Goal: Task Accomplishment & Management: Use online tool/utility

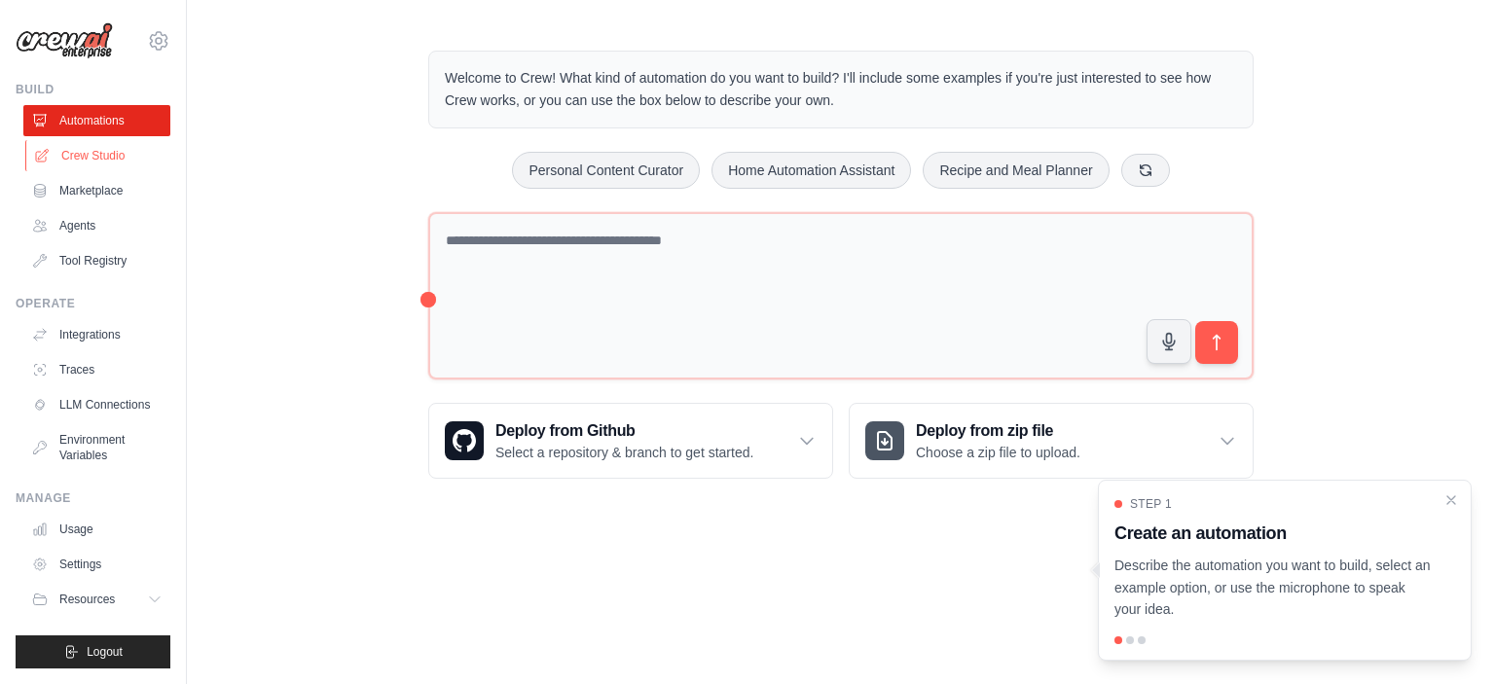
click at [97, 154] on link "Crew Studio" at bounding box center [98, 155] width 147 height 31
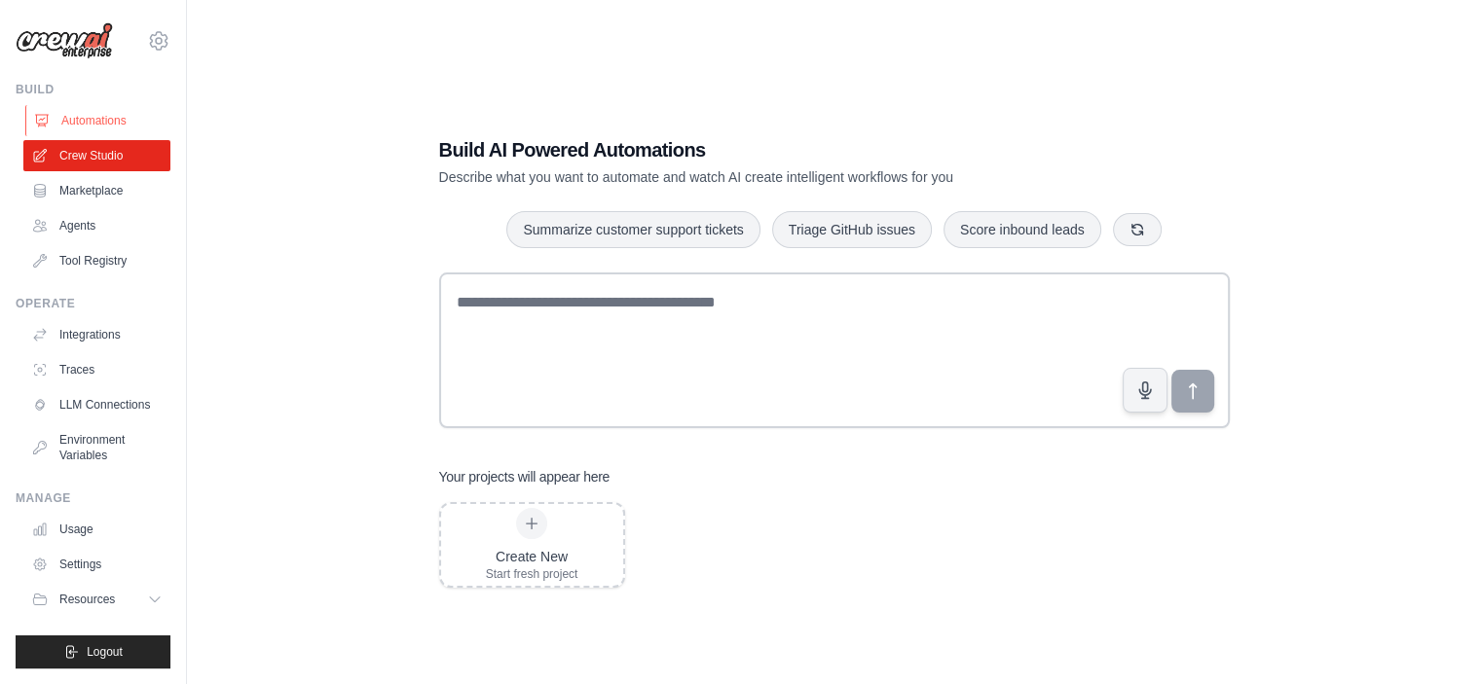
click at [97, 114] on link "Automations" at bounding box center [98, 120] width 147 height 31
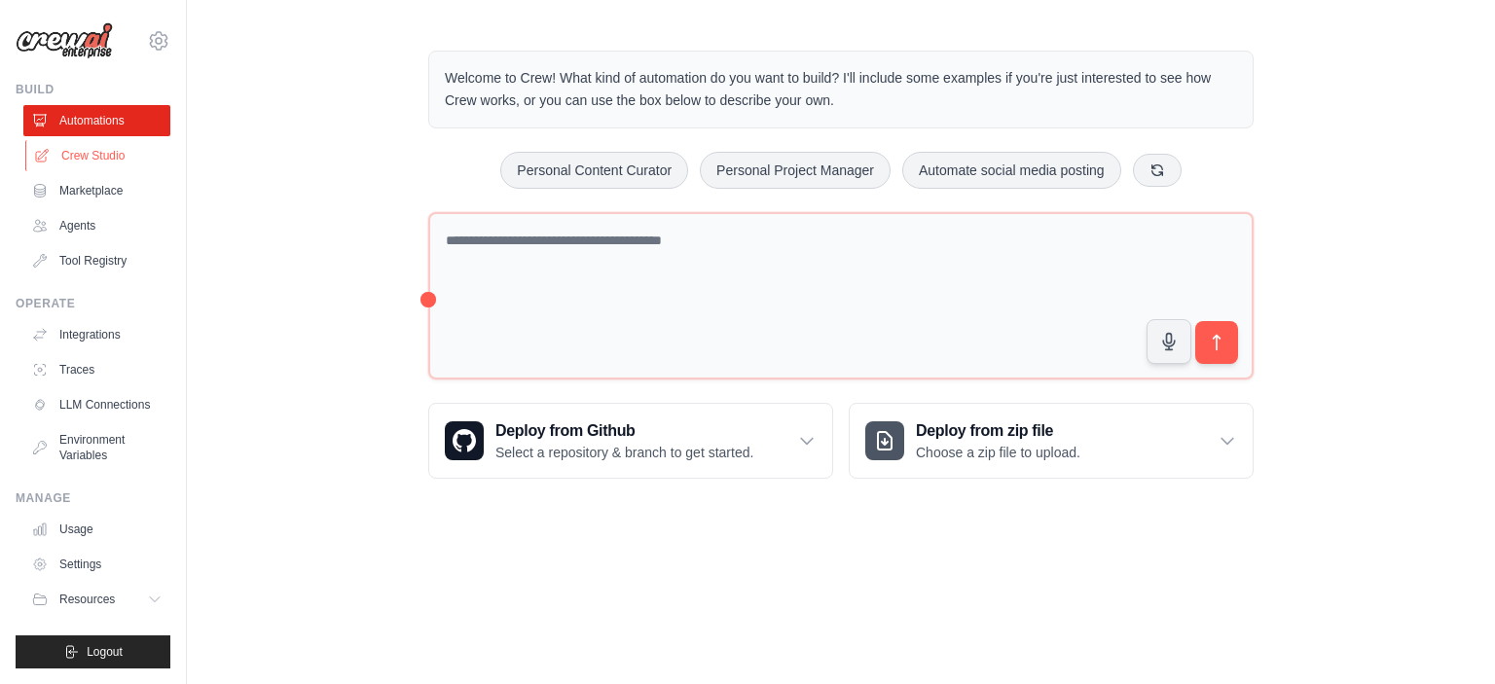
click at [114, 148] on link "Crew Studio" at bounding box center [98, 155] width 147 height 31
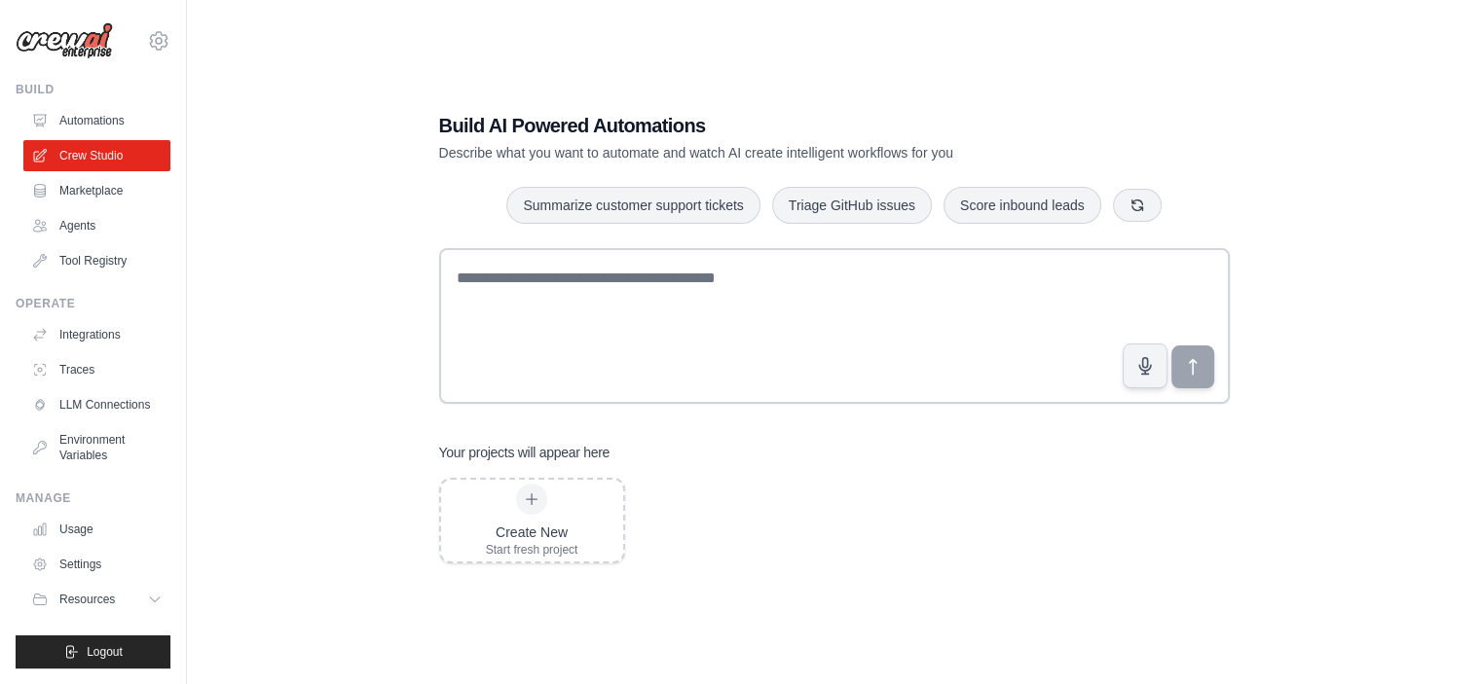
scroll to position [39, 0]
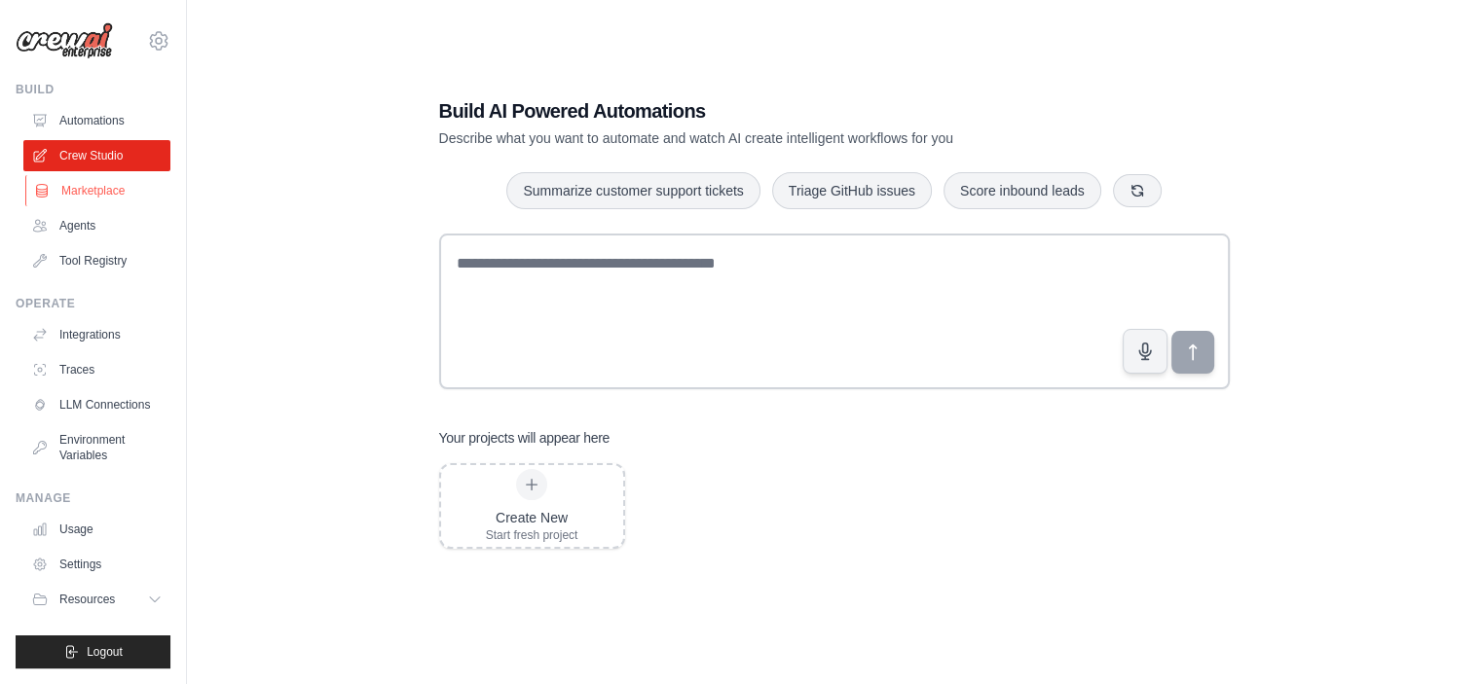
click at [126, 186] on link "Marketplace" at bounding box center [98, 190] width 147 height 31
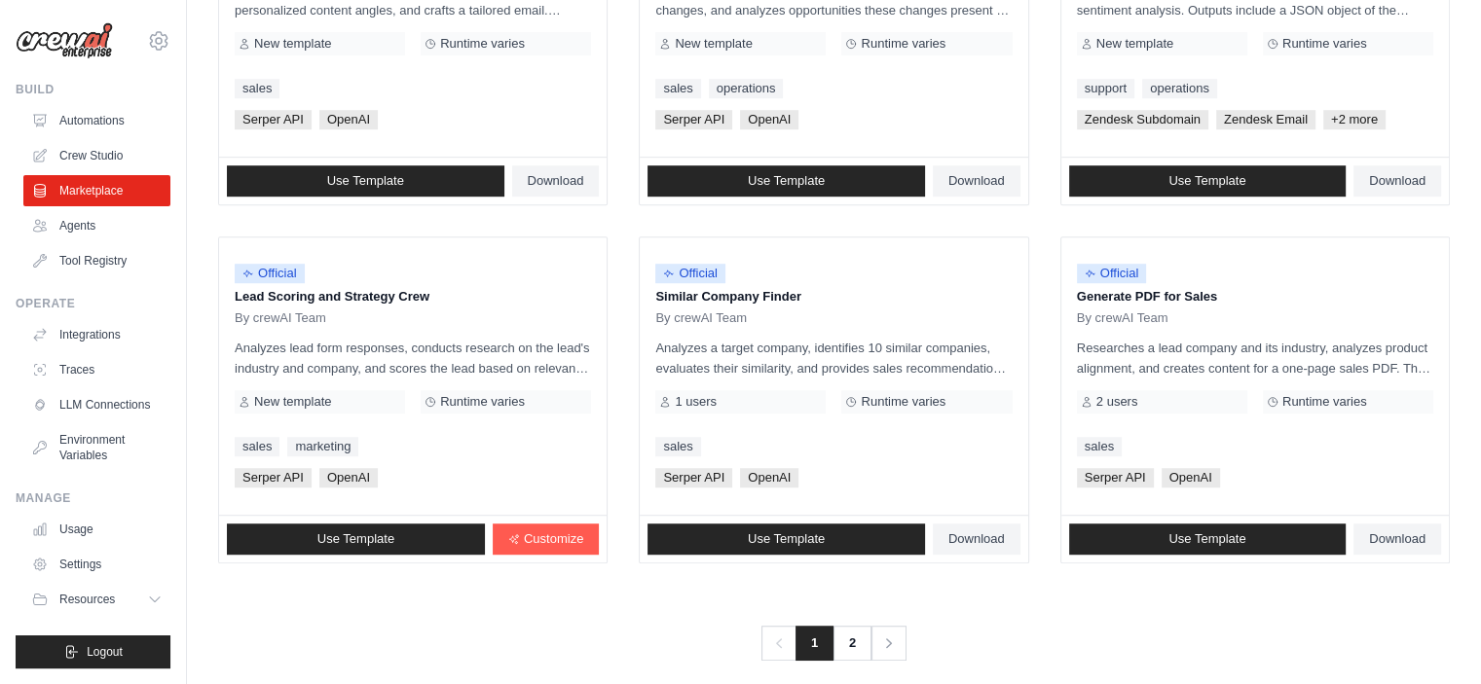
scroll to position [1117, 0]
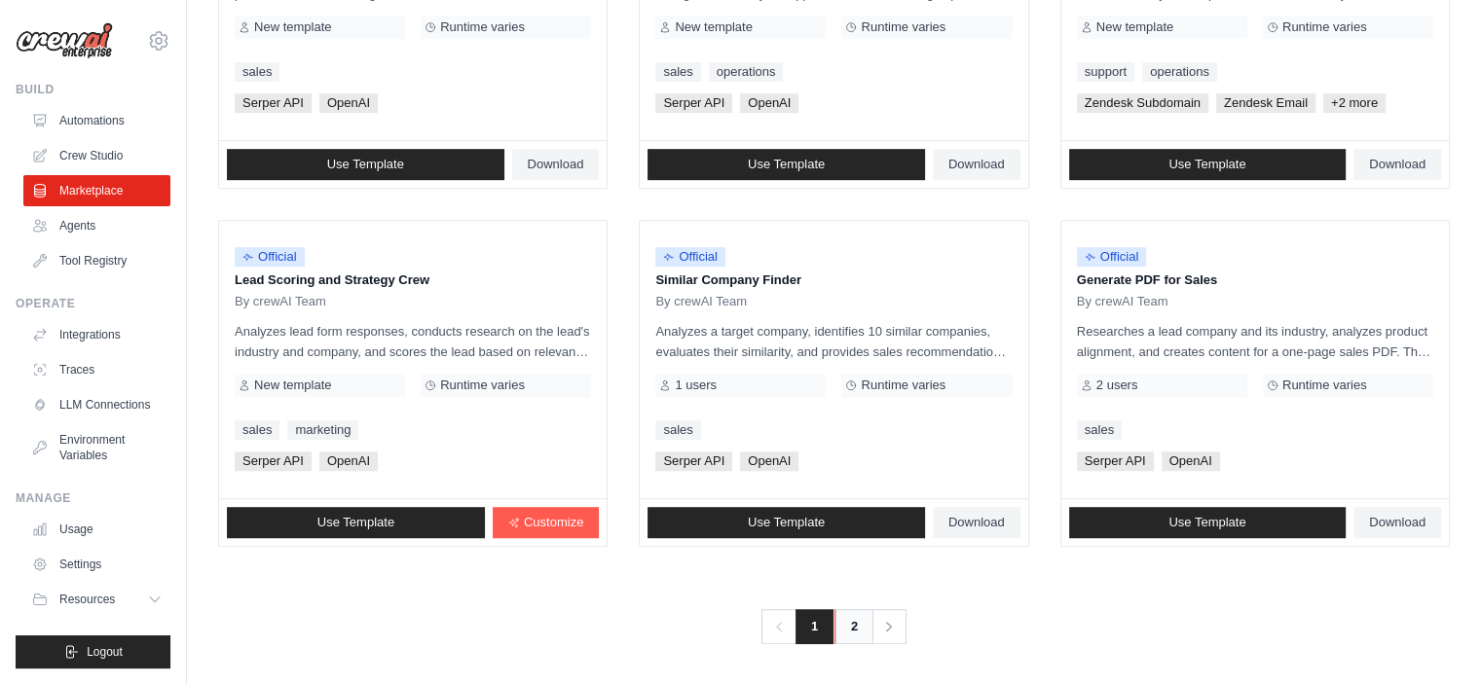
click at [844, 621] on link "2" at bounding box center [853, 626] width 39 height 35
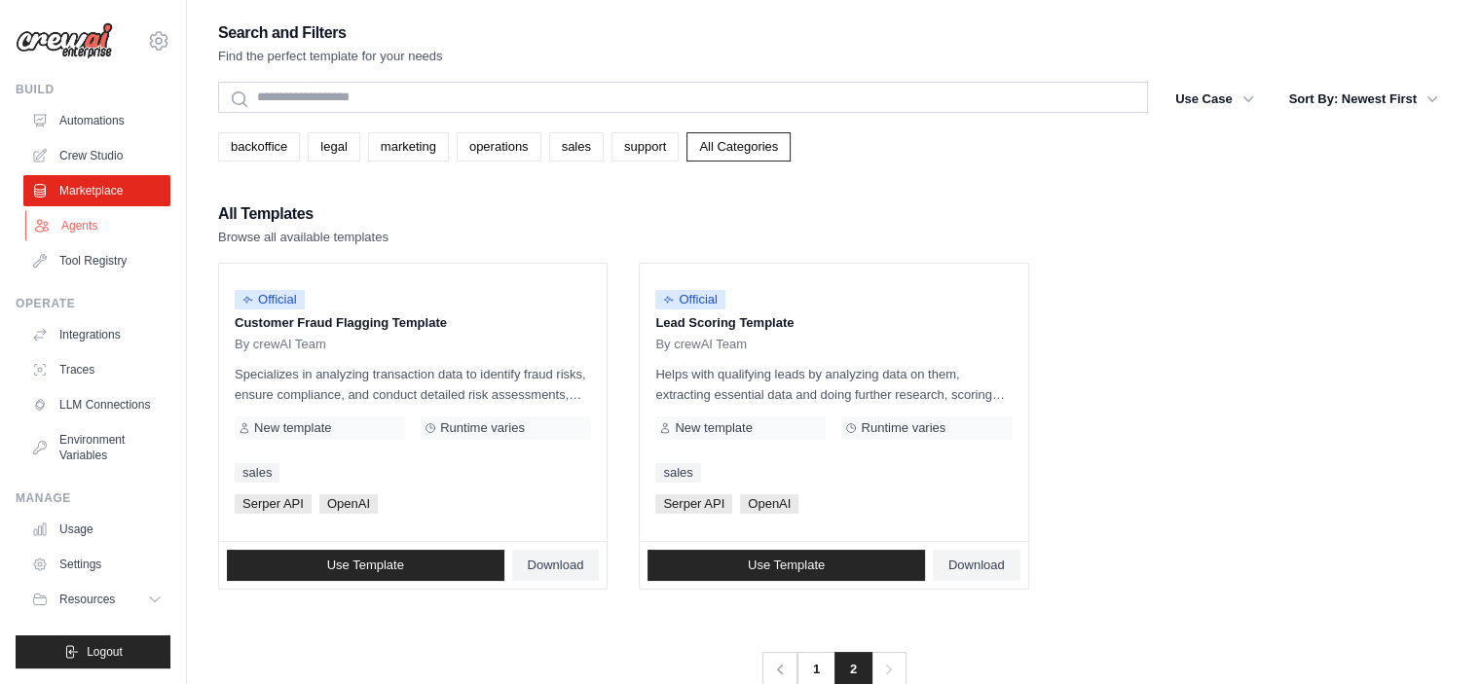
click at [118, 229] on link "Agents" at bounding box center [98, 225] width 147 height 31
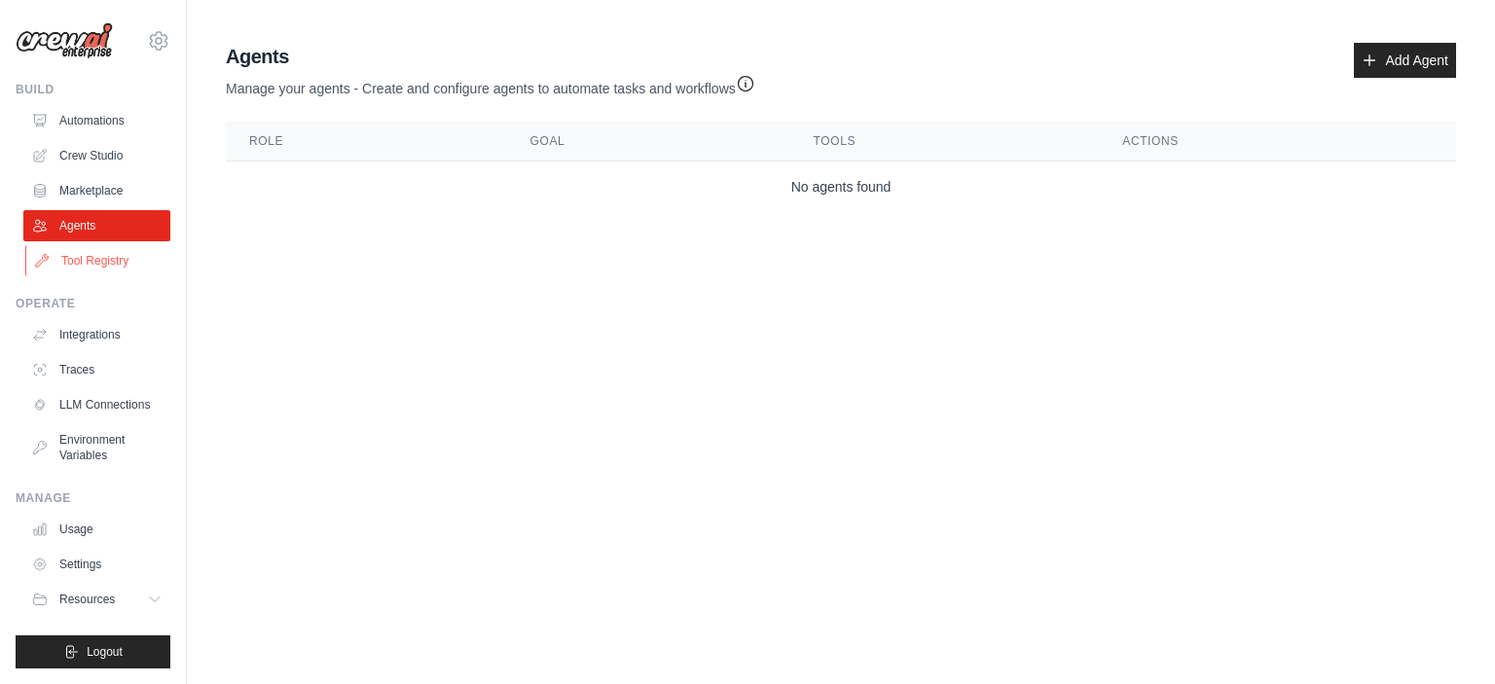
click at [102, 259] on link "Tool Registry" at bounding box center [98, 260] width 147 height 31
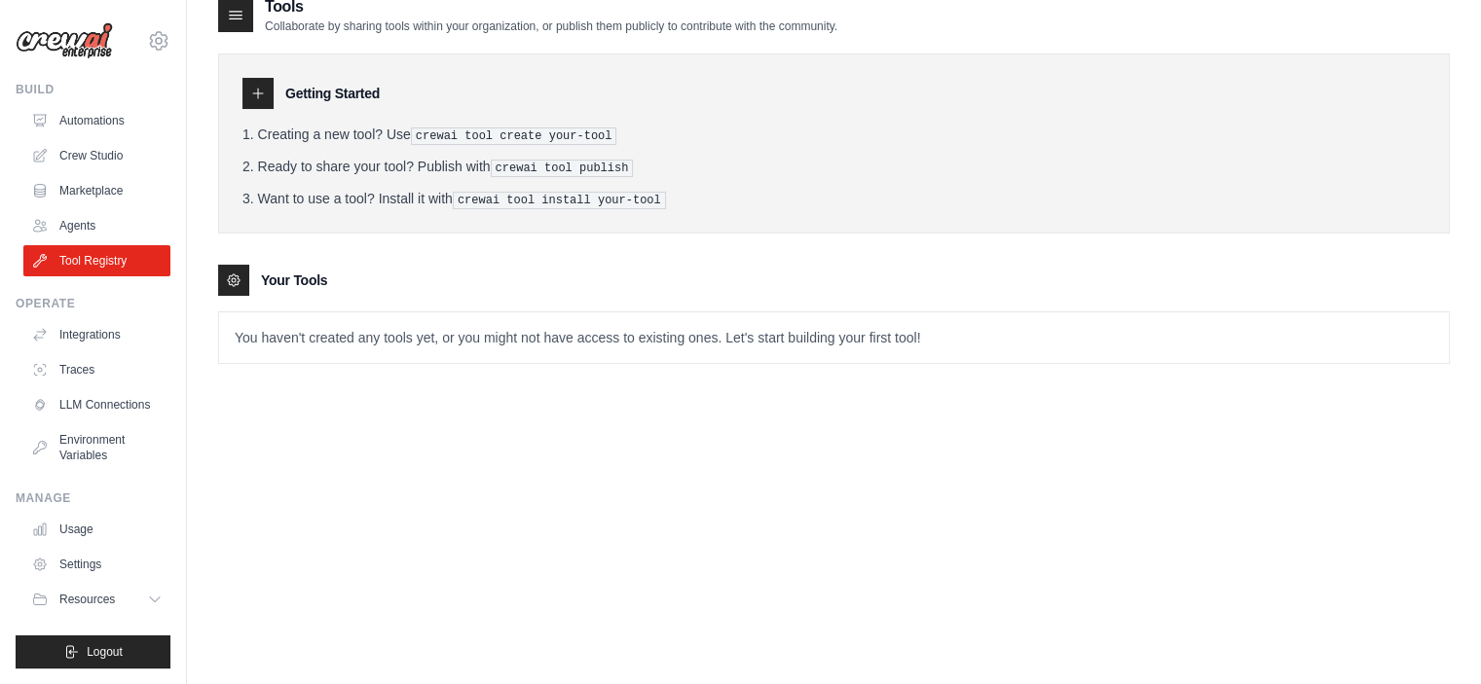
scroll to position [39, 0]
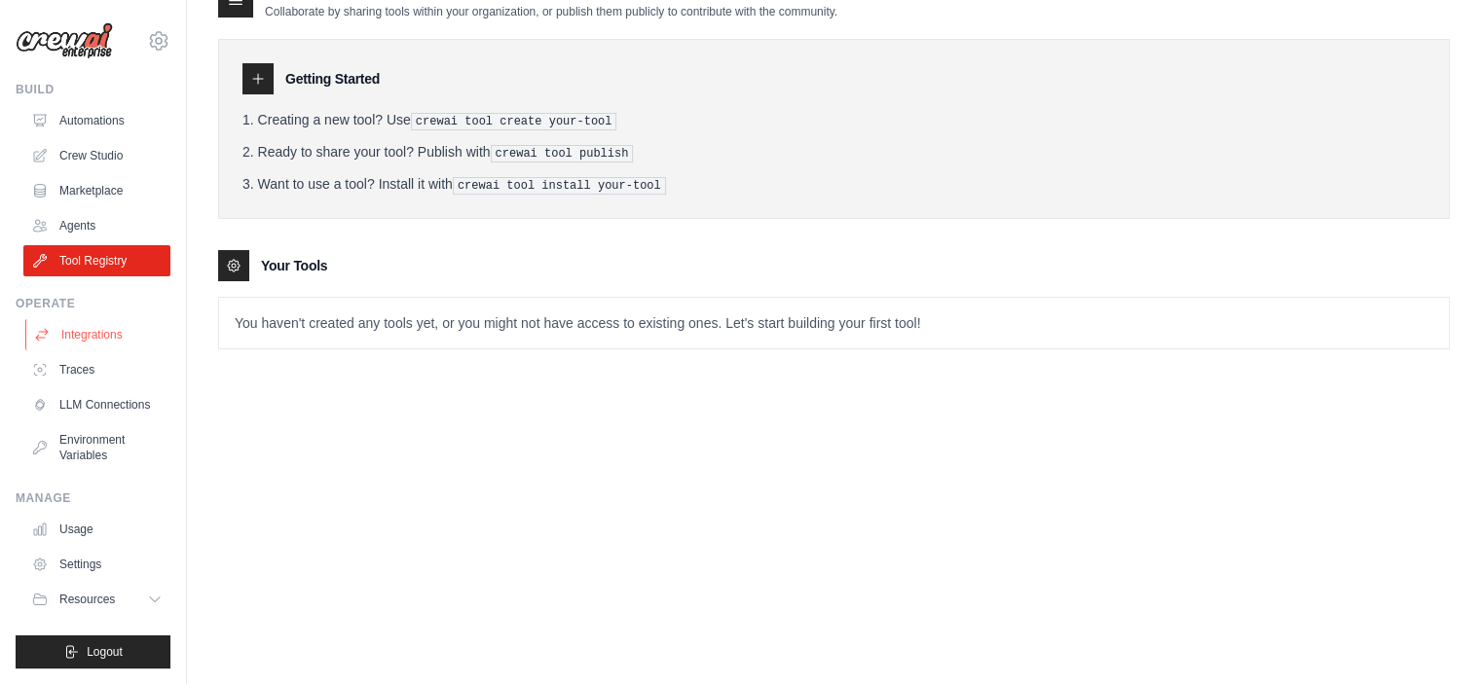
click at [125, 337] on link "Integrations" at bounding box center [98, 334] width 147 height 31
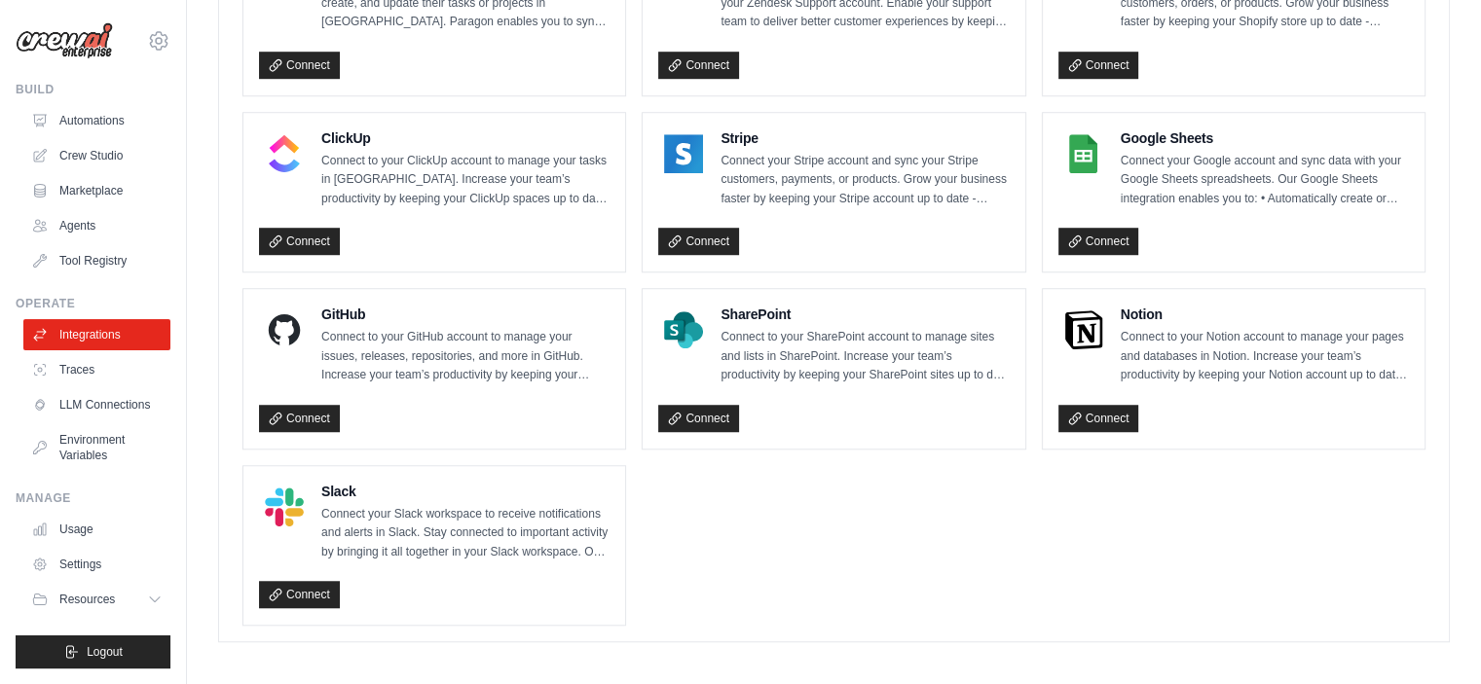
scroll to position [1374, 0]
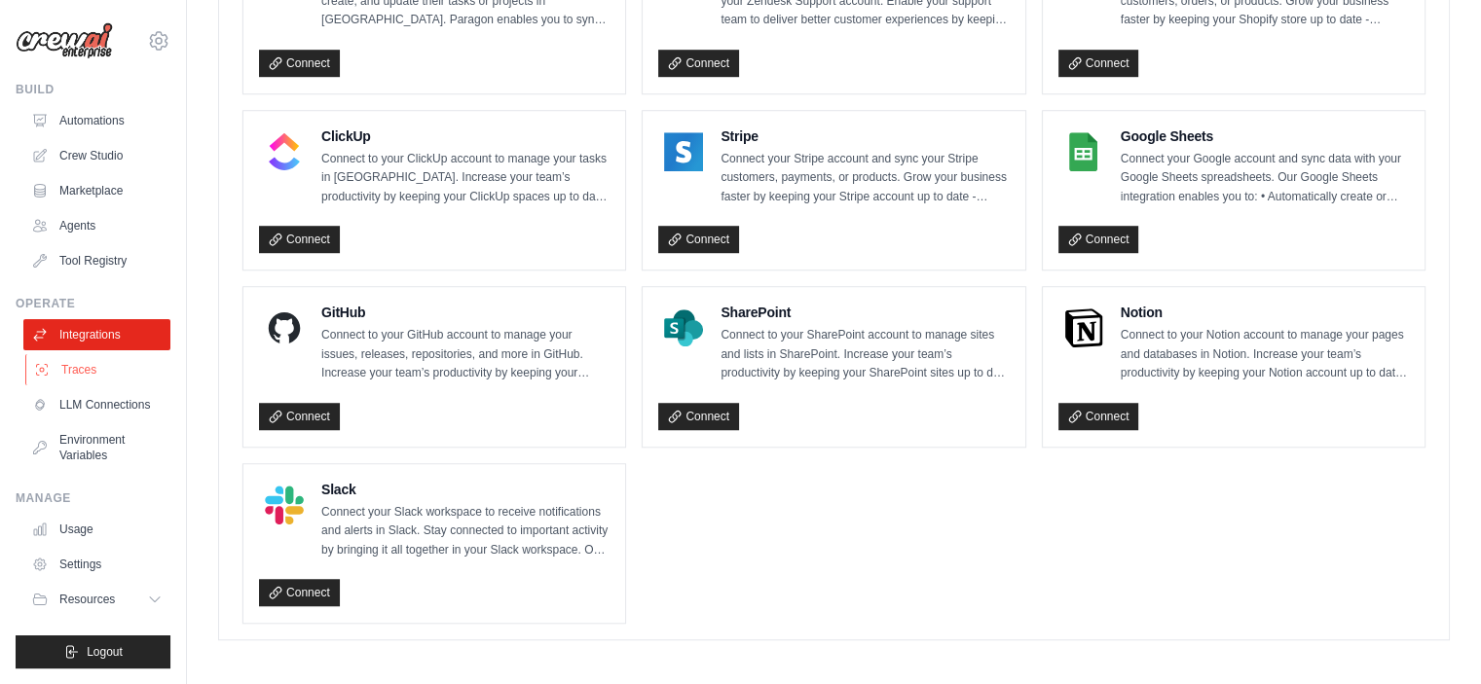
click at [126, 377] on link "Traces" at bounding box center [98, 369] width 147 height 31
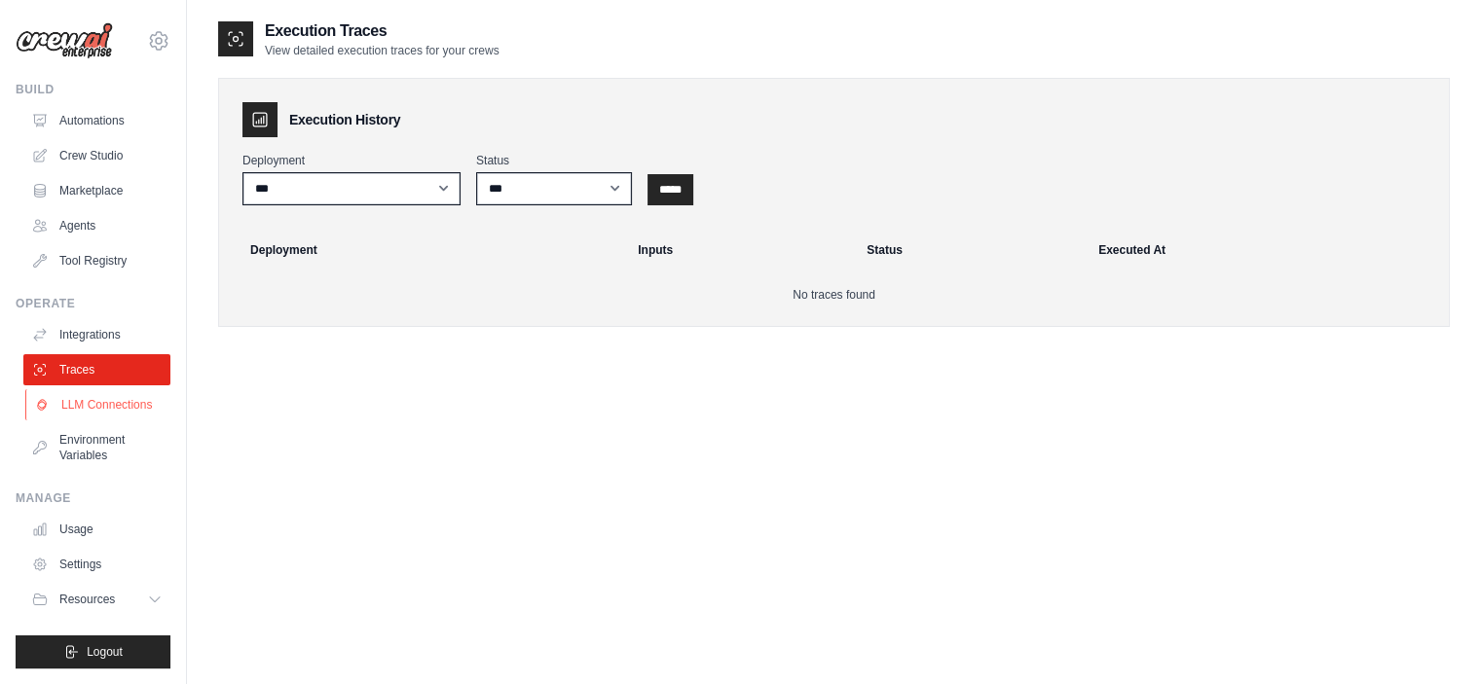
click at [123, 403] on link "LLM Connections" at bounding box center [98, 404] width 147 height 31
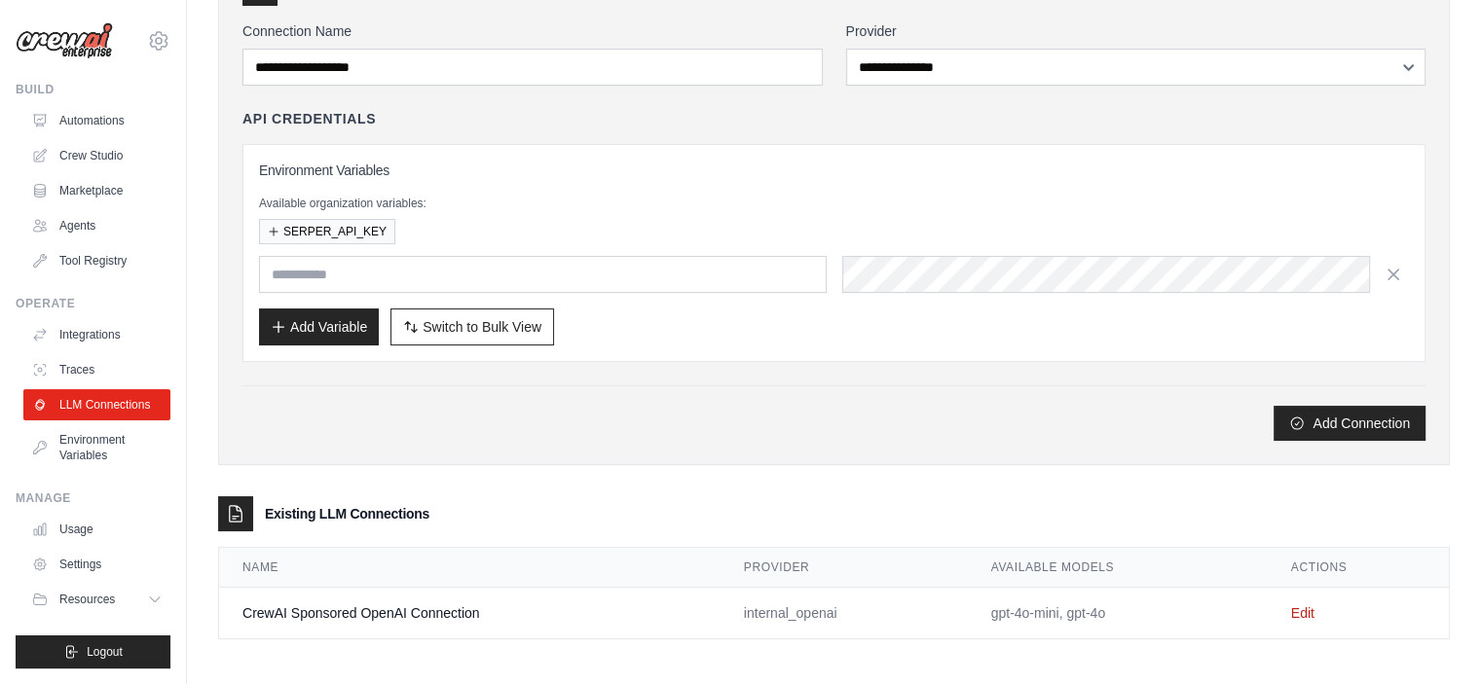
scroll to position [133, 0]
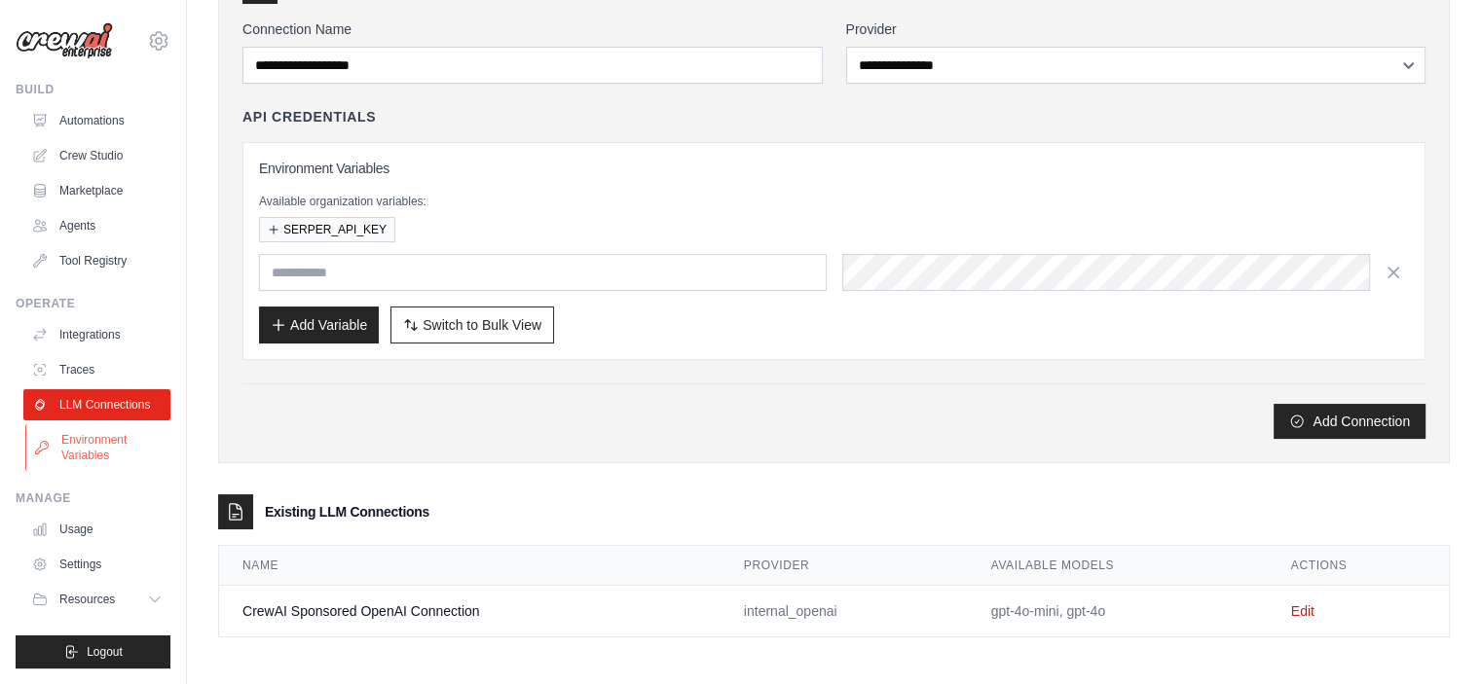
click at [90, 441] on link "Environment Variables" at bounding box center [98, 447] width 147 height 47
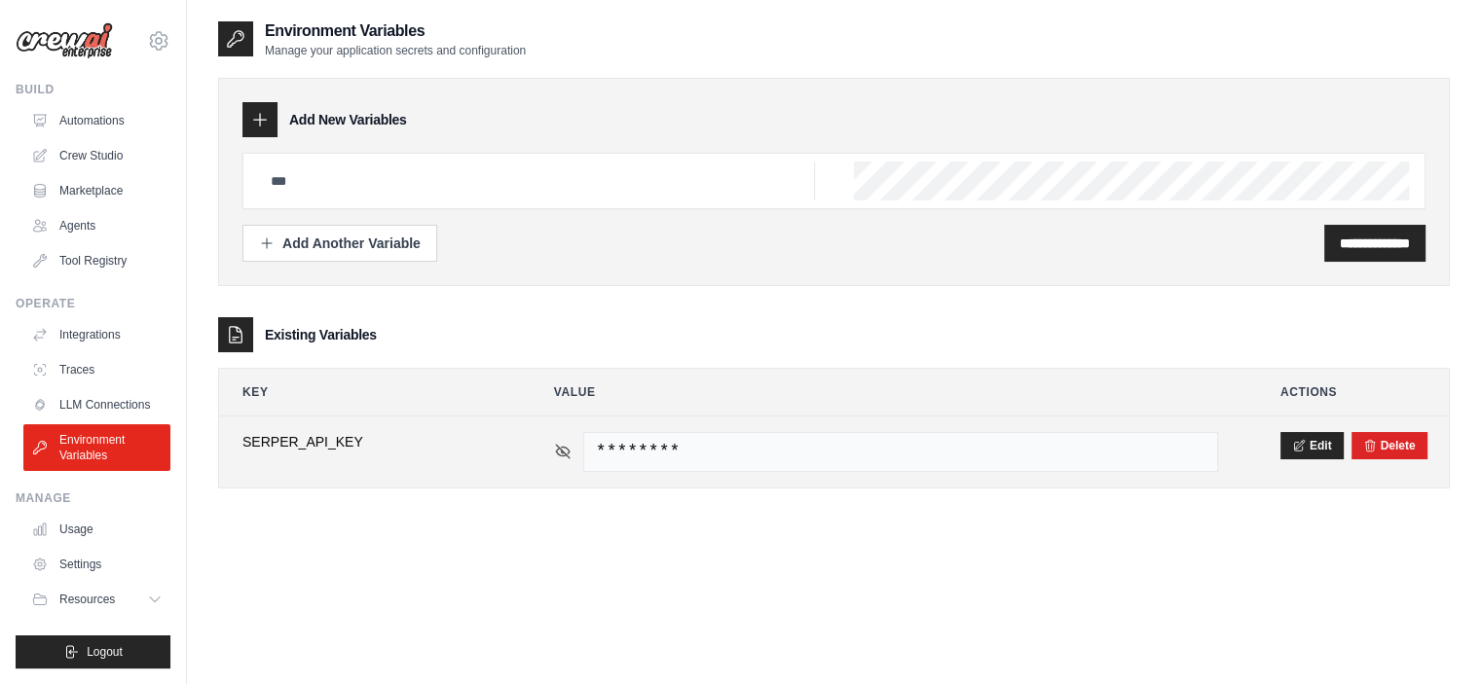
click at [565, 451] on icon at bounding box center [563, 452] width 18 height 18
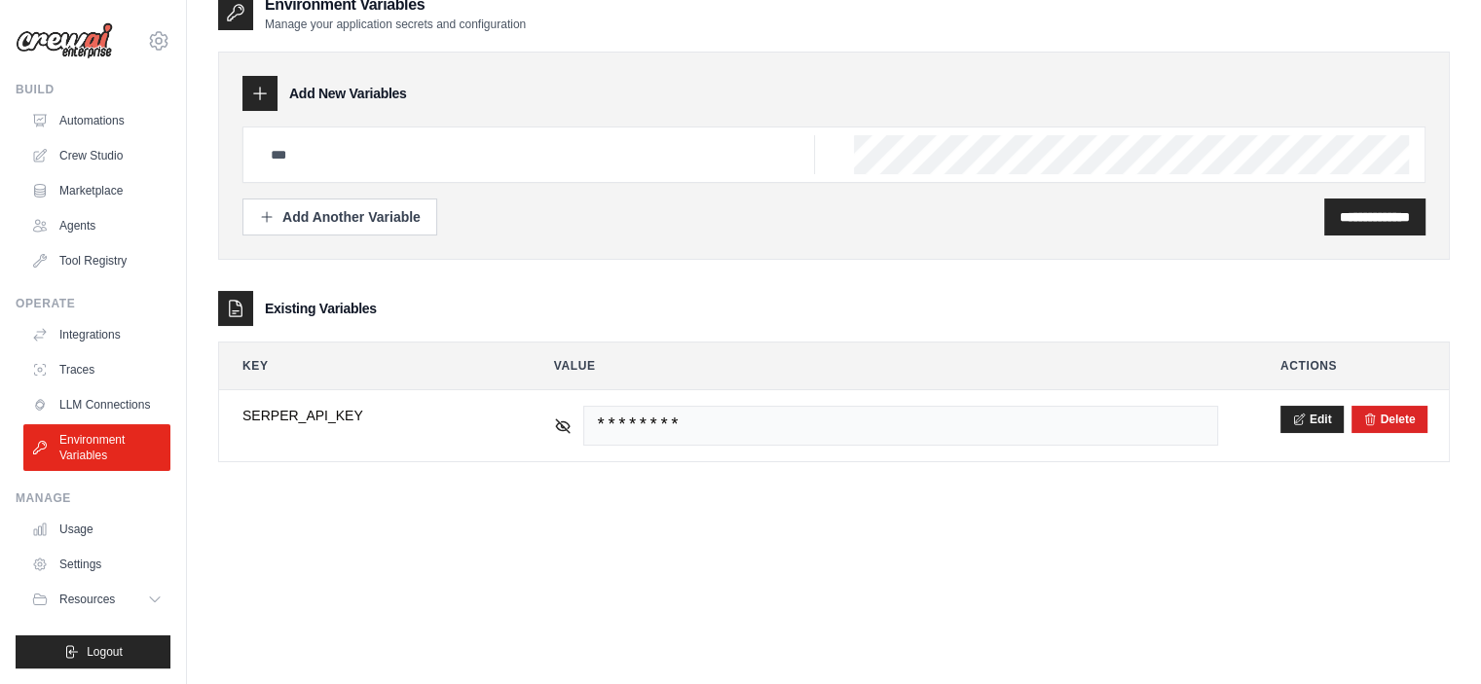
scroll to position [39, 0]
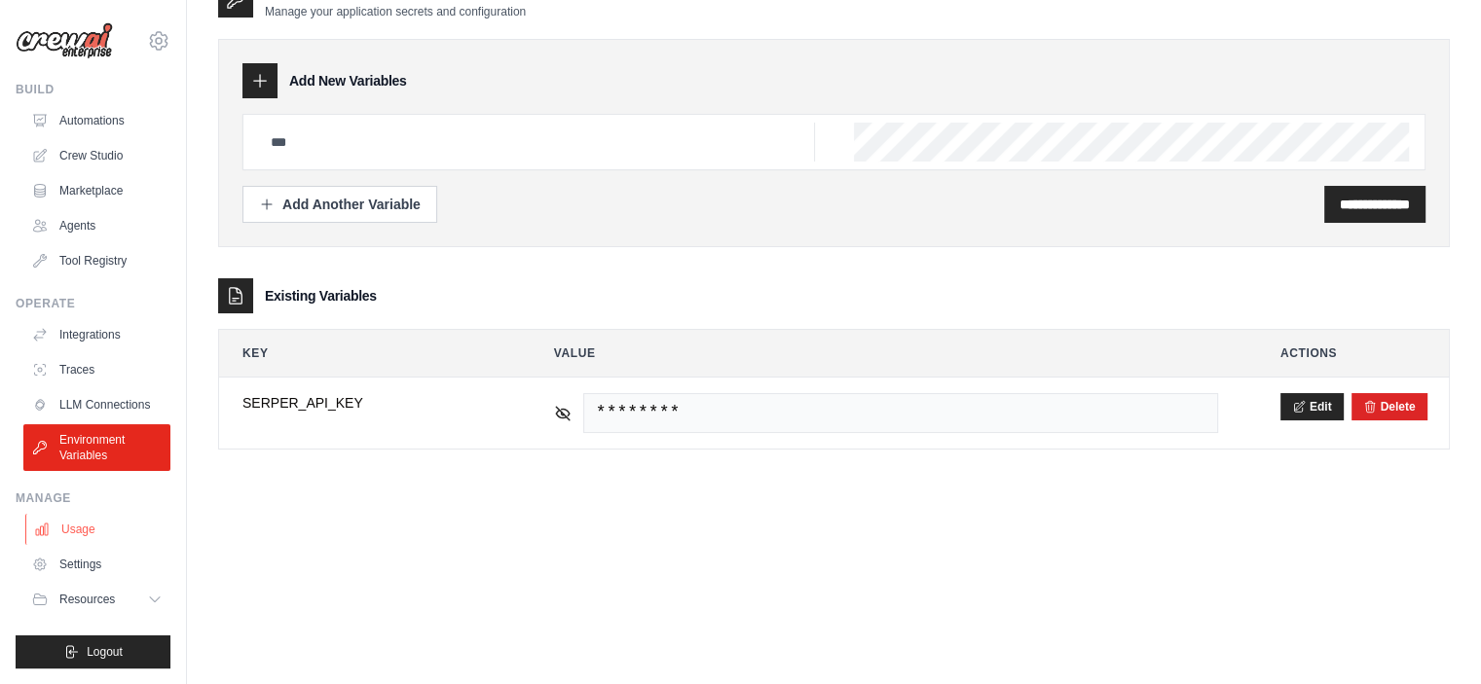
click at [109, 521] on link "Usage" at bounding box center [98, 529] width 147 height 31
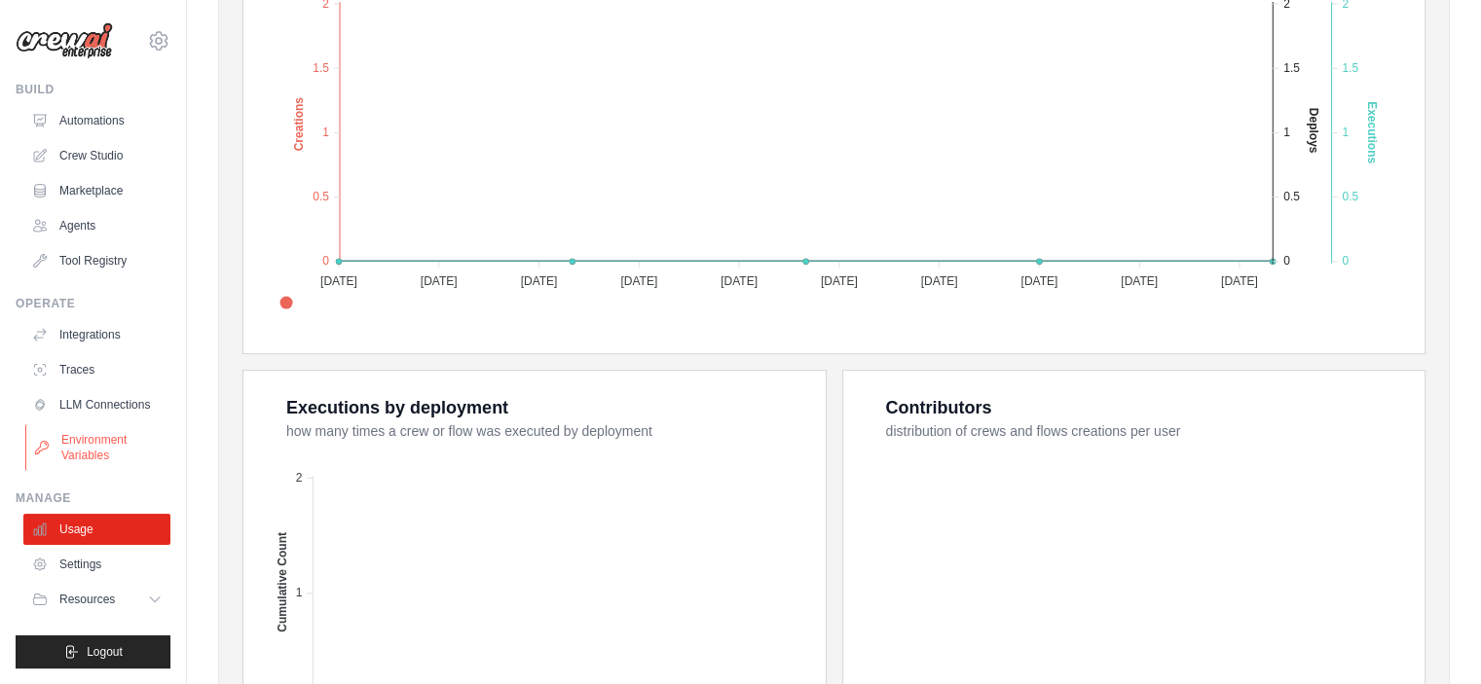
scroll to position [487, 0]
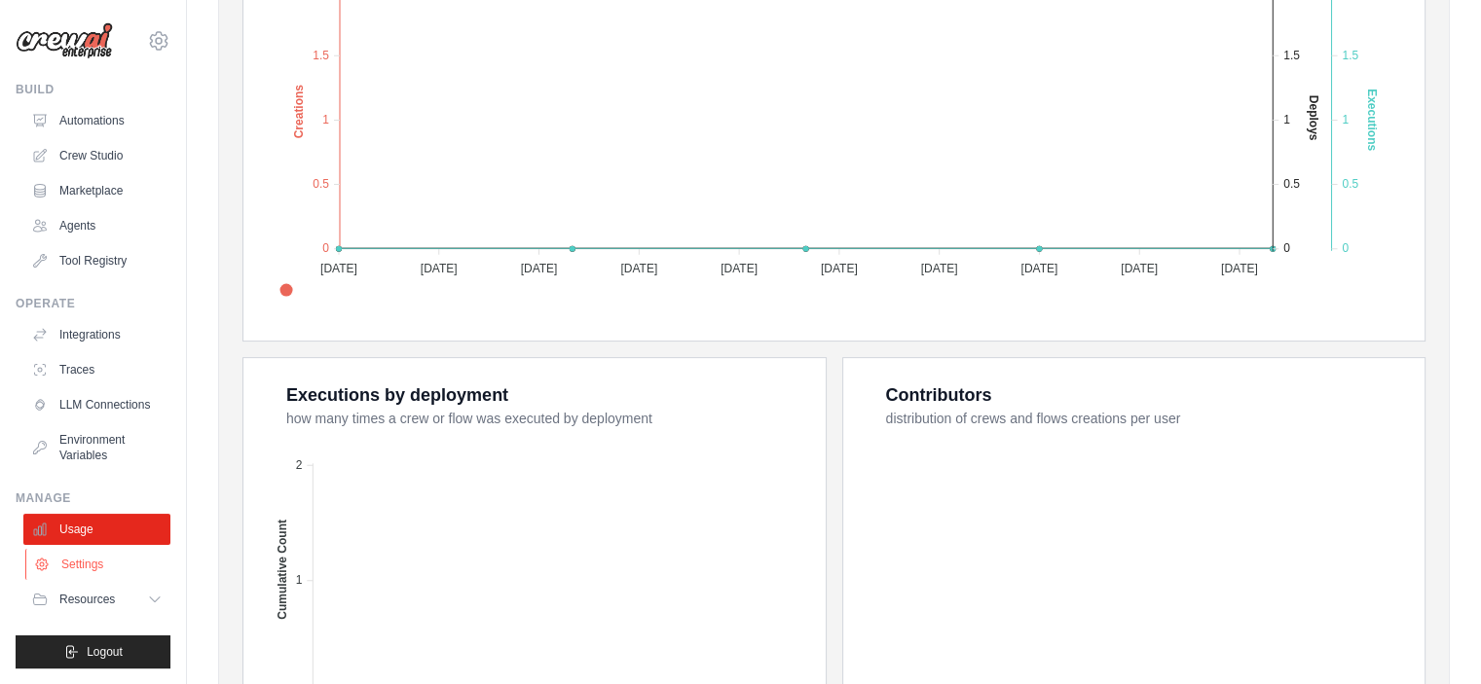
click at [109, 562] on link "Settings" at bounding box center [98, 564] width 147 height 31
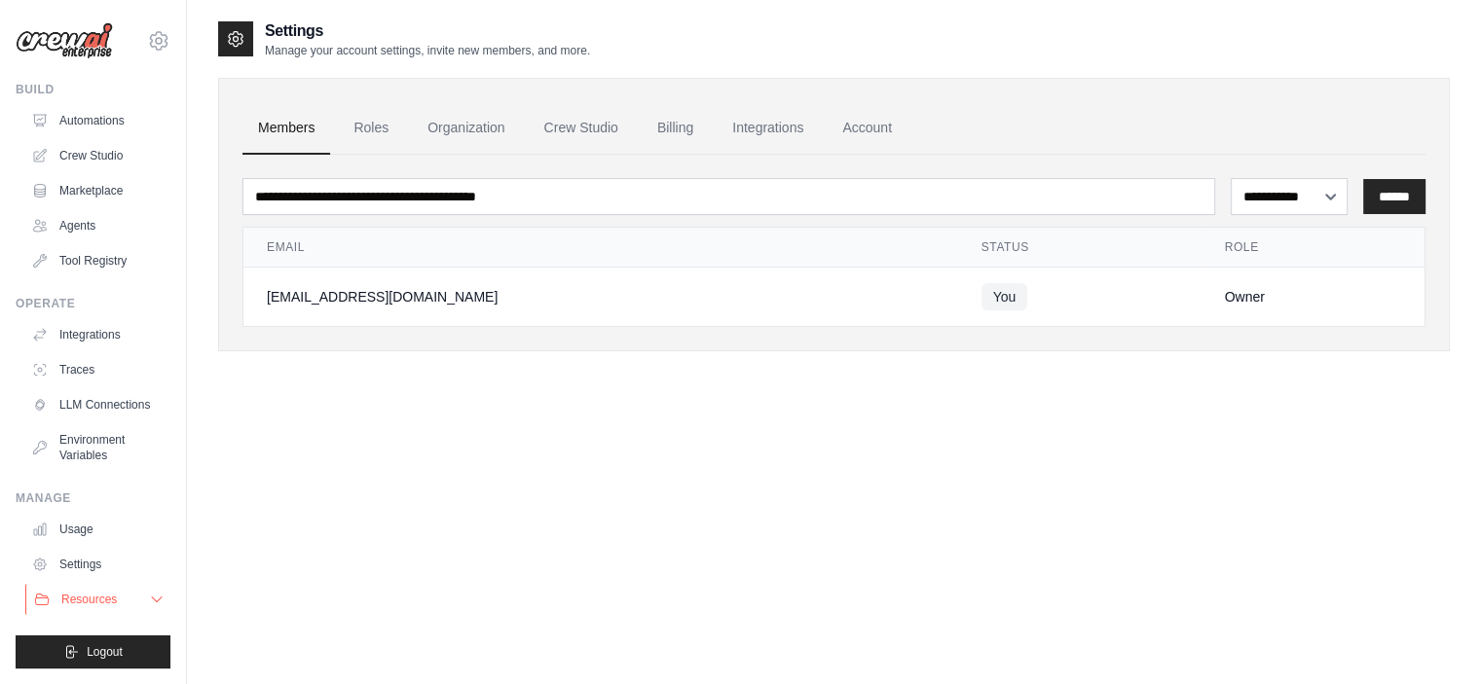
click at [101, 595] on span "Resources" at bounding box center [88, 600] width 55 height 16
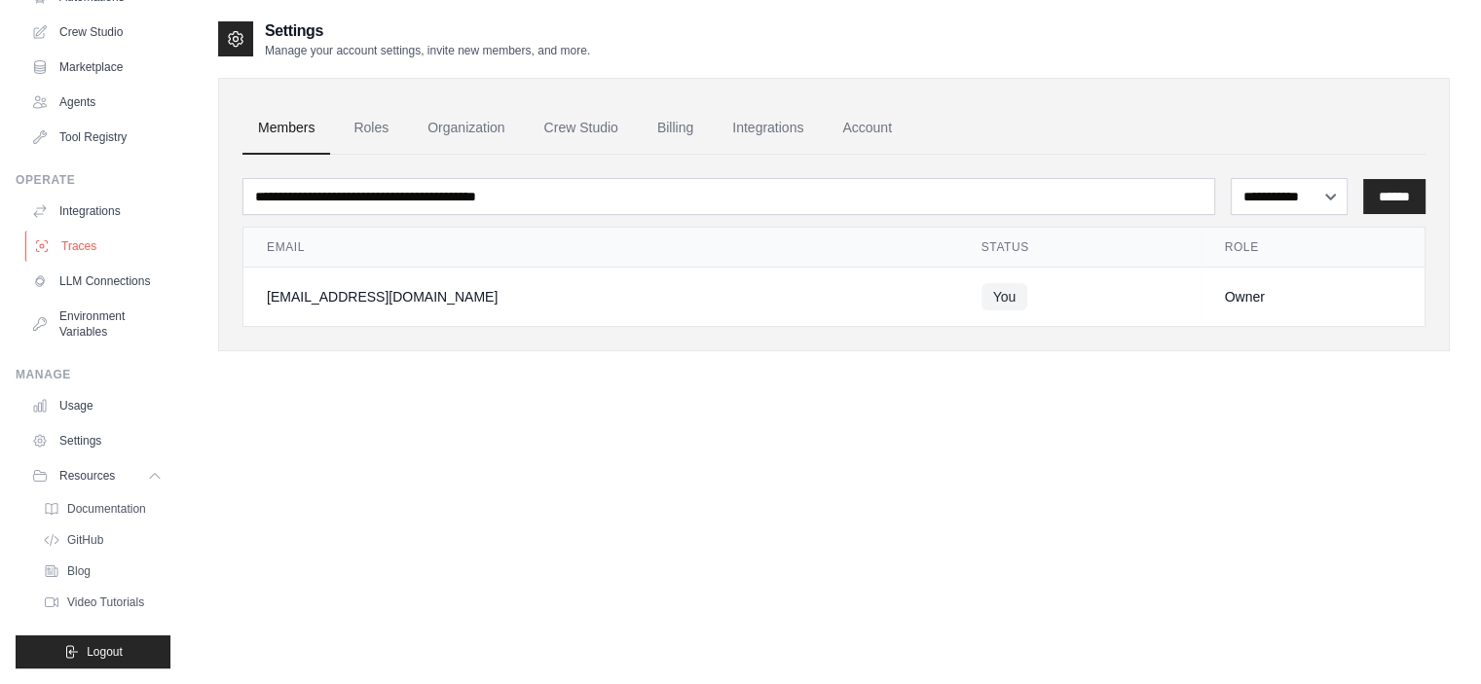
scroll to position [39, 0]
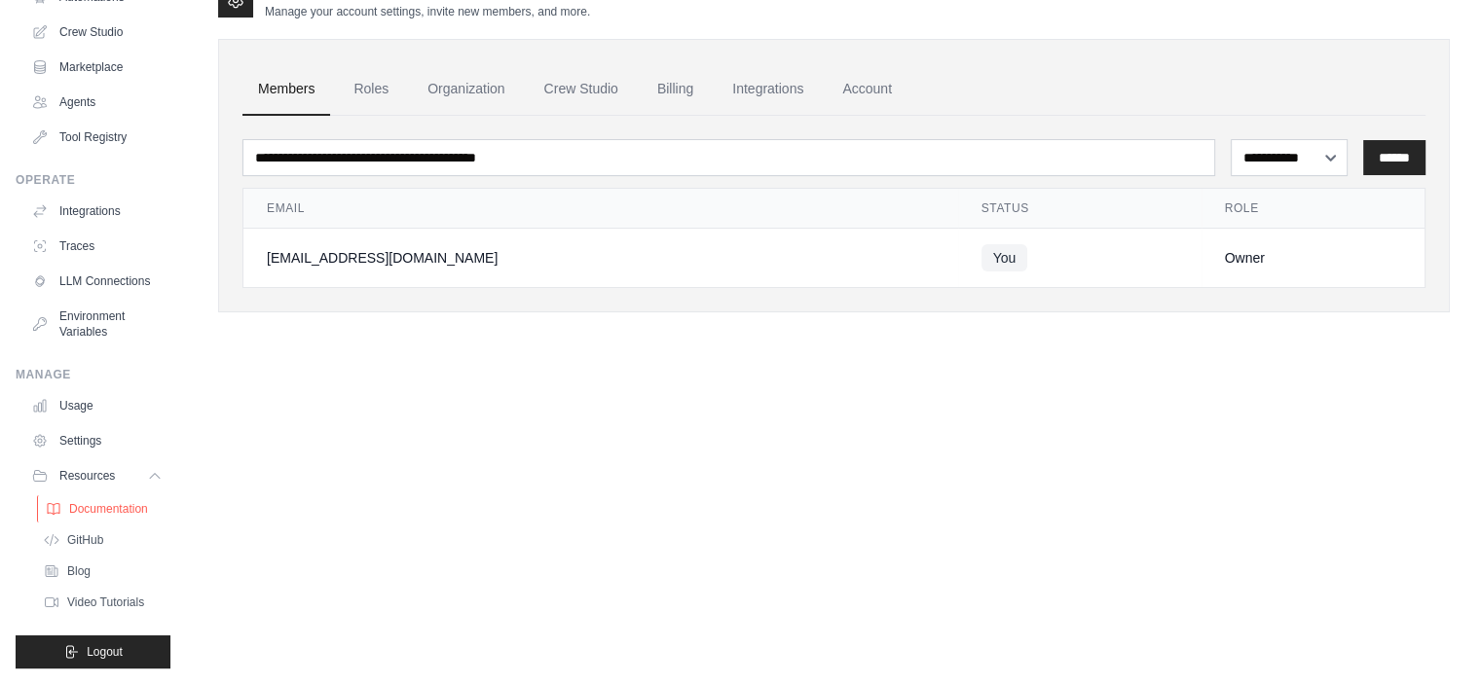
click at [97, 505] on span "Documentation" at bounding box center [108, 509] width 79 height 16
click at [96, 537] on span "GitHub" at bounding box center [87, 541] width 36 height 16
click at [107, 597] on span "Video Tutorials" at bounding box center [107, 603] width 77 height 16
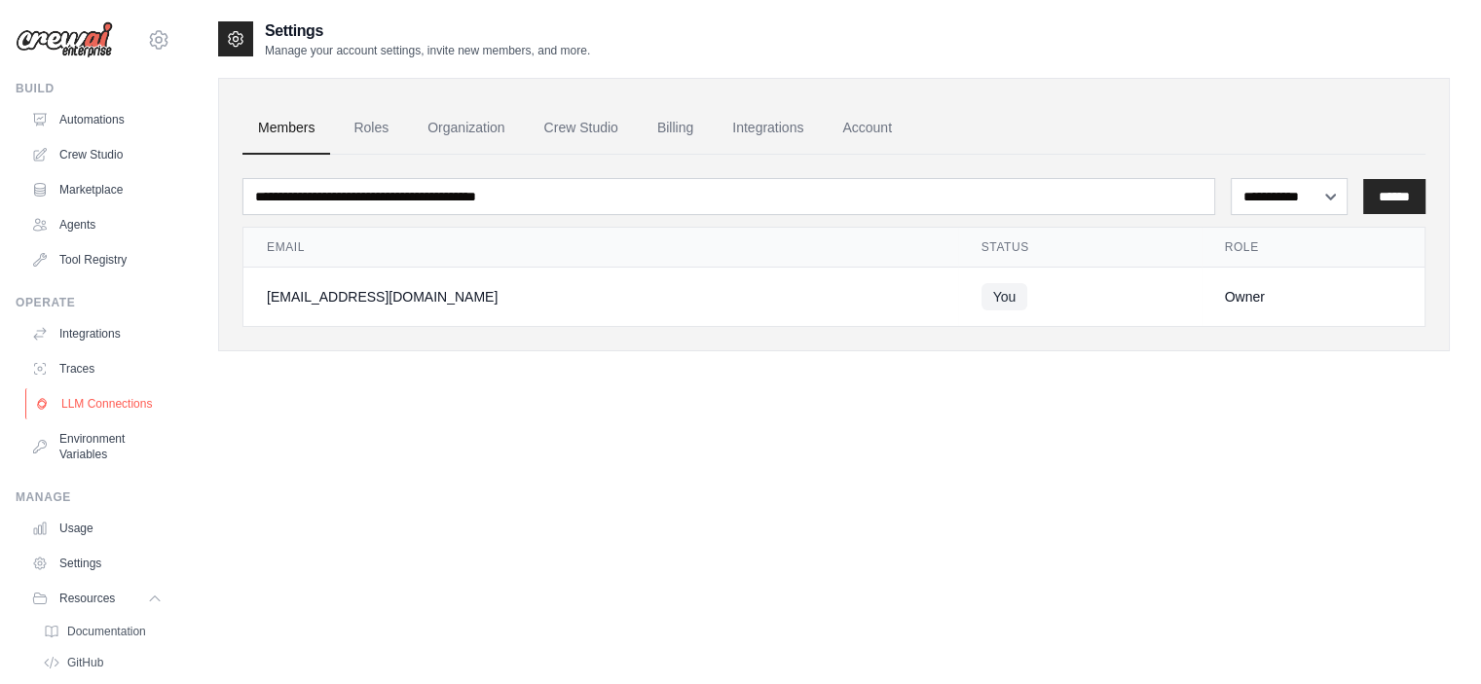
scroll to position [0, 0]
click at [95, 260] on link "Tool Registry" at bounding box center [98, 260] width 147 height 31
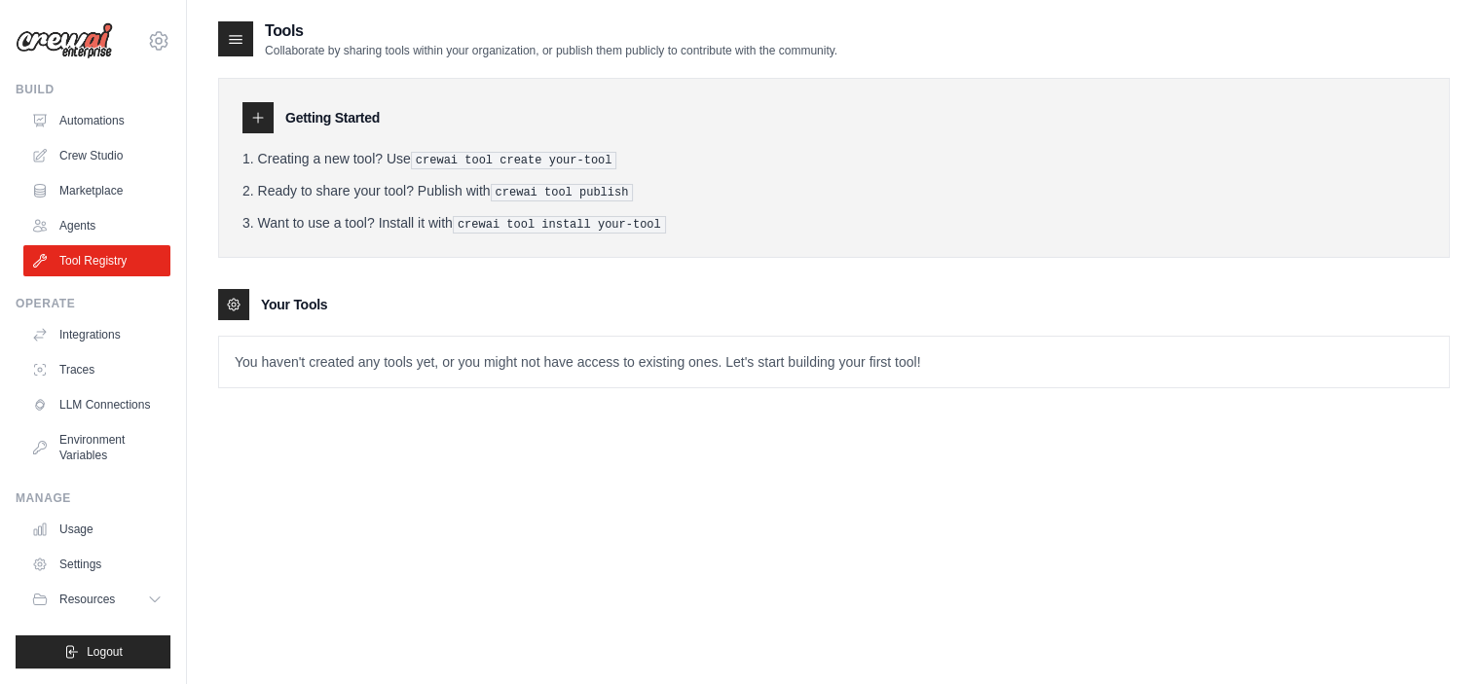
click at [363, 359] on p "You haven't created any tools yet, or you might not have access to existing one…" at bounding box center [834, 362] width 1230 height 51
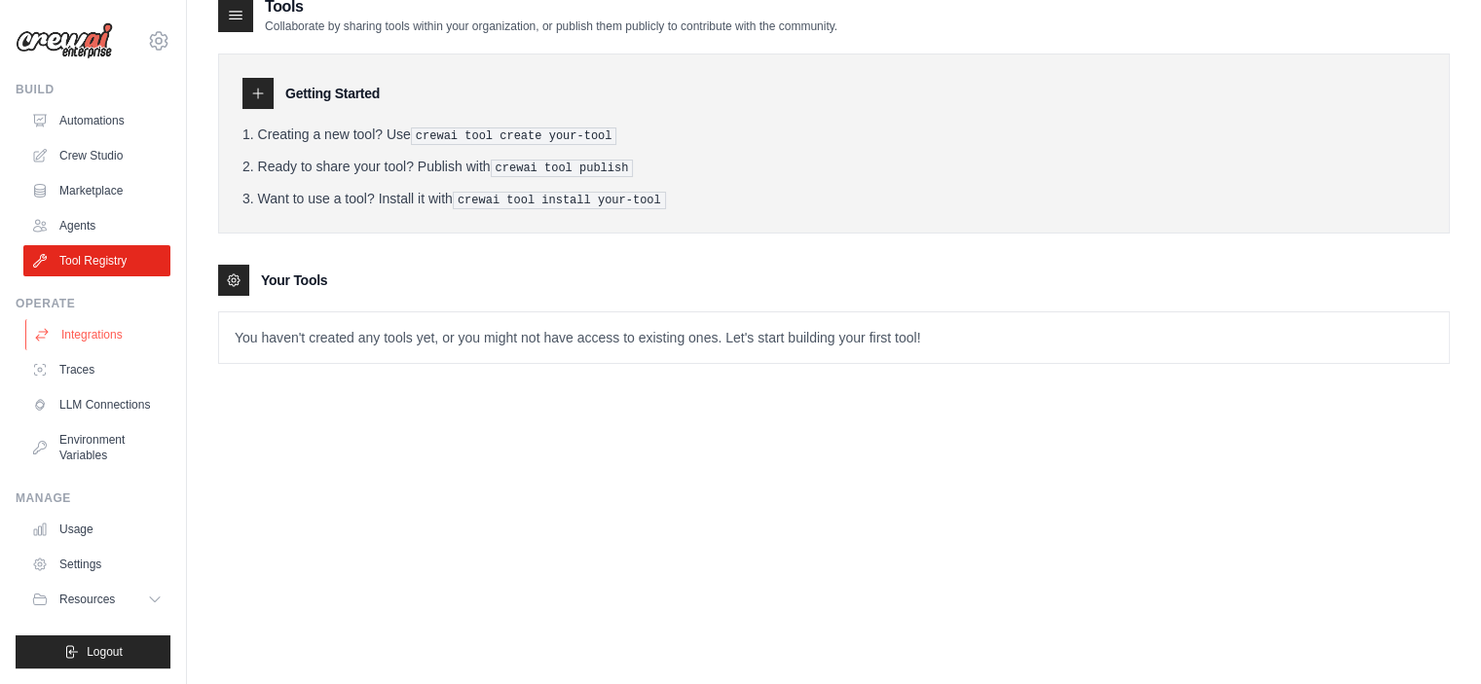
scroll to position [39, 0]
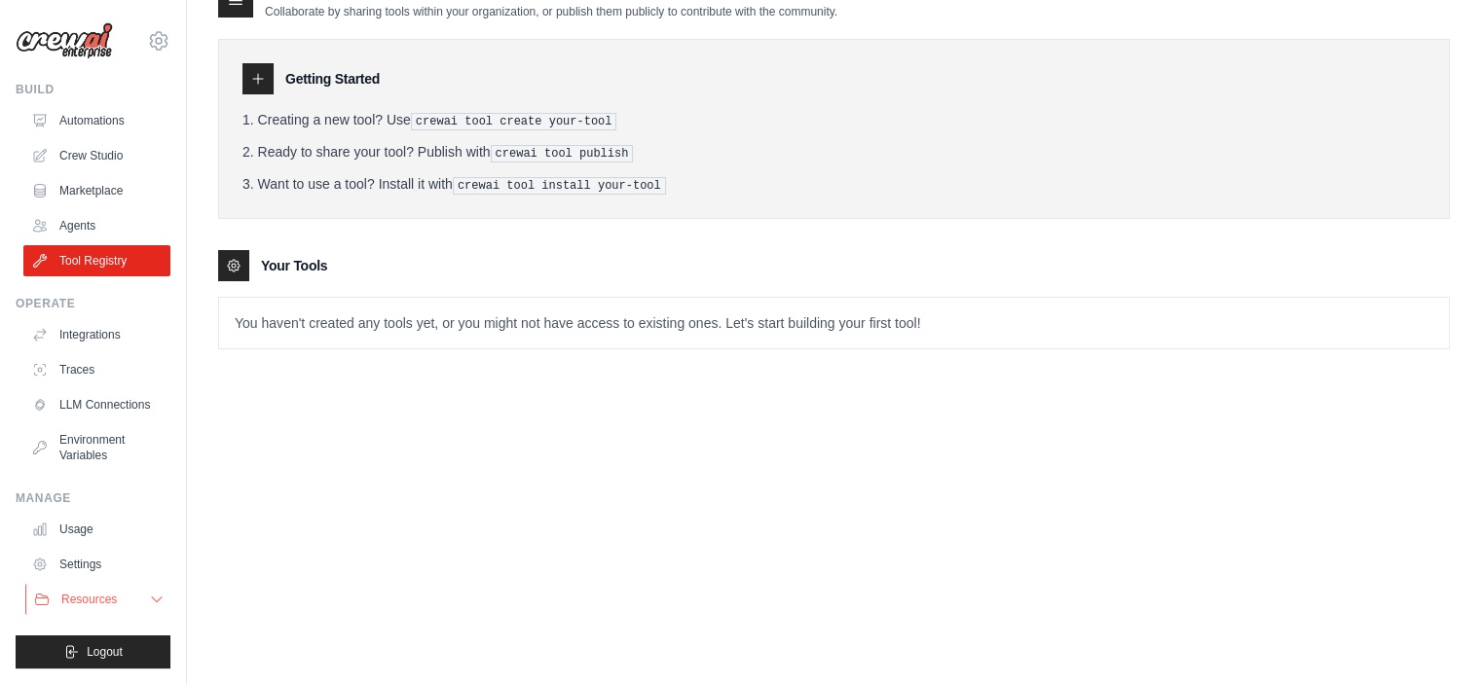
click at [90, 592] on span "Resources" at bounding box center [88, 600] width 55 height 16
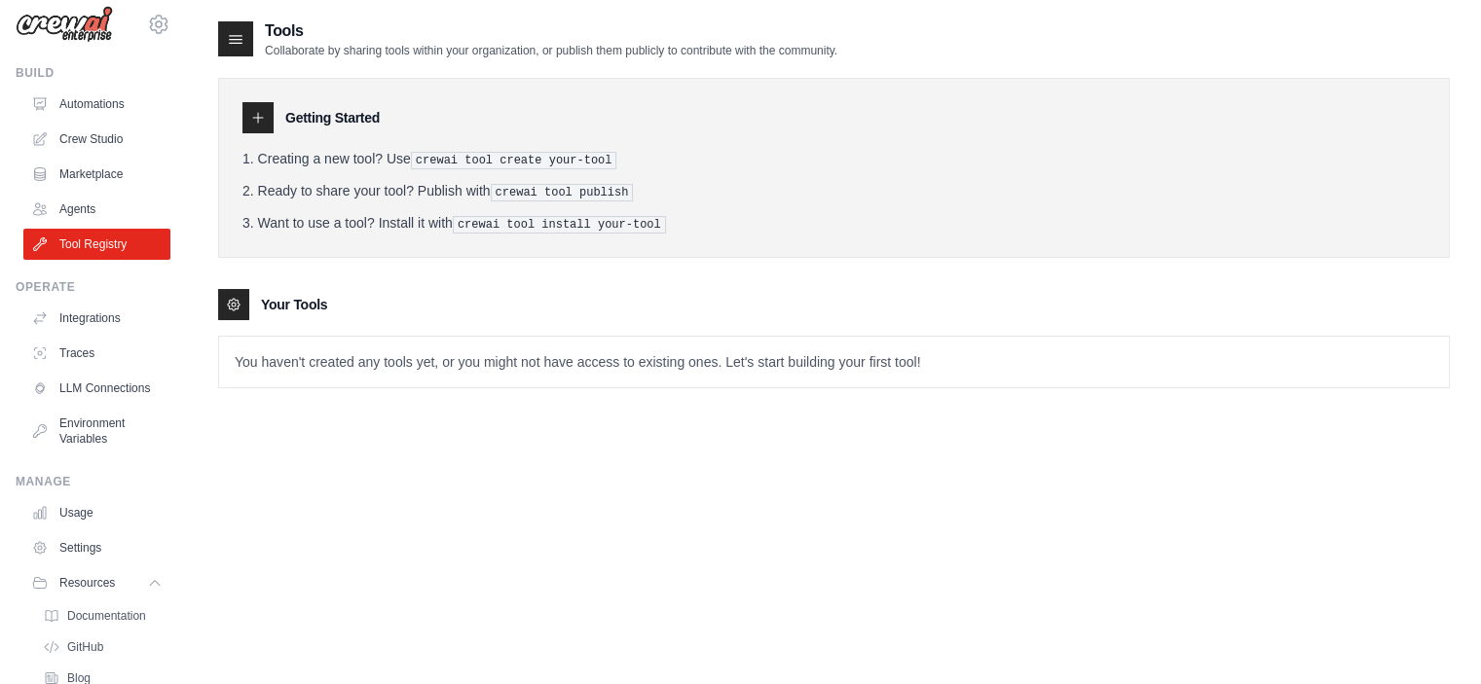
scroll to position [2, 0]
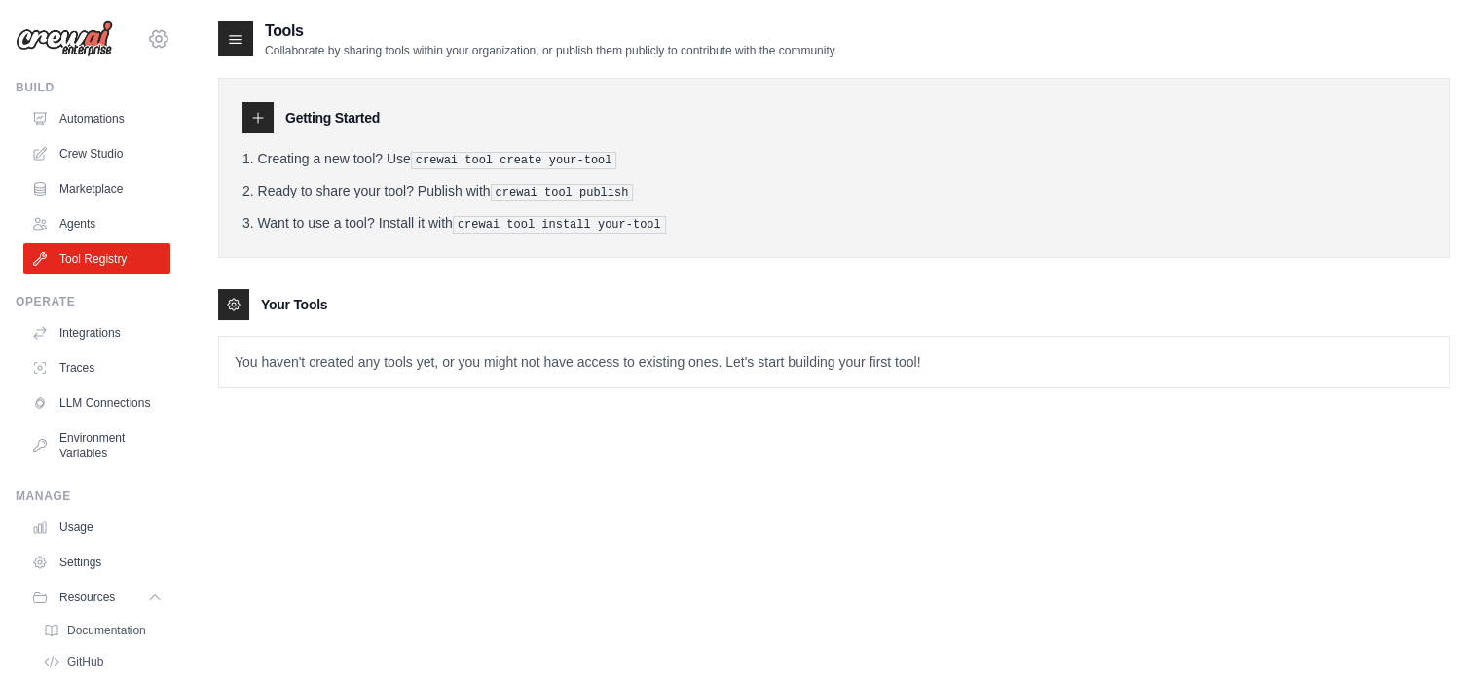
click at [147, 39] on icon at bounding box center [158, 38] width 23 height 23
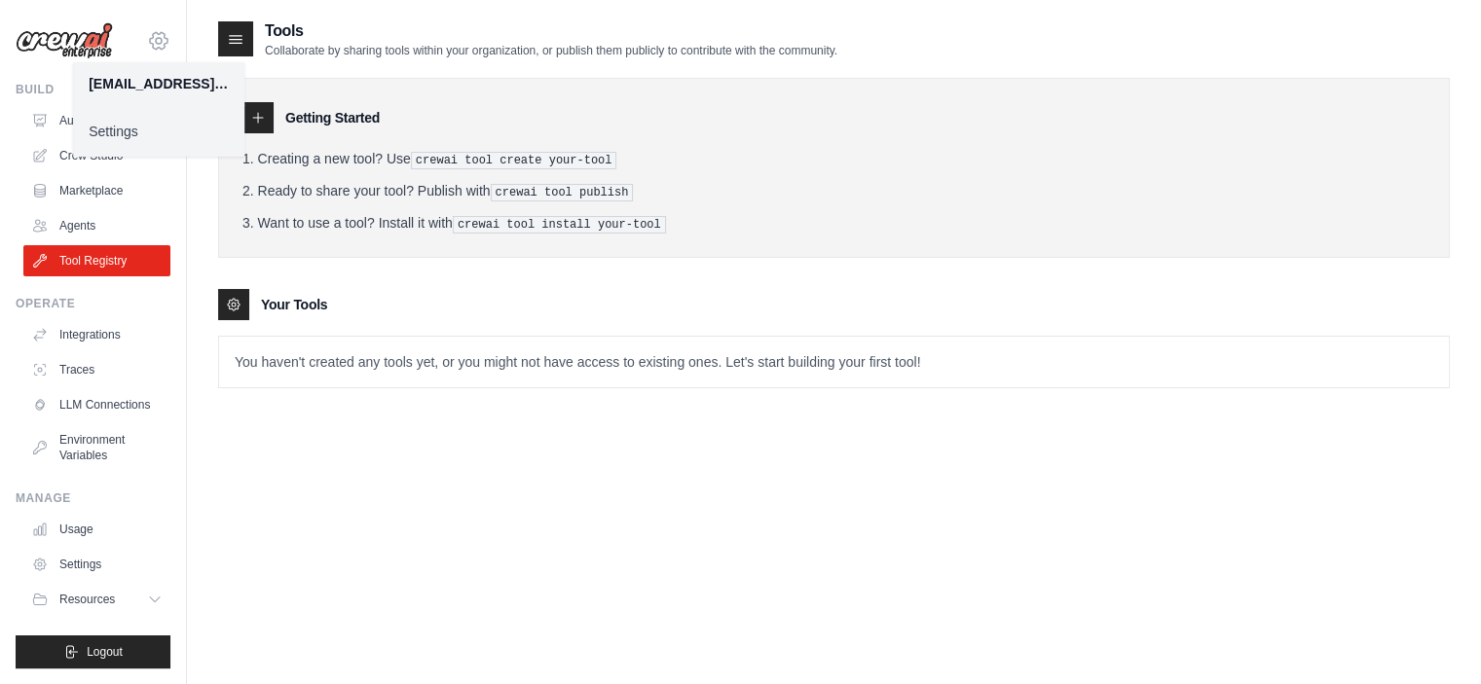
scroll to position [0, 0]
click at [113, 126] on link "Settings" at bounding box center [158, 131] width 171 height 35
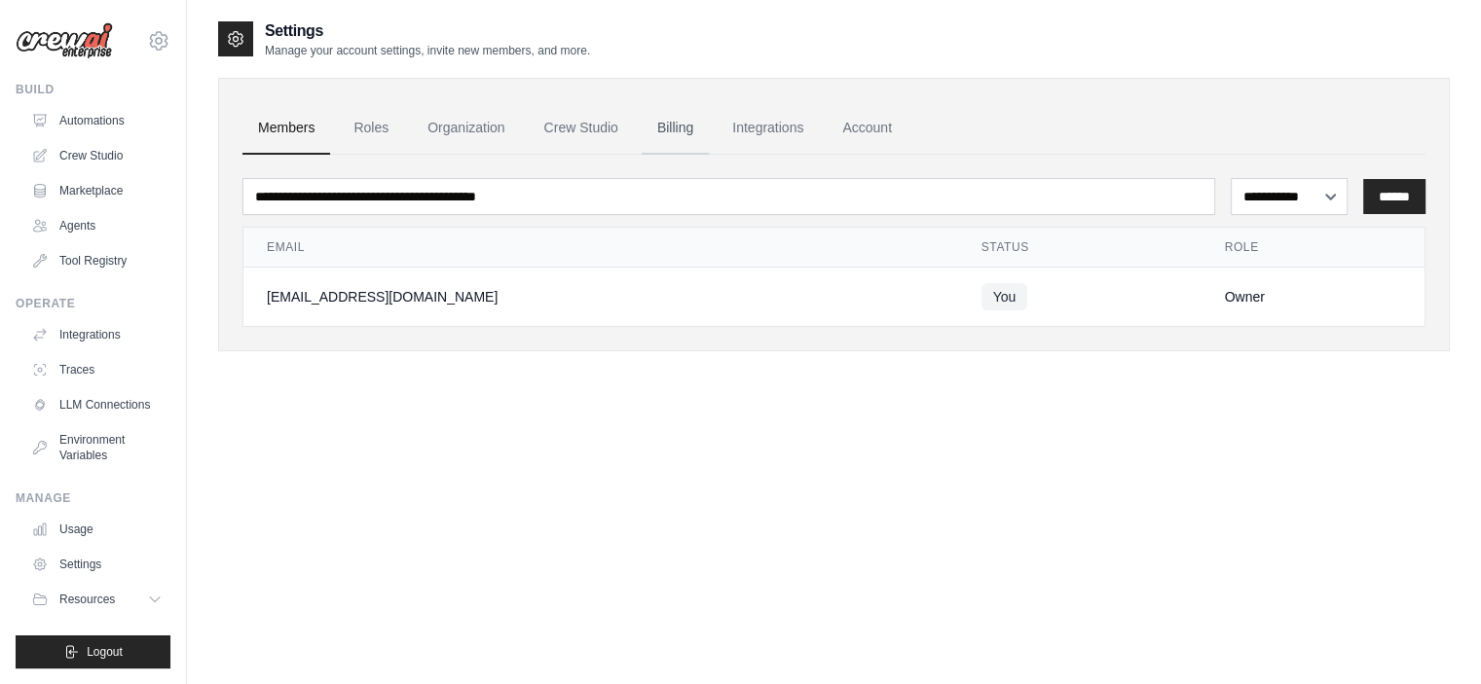
click at [676, 123] on link "Billing" at bounding box center [675, 128] width 67 height 53
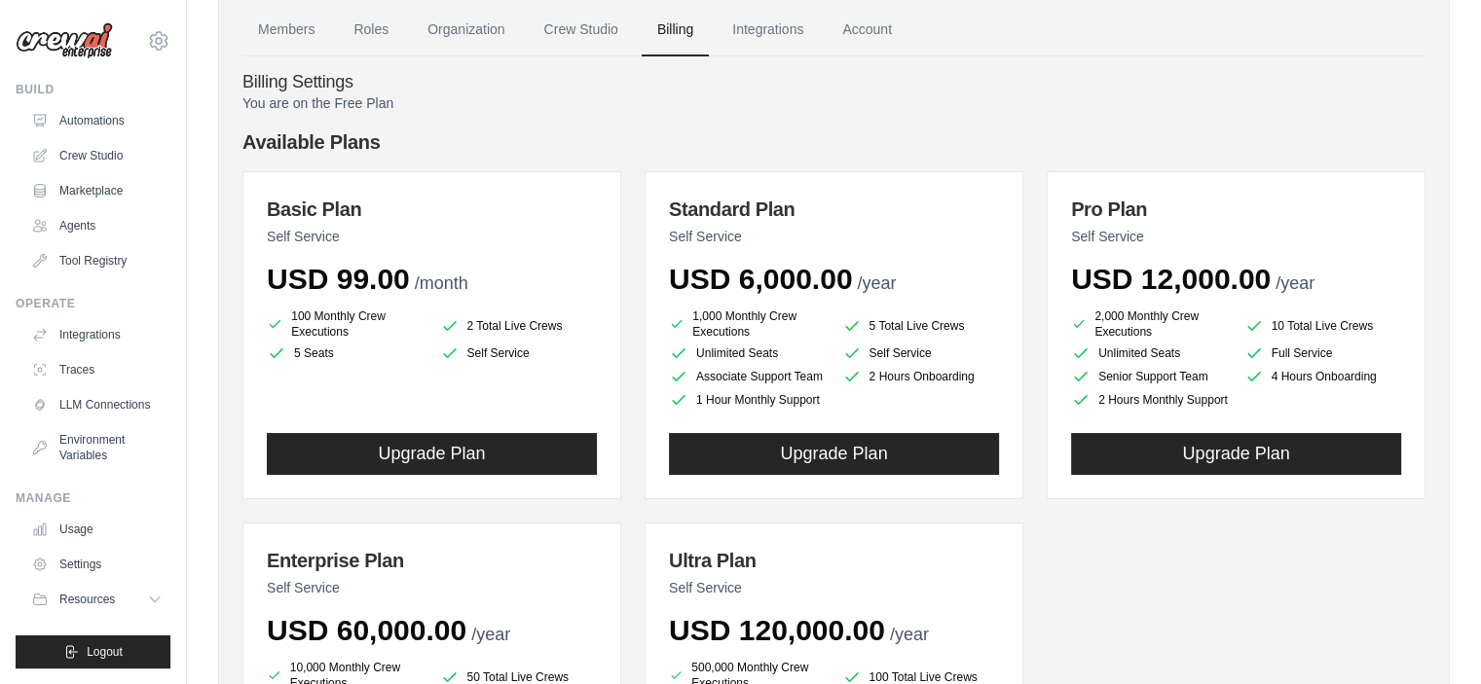
scroll to position [1, 0]
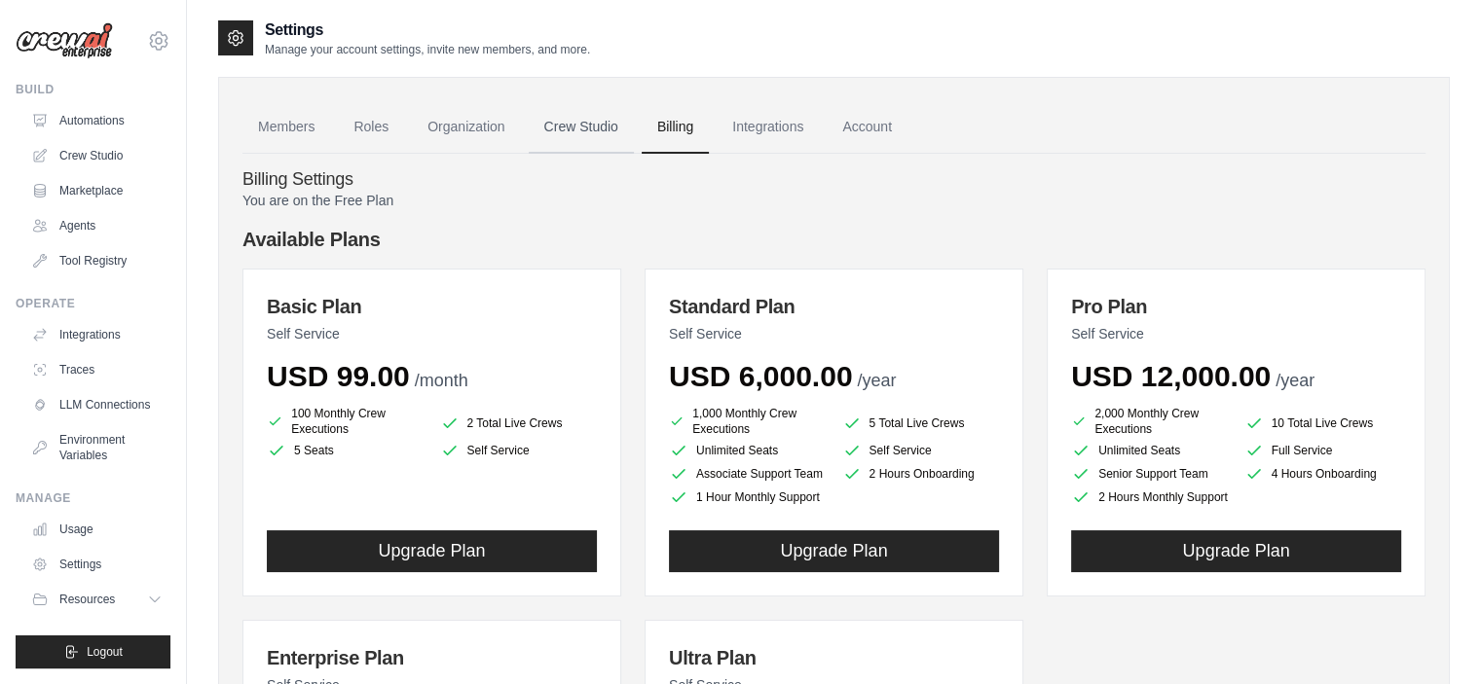
click at [595, 128] on link "Crew Studio" at bounding box center [581, 127] width 105 height 53
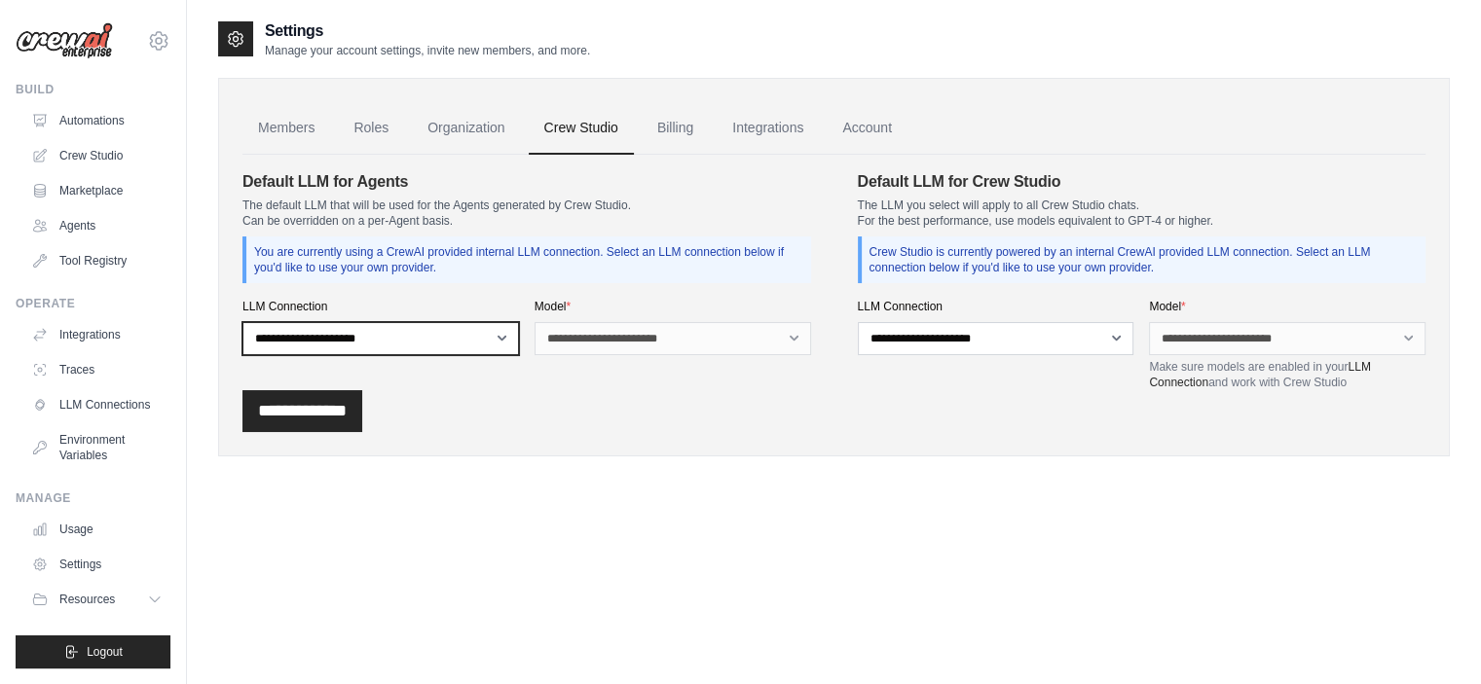
click at [428, 331] on select "**********" at bounding box center [380, 338] width 276 height 33
click at [457, 288] on div "**********" at bounding box center [526, 280] width 569 height 220
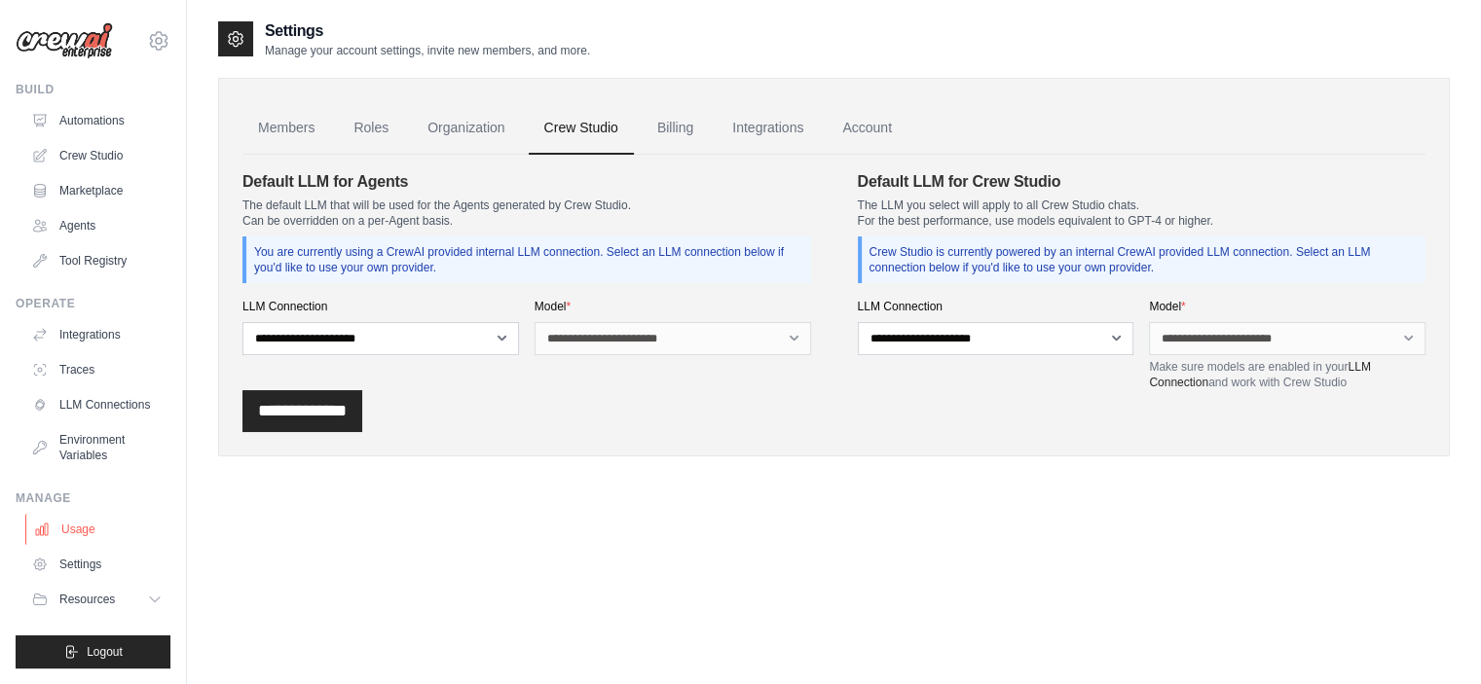
click at [105, 529] on link "Usage" at bounding box center [98, 529] width 147 height 31
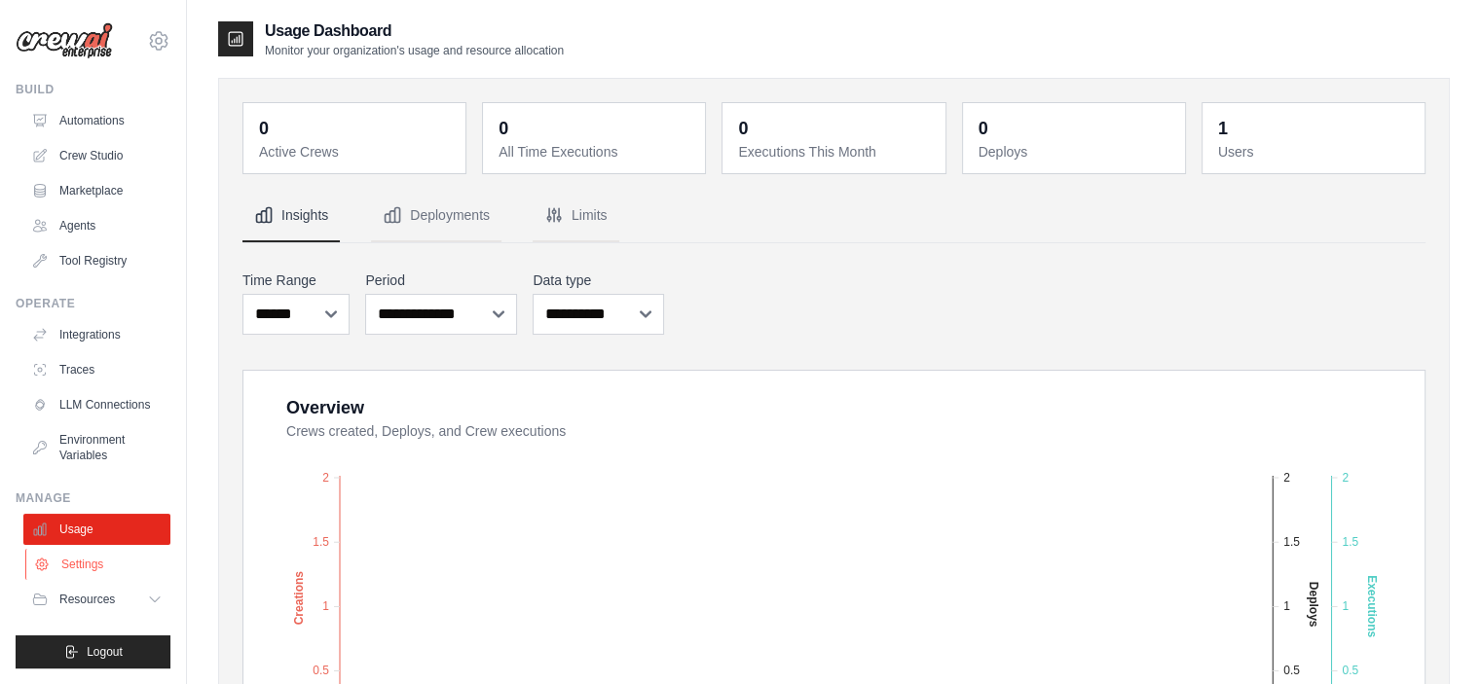
click at [102, 566] on link "Settings" at bounding box center [98, 564] width 147 height 31
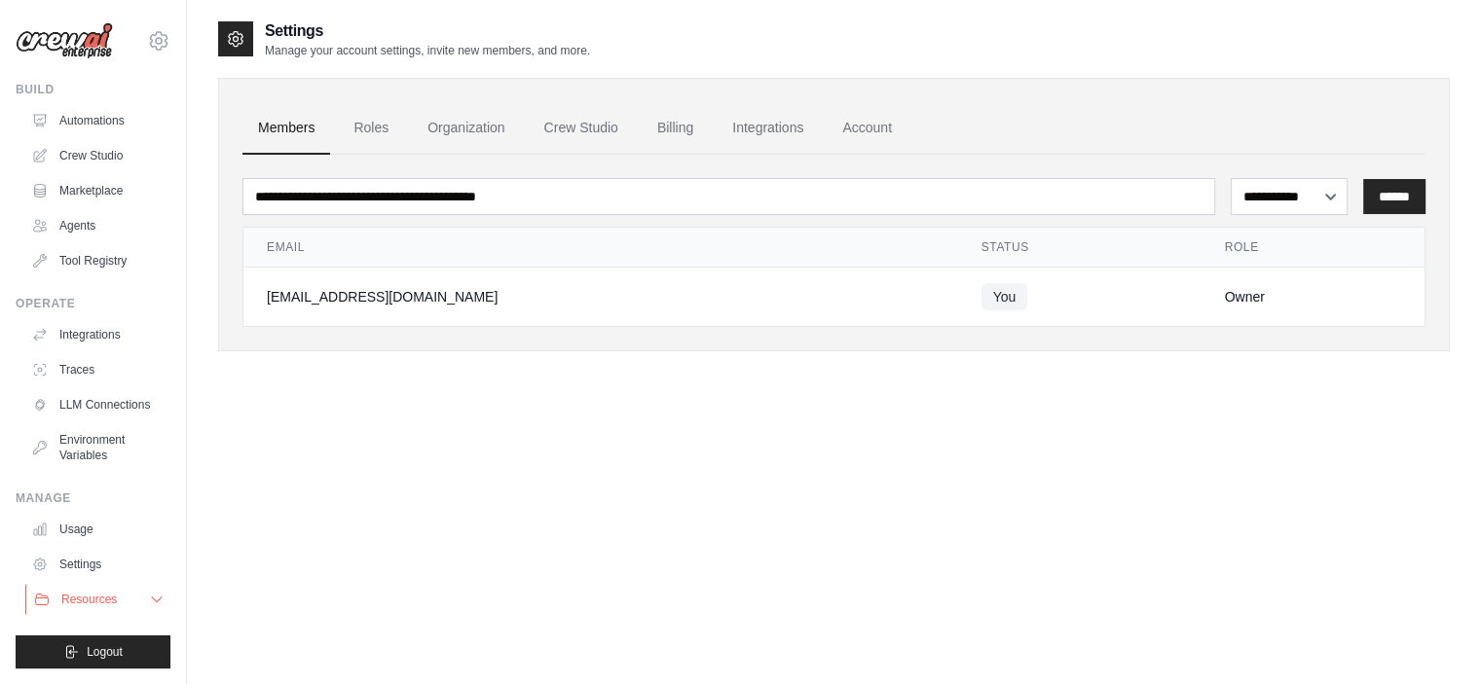
click at [125, 600] on button "Resources" at bounding box center [98, 599] width 147 height 31
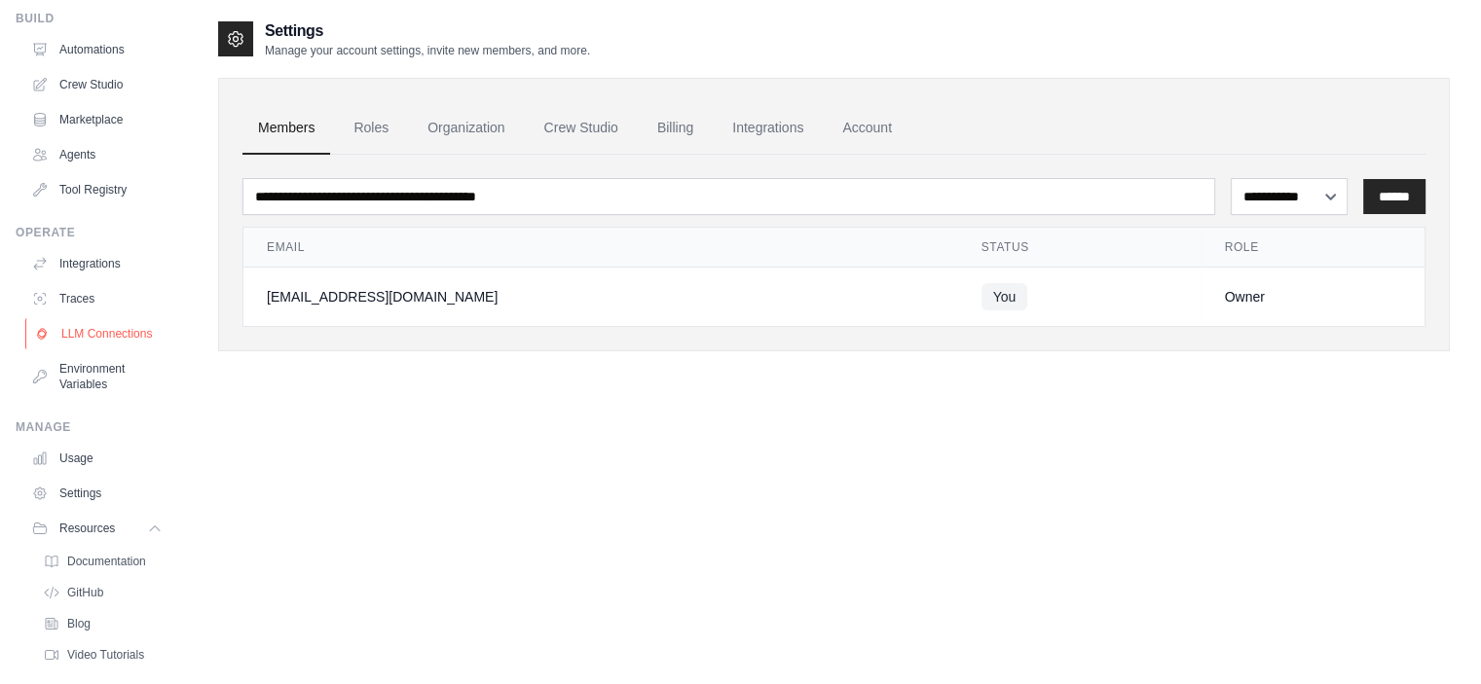
scroll to position [138, 0]
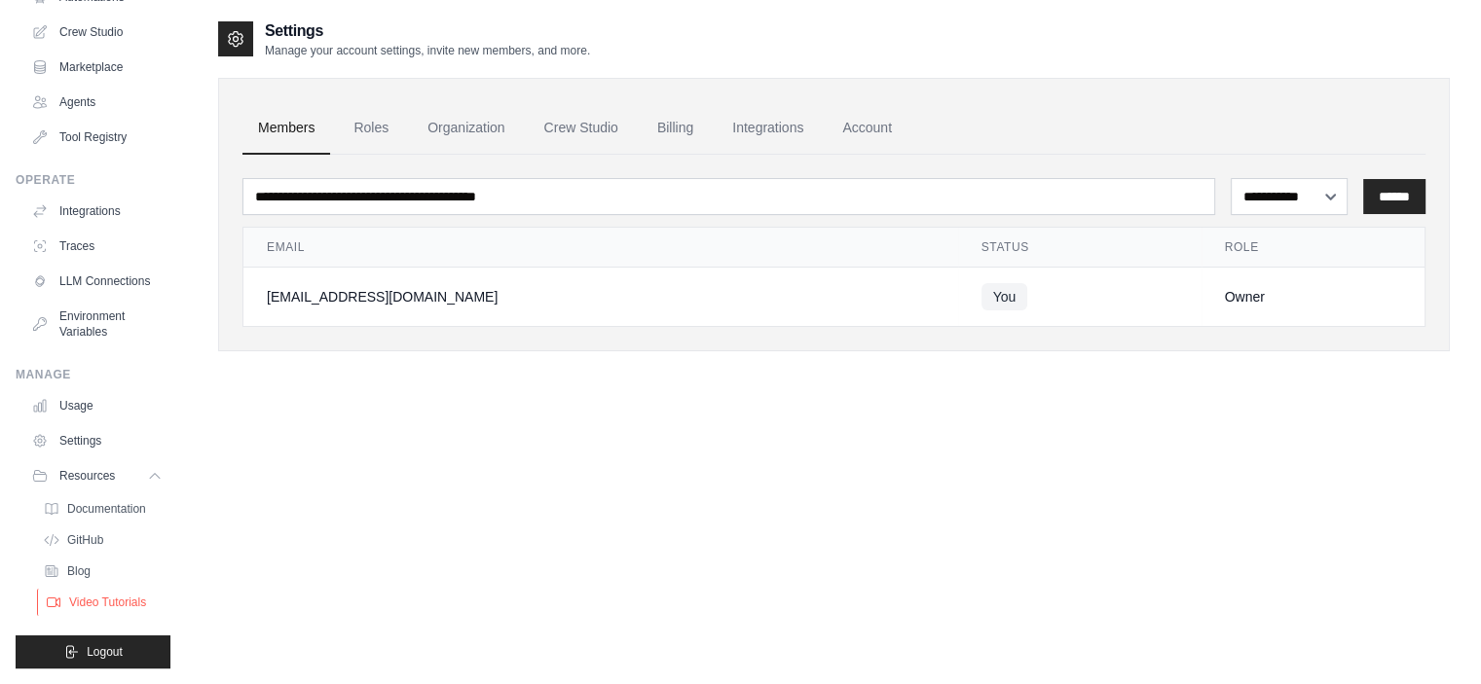
click at [93, 603] on span "Video Tutorials" at bounding box center [107, 603] width 77 height 16
click at [98, 270] on link "LLM Connections" at bounding box center [98, 281] width 147 height 31
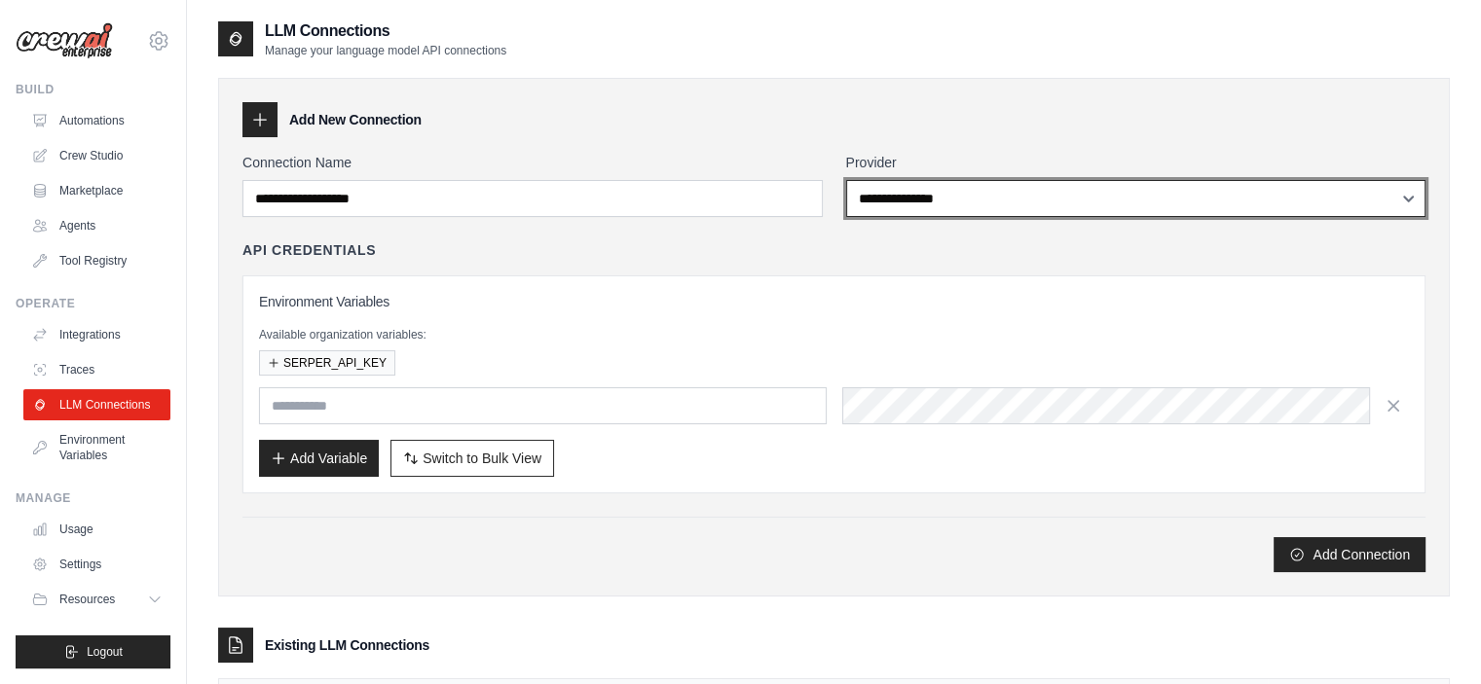
click at [937, 194] on select "**********" at bounding box center [1136, 198] width 580 height 37
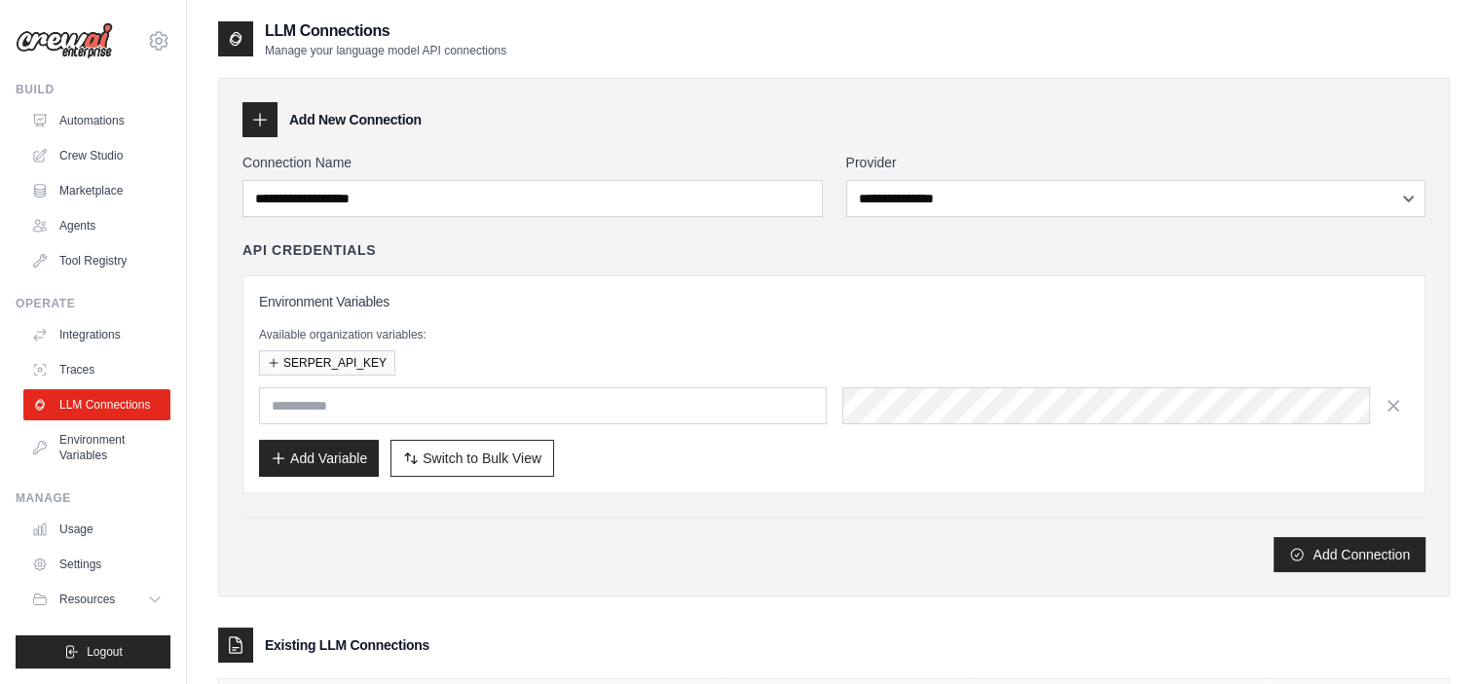
click at [87, 42] on img at bounding box center [64, 40] width 97 height 37
click at [97, 120] on link "Automations" at bounding box center [98, 120] width 147 height 31
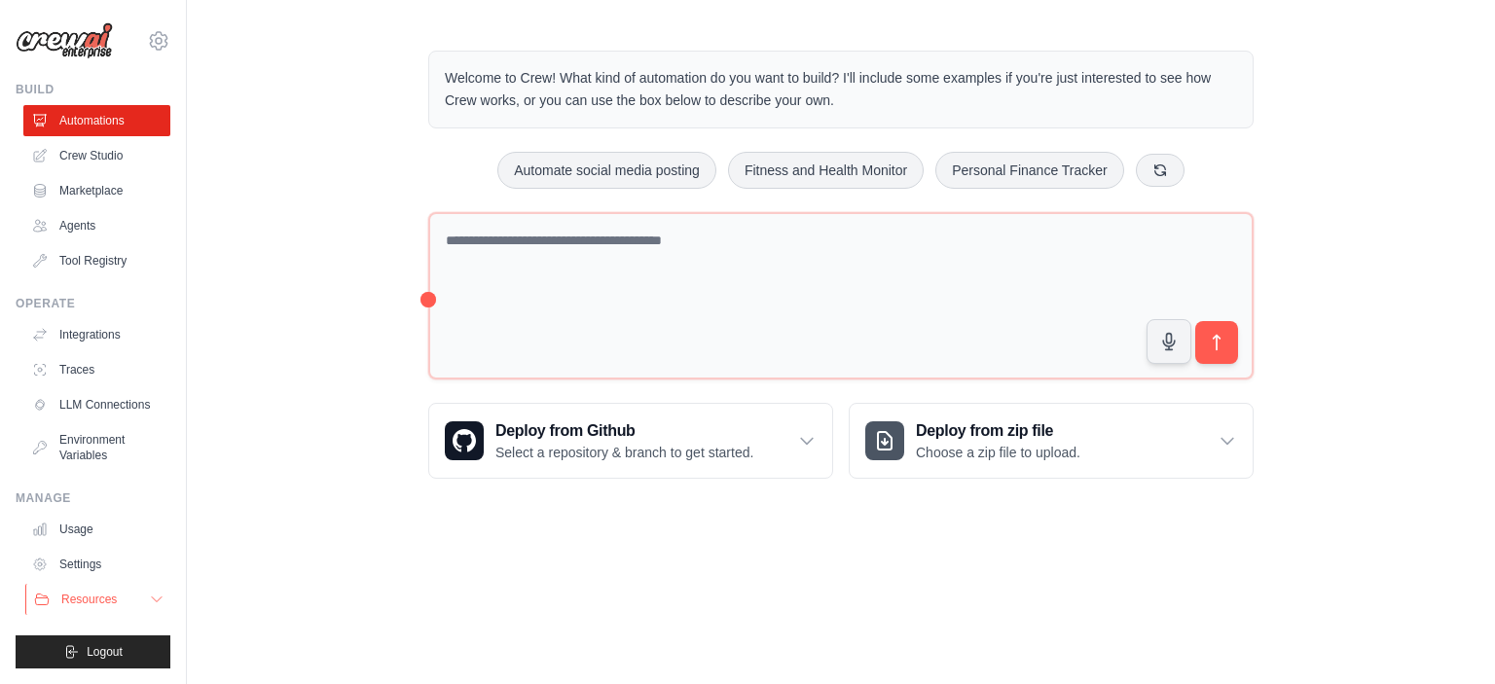
click at [140, 599] on button "Resources" at bounding box center [98, 599] width 147 height 31
drag, startPoint x: 422, startPoint y: 293, endPoint x: 351, endPoint y: 296, distance: 71.1
click at [351, 296] on div "Welcome to Crew! What kind of automation do you want to build? I'll include som…" at bounding box center [841, 264] width 1308 height 491
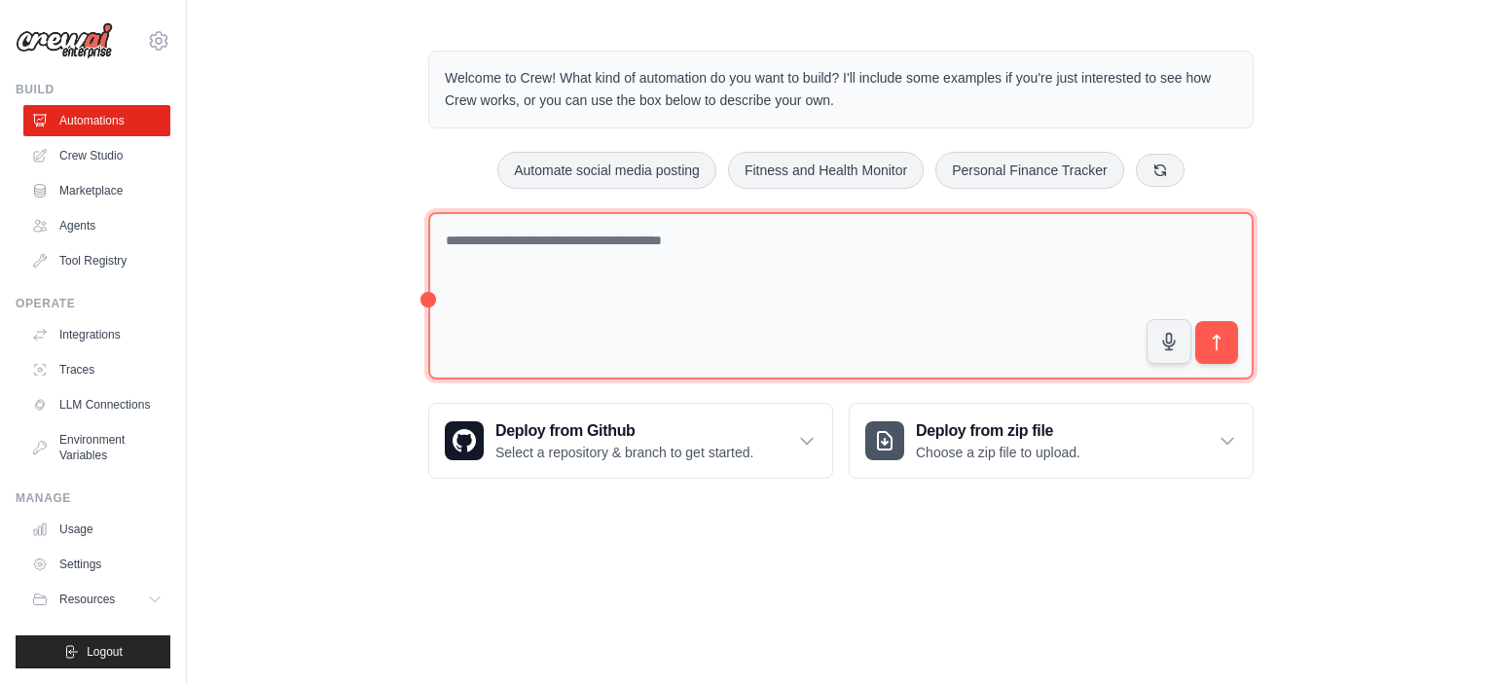
click at [575, 239] on textarea at bounding box center [841, 296] width 826 height 168
click at [798, 238] on textarea "**********" at bounding box center [841, 296] width 826 height 168
click at [802, 240] on textarea "**********" at bounding box center [841, 296] width 826 height 168
click at [924, 237] on textarea "**********" at bounding box center [841, 296] width 826 height 168
click at [927, 241] on textarea "**********" at bounding box center [841, 296] width 826 height 168
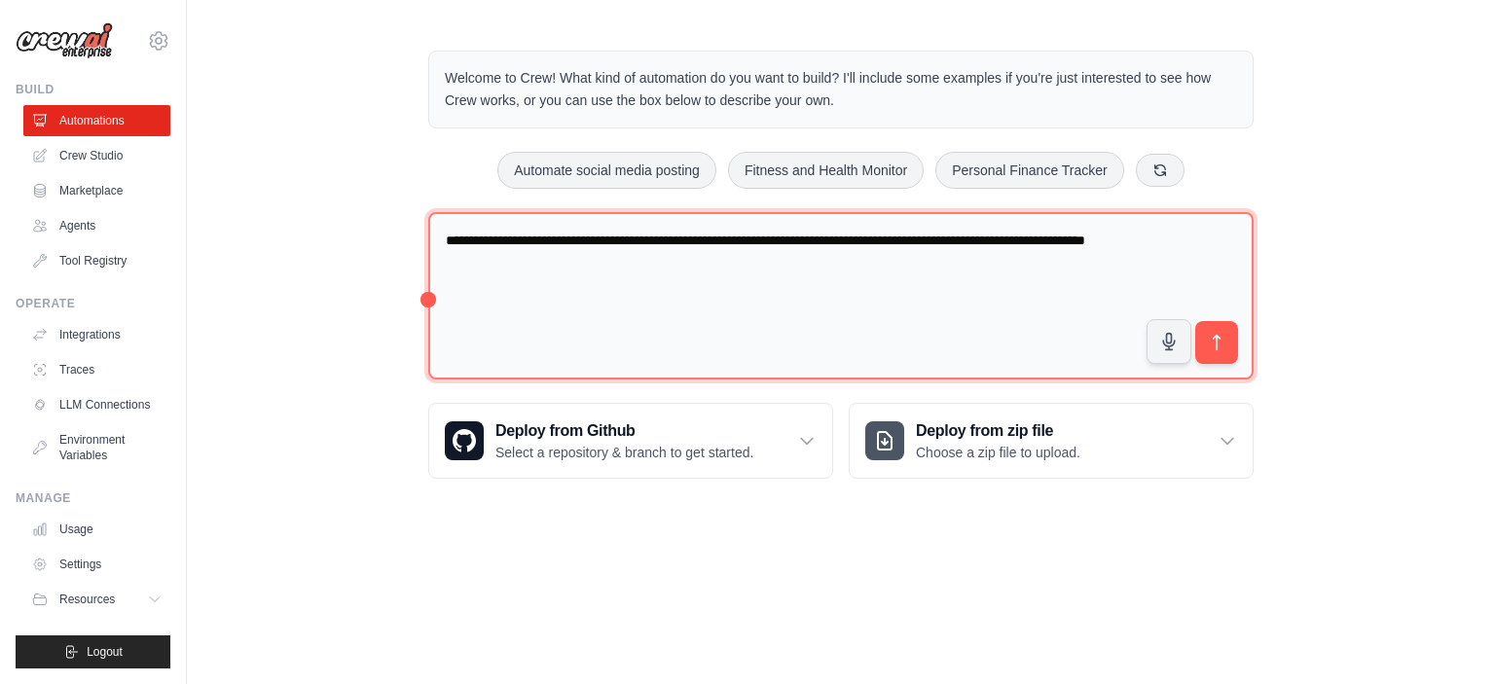
click at [1205, 239] on textarea "**********" at bounding box center [841, 296] width 826 height 168
click at [977, 237] on textarea "**********" at bounding box center [841, 296] width 826 height 168
click at [575, 260] on textarea "**********" at bounding box center [841, 296] width 826 height 168
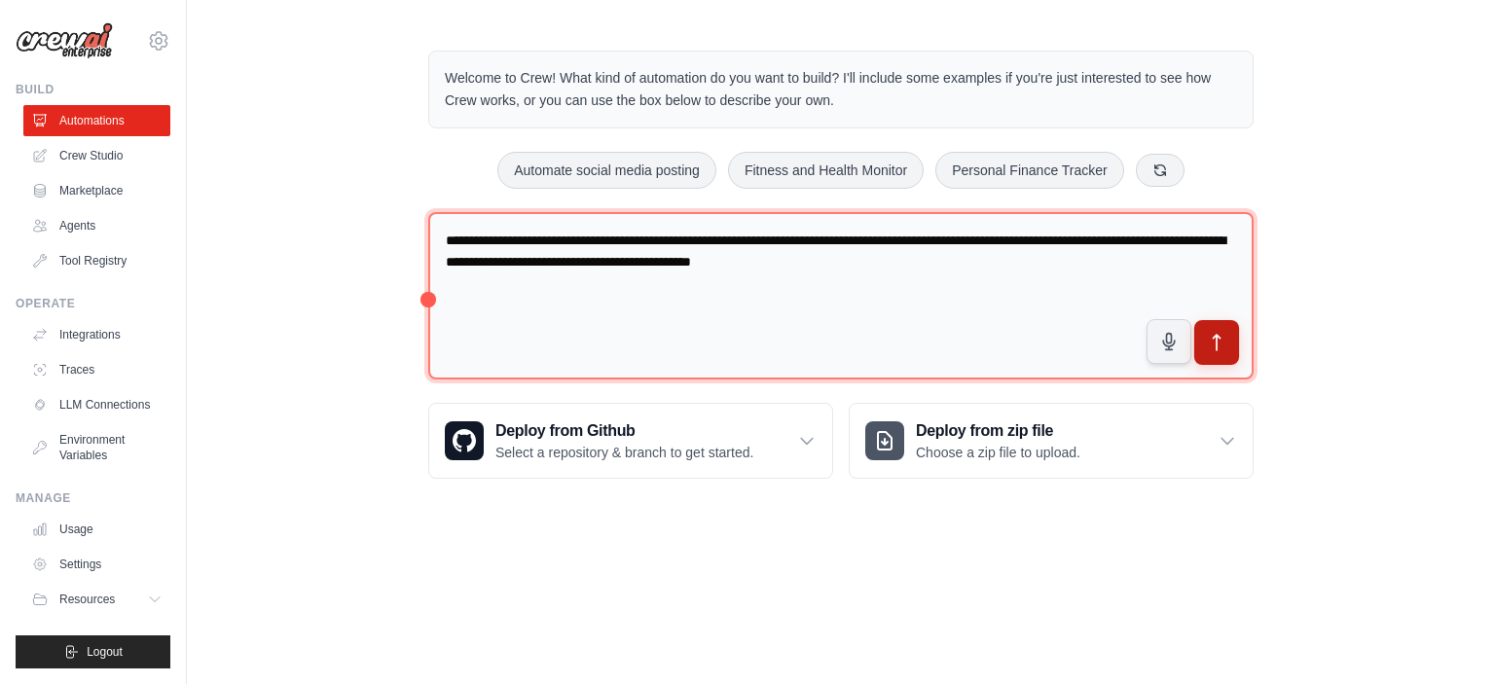
type textarea "**********"
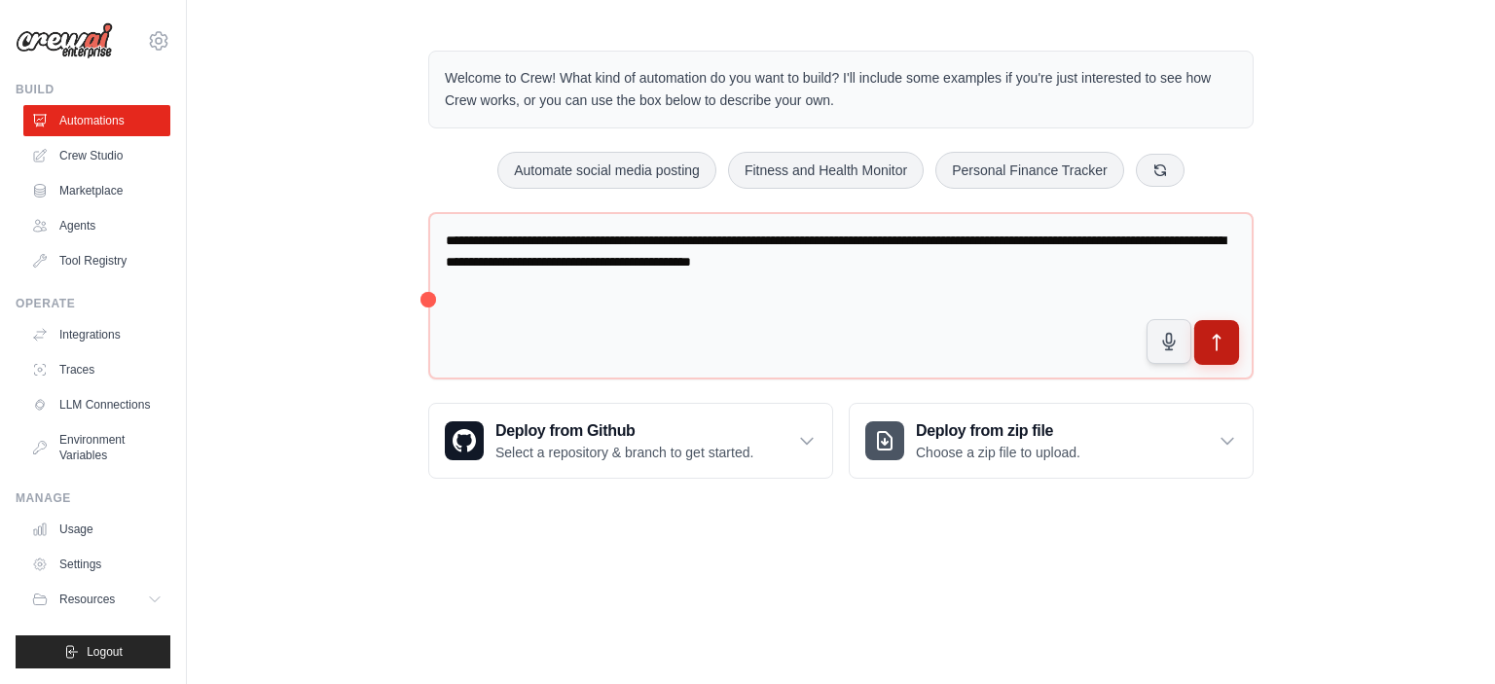
click at [1211, 336] on icon "submit" at bounding box center [1217, 343] width 20 height 20
click at [77, 149] on link "Crew Studio" at bounding box center [98, 155] width 147 height 31
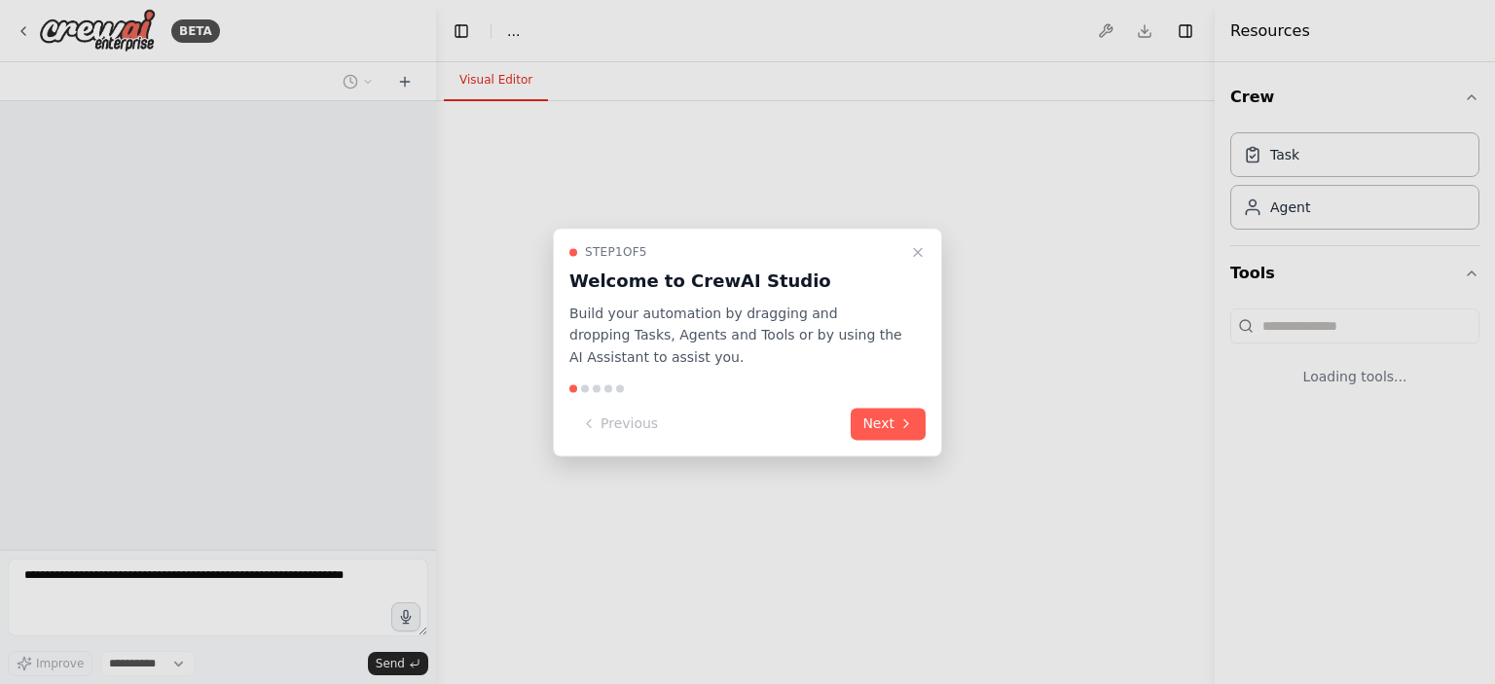
select select "****"
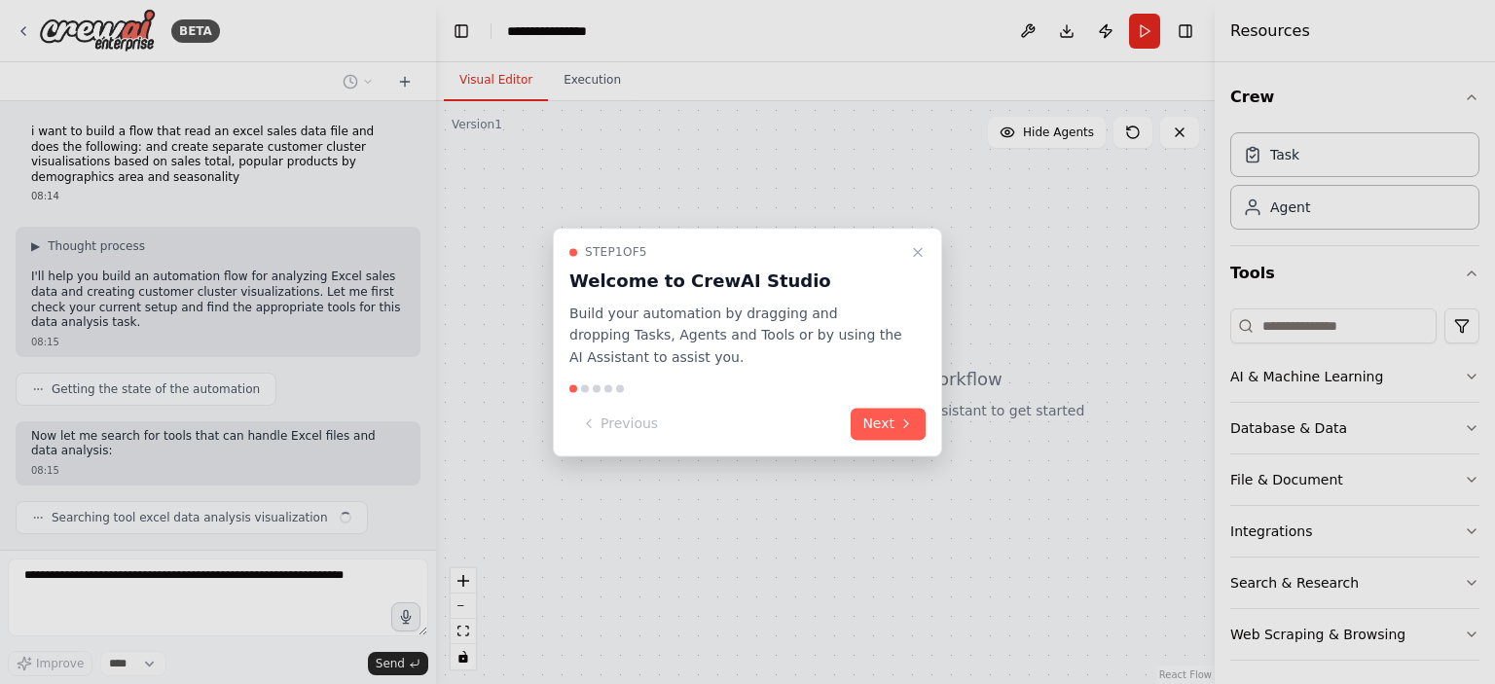
scroll to position [47, 0]
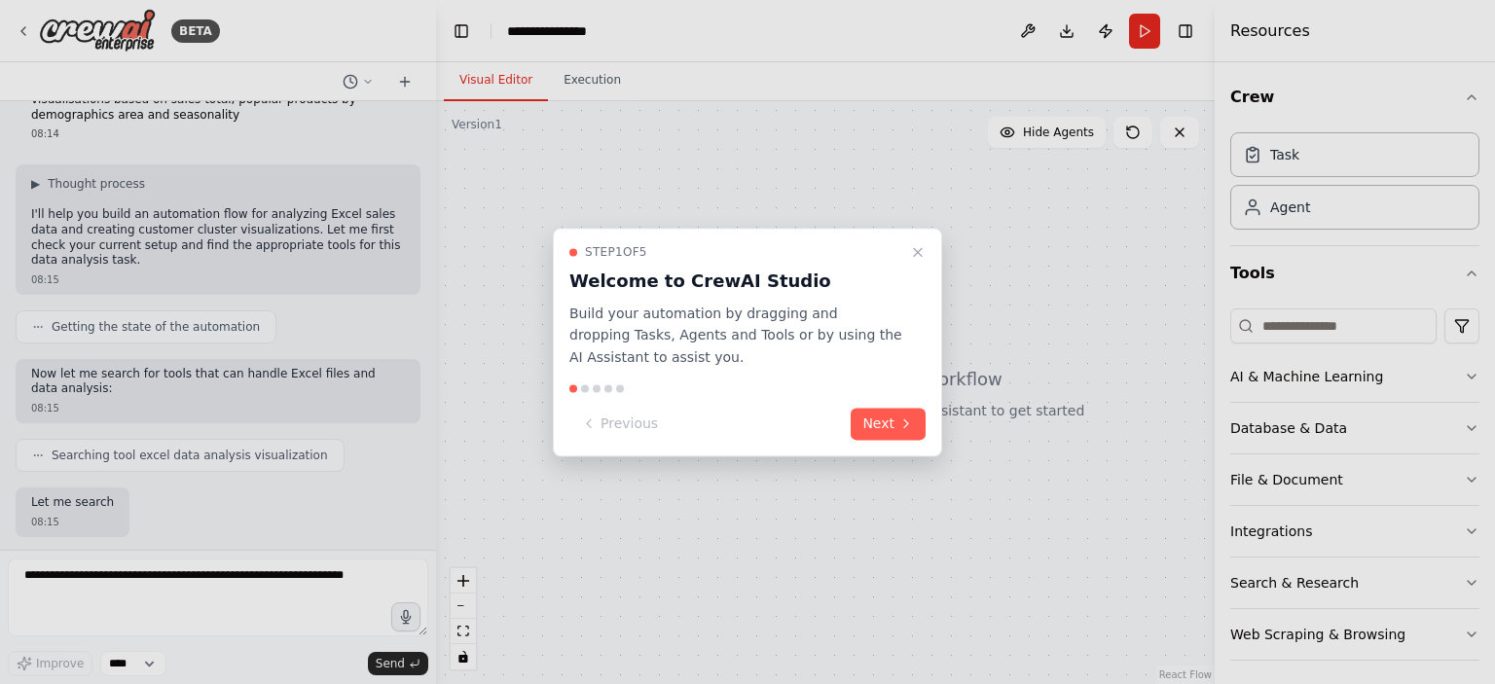
click at [900, 422] on icon at bounding box center [907, 425] width 16 height 16
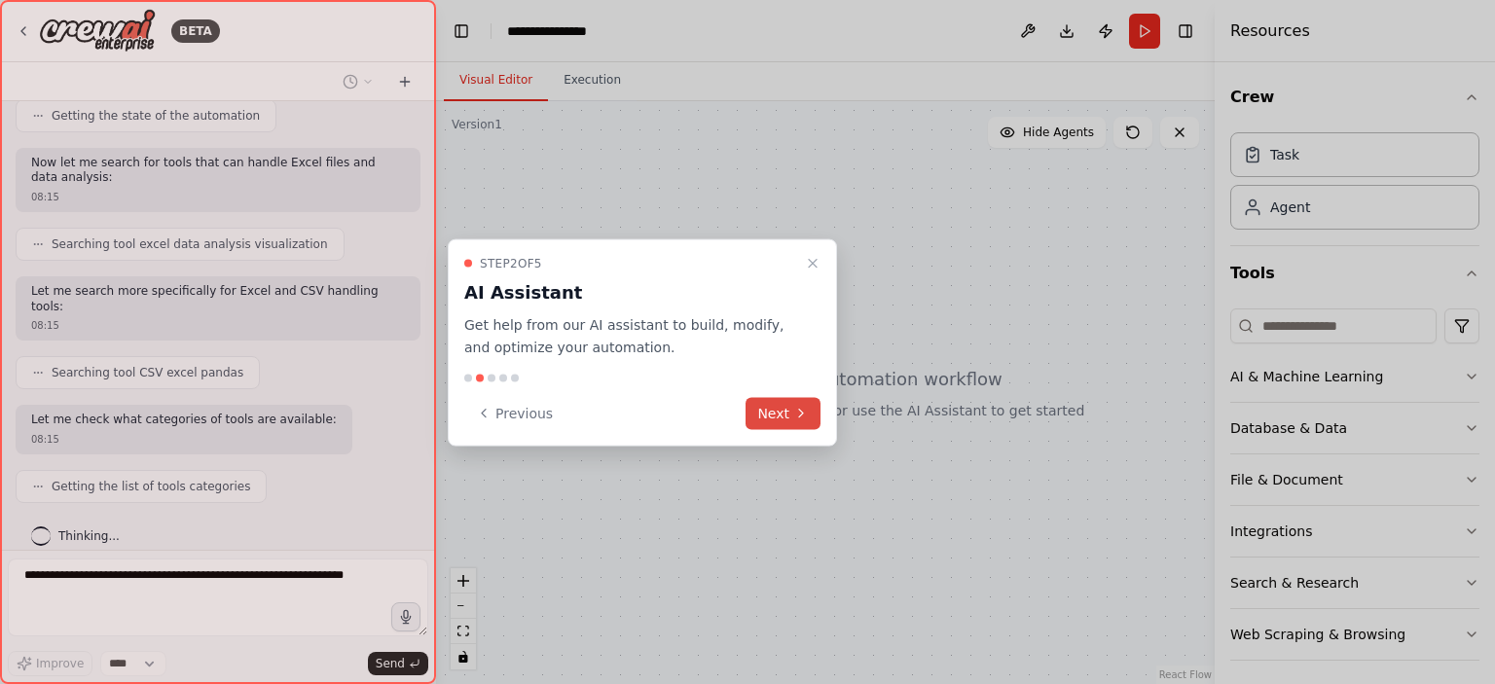
scroll to position [322, 0]
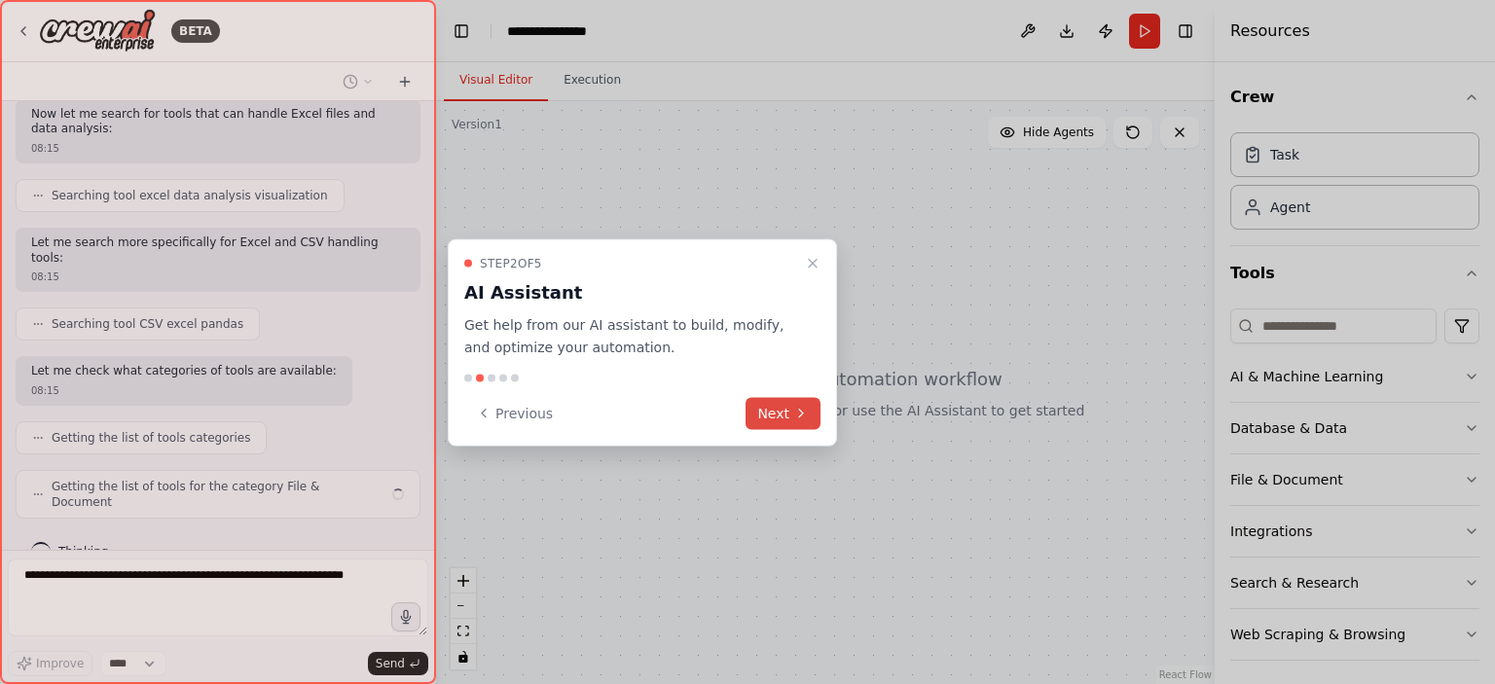
click at [798, 416] on icon at bounding box center [801, 414] width 16 height 16
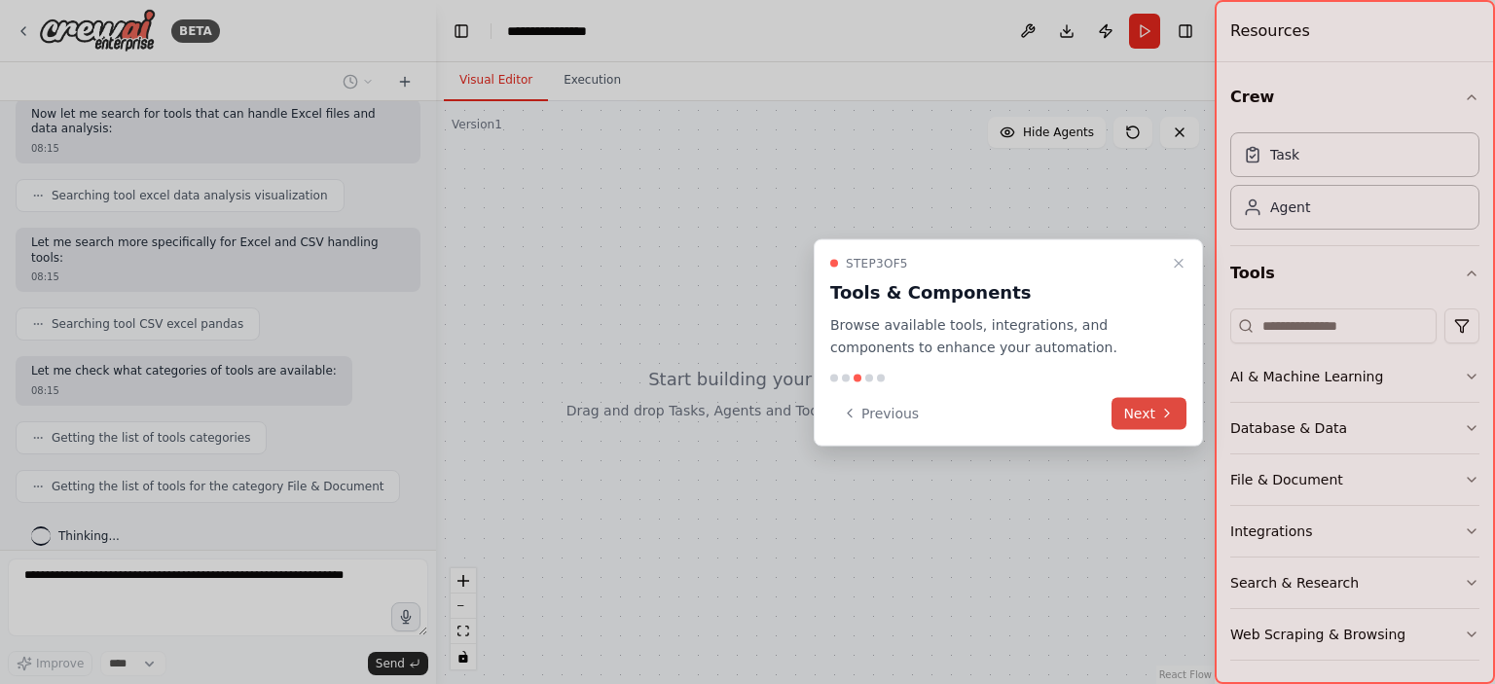
click at [1167, 410] on icon at bounding box center [1167, 414] width 16 height 16
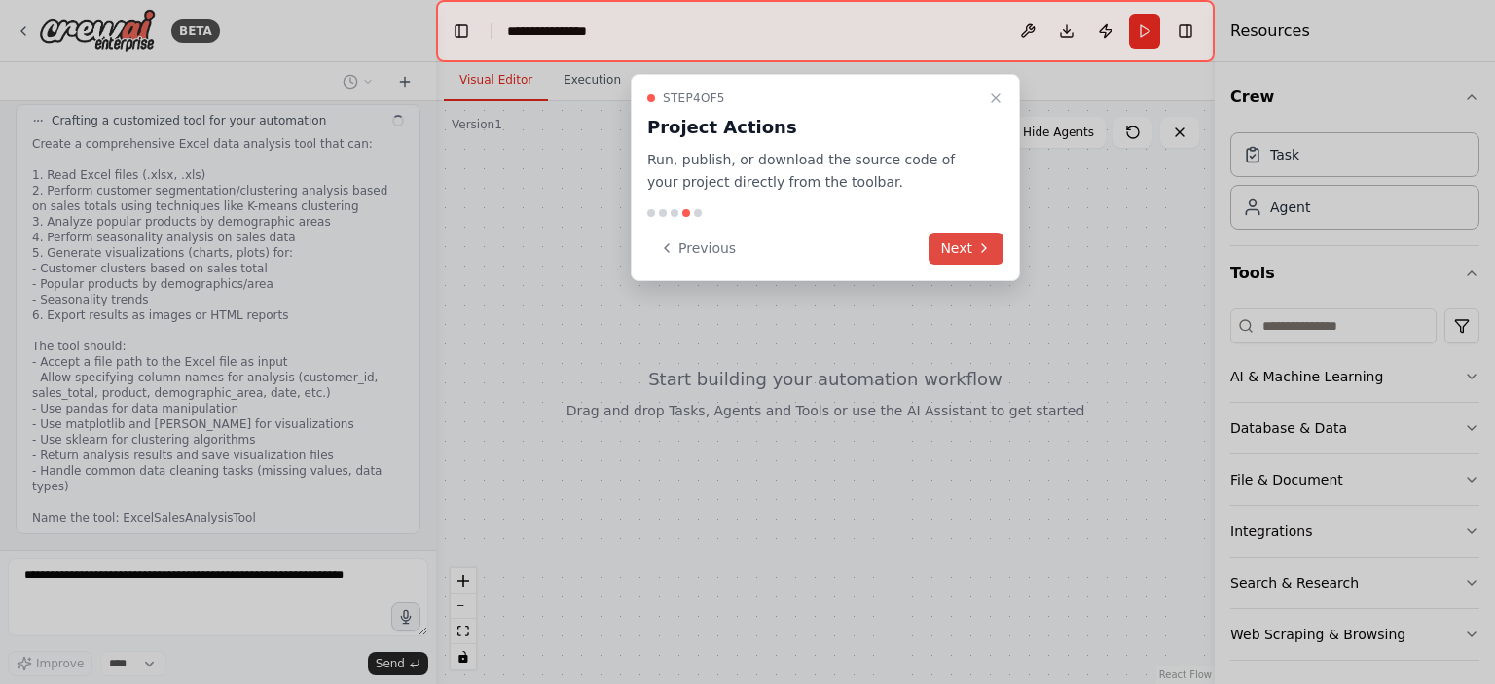
scroll to position [863, 0]
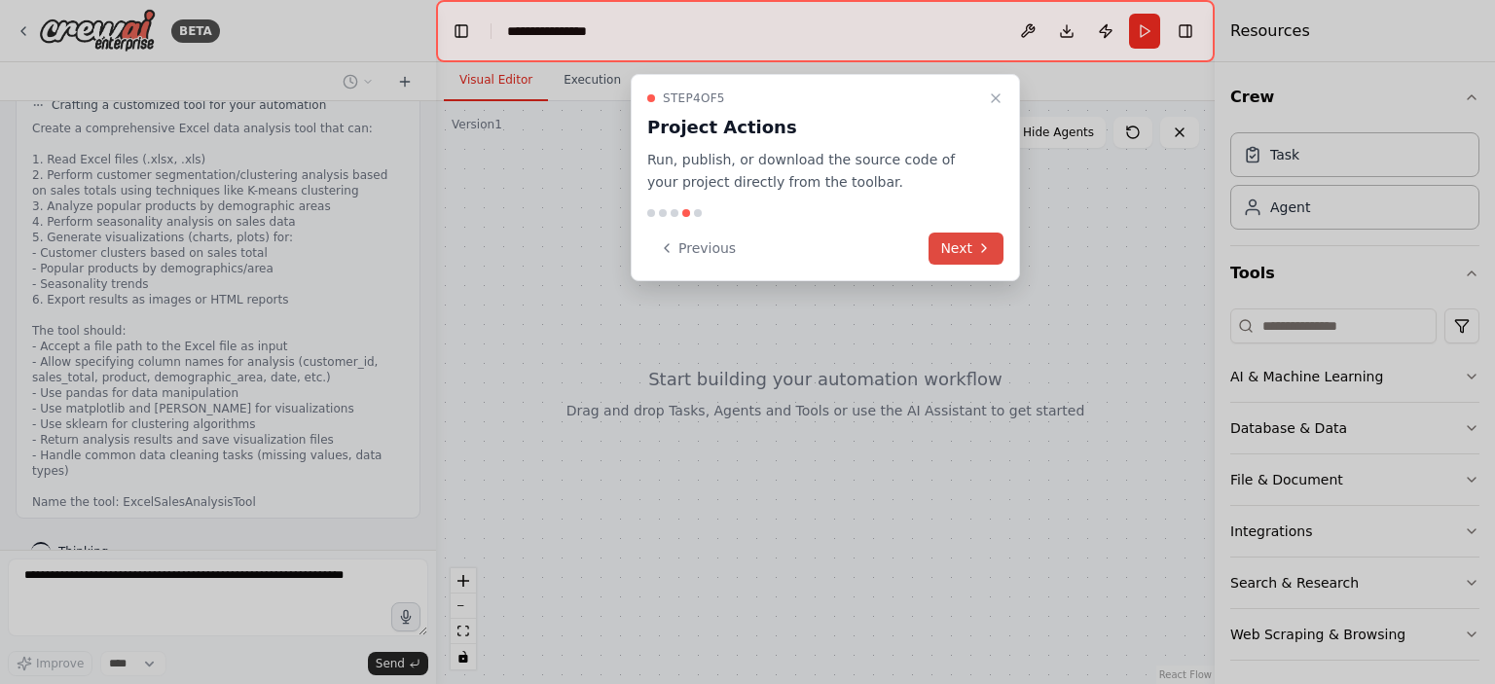
click at [952, 246] on button "Next" at bounding box center [966, 249] width 75 height 32
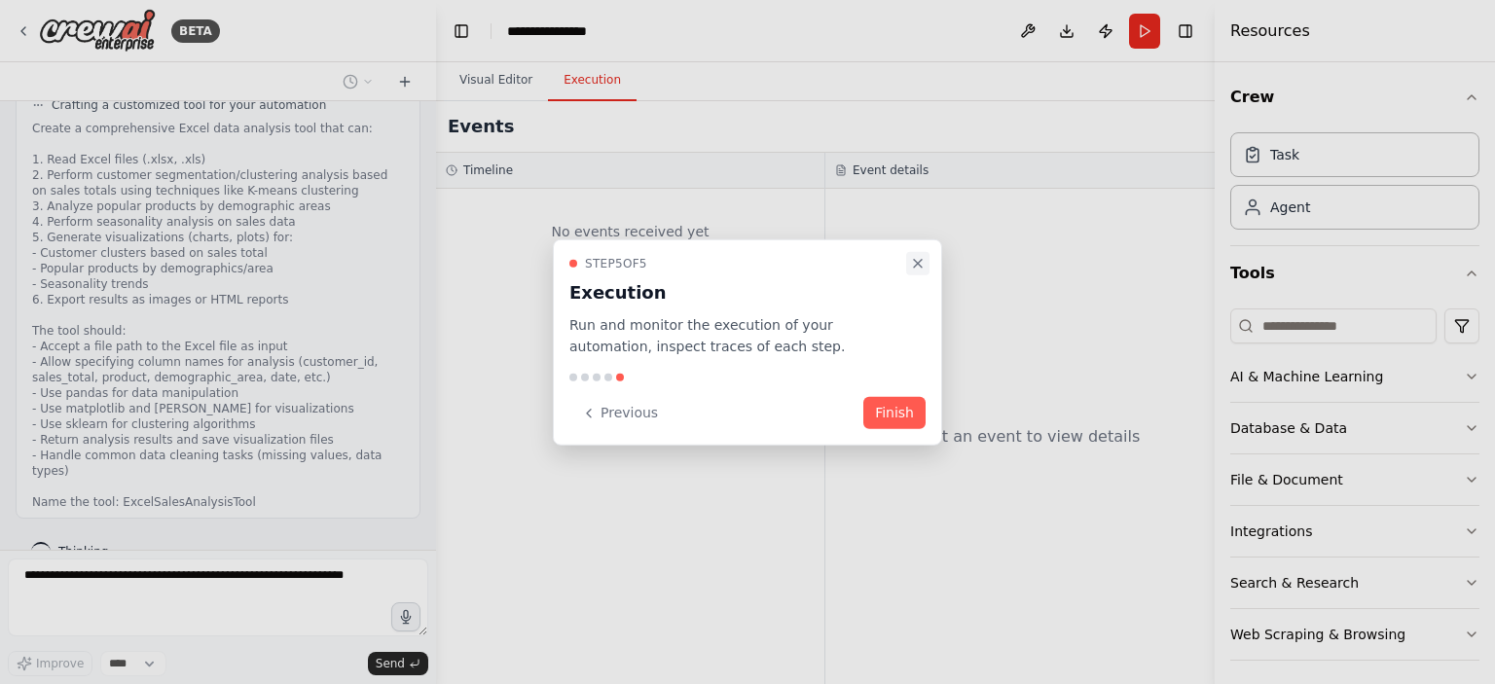
click at [918, 257] on icon "Close walkthrough" at bounding box center [918, 263] width 16 height 16
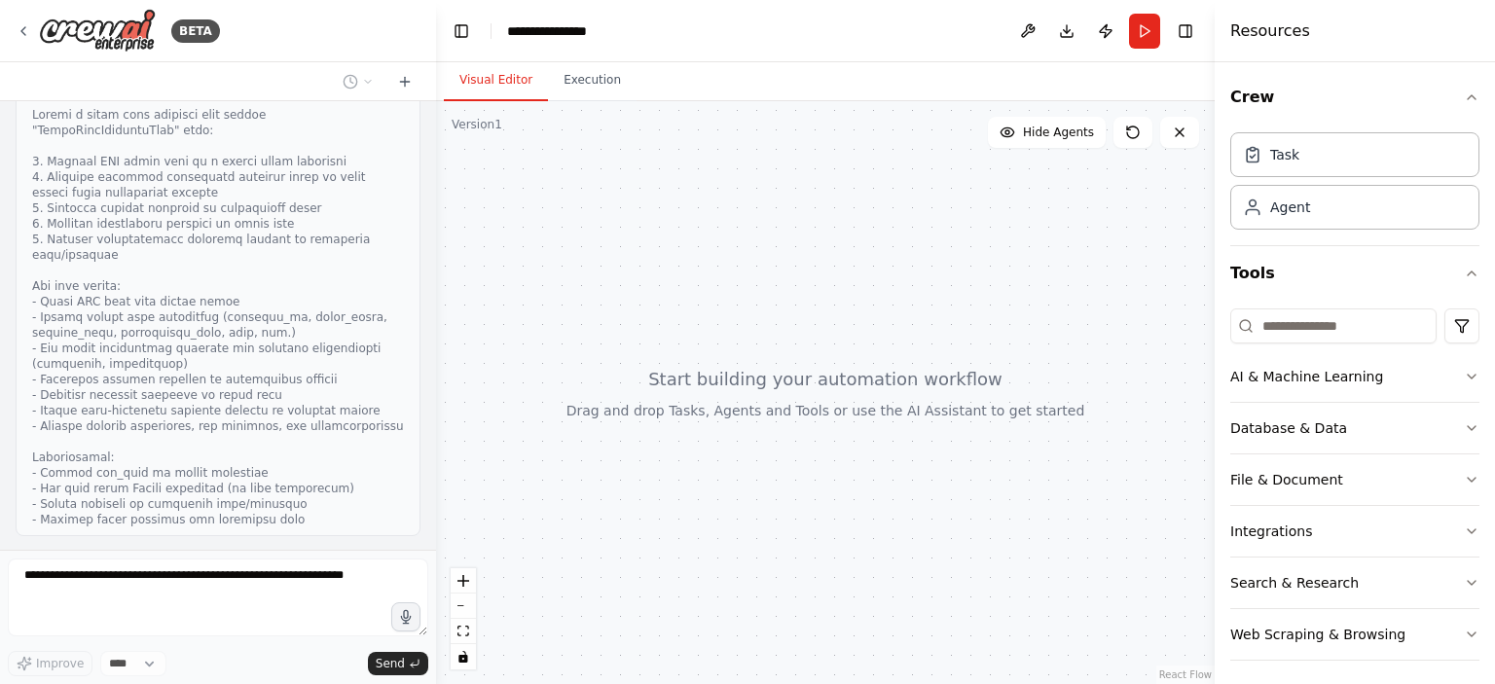
scroll to position [1688, 0]
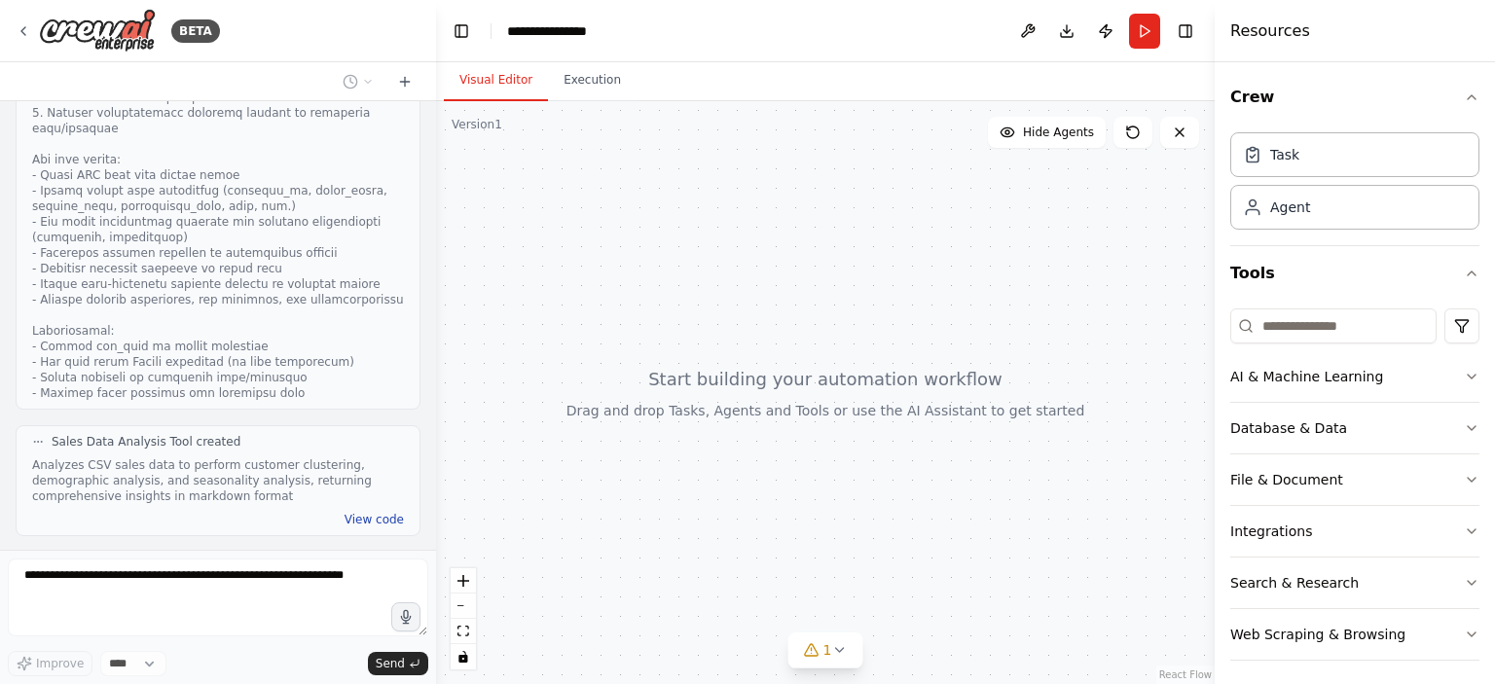
click at [366, 512] on button "View code" at bounding box center [374, 520] width 59 height 16
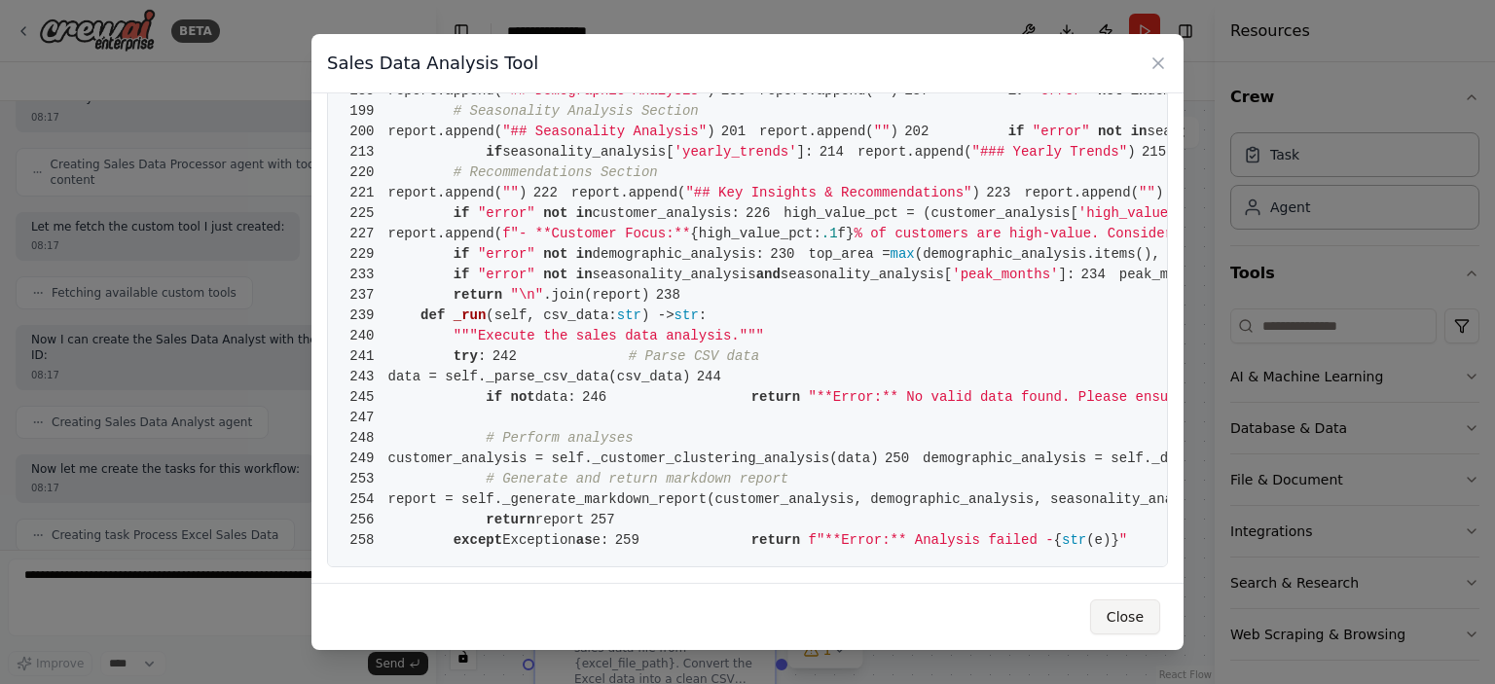
scroll to position [2220, 0]
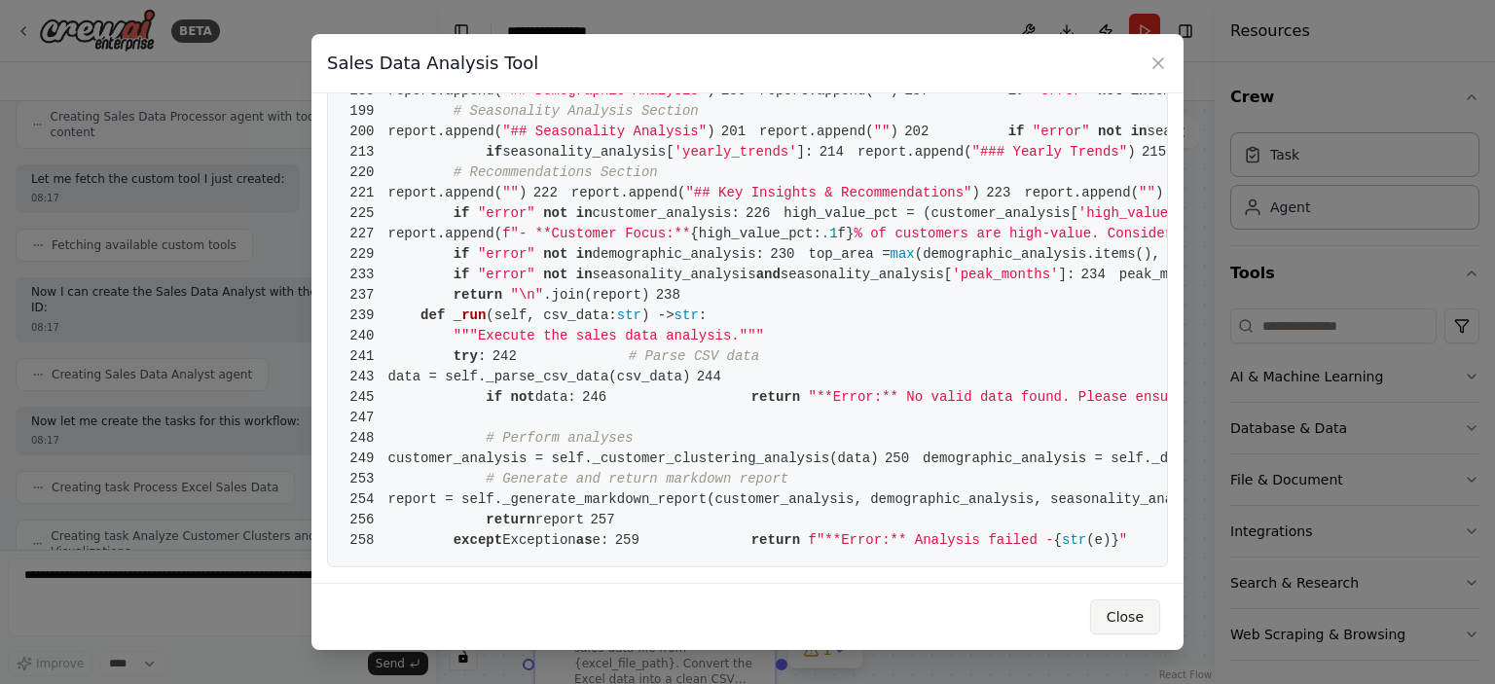
click at [1128, 614] on button "Close" at bounding box center [1125, 617] width 70 height 35
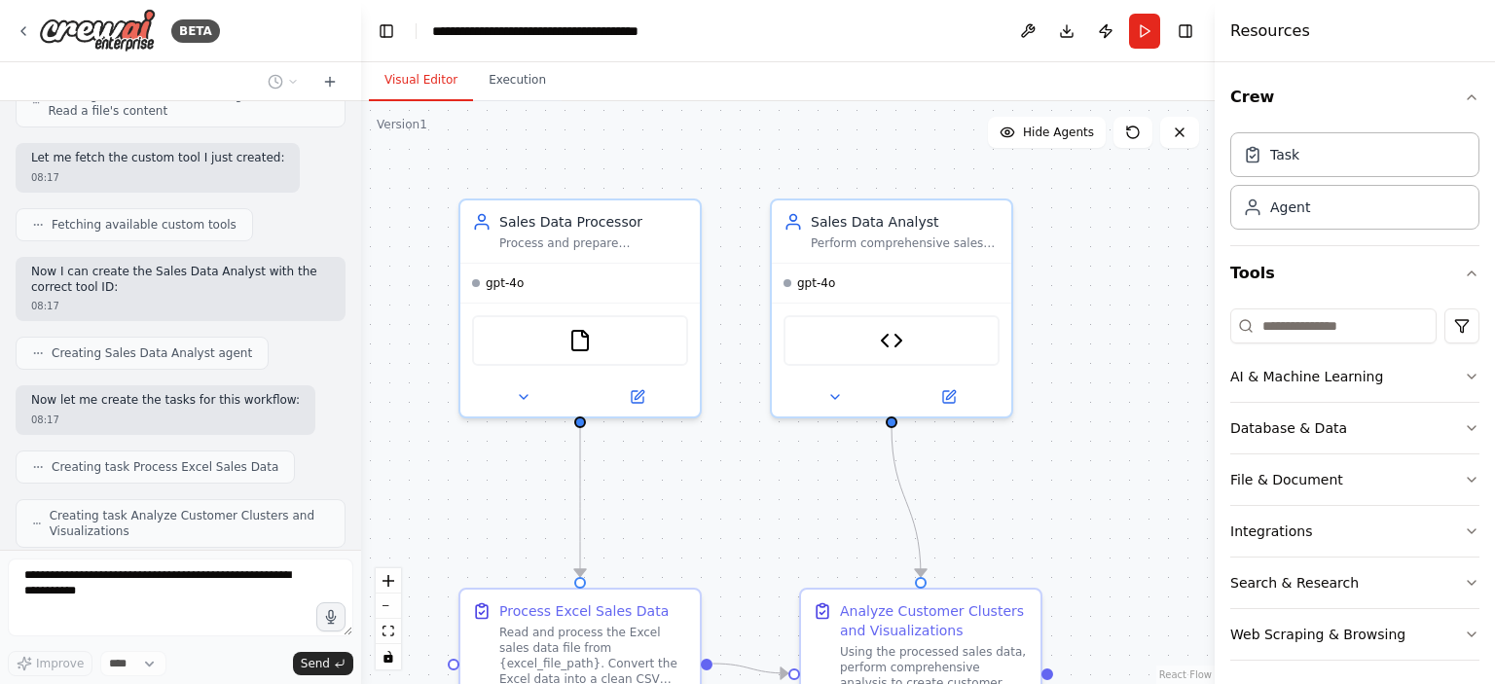
scroll to position [2660, 0]
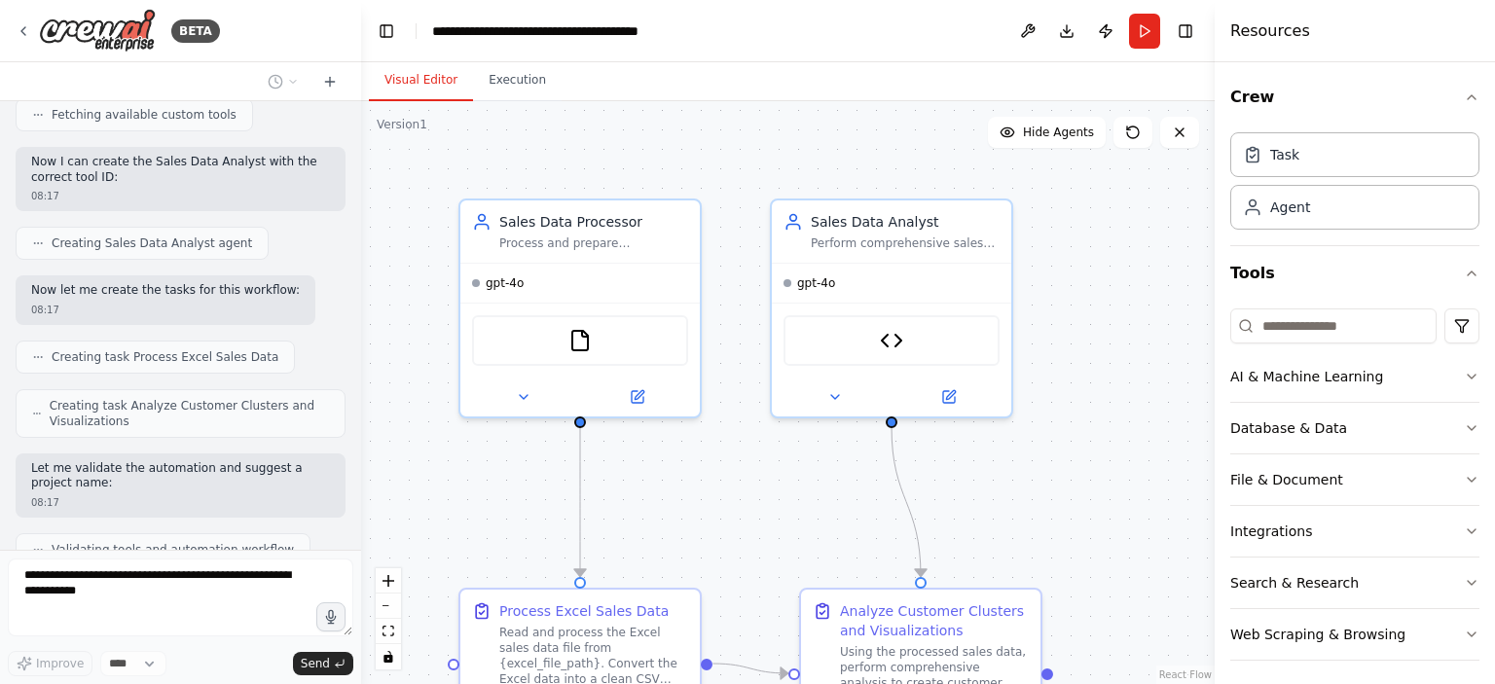
drag, startPoint x: 435, startPoint y: 361, endPoint x: 361, endPoint y: 361, distance: 74.0
click at [361, 361] on div "BETA i want to build a flow that read an excel sales data file and does the fol…" at bounding box center [747, 342] width 1495 height 684
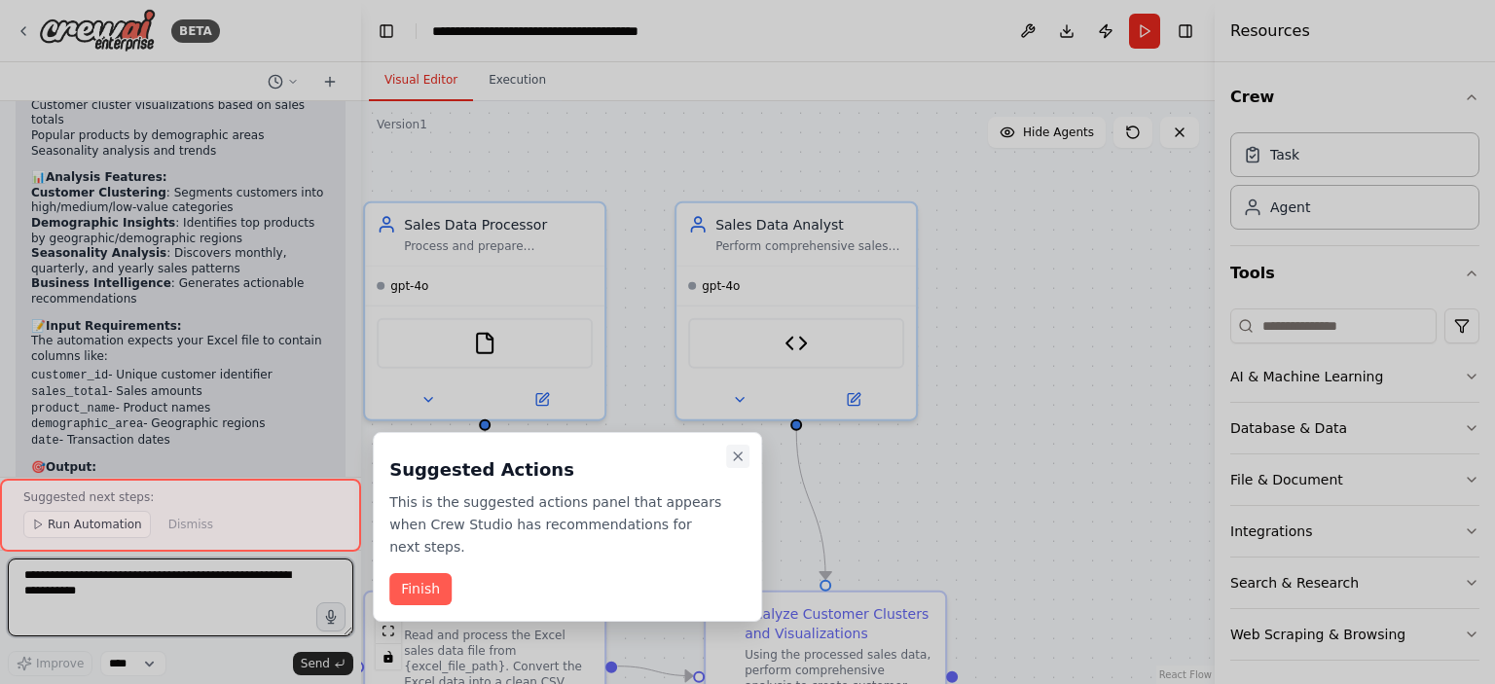
scroll to position [3635, 0]
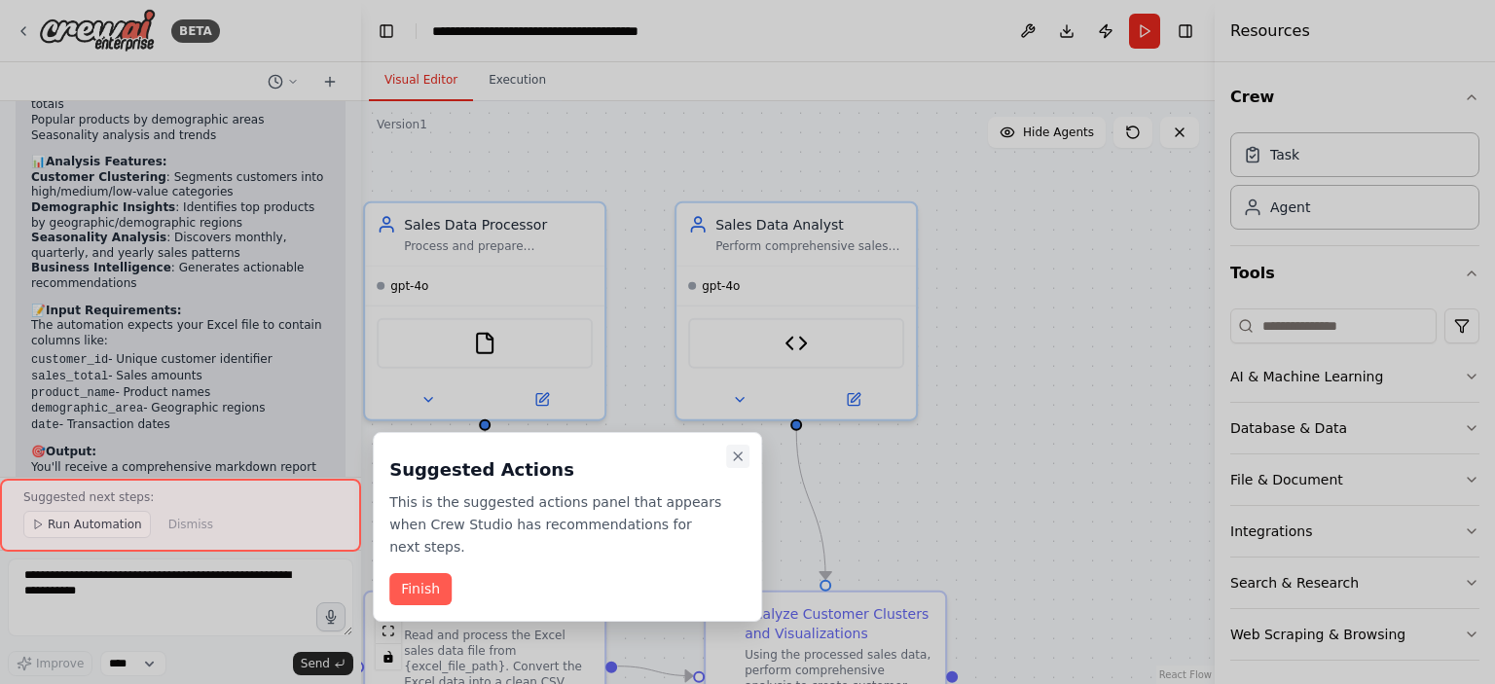
click at [733, 457] on icon "Close walkthrough" at bounding box center [738, 457] width 16 height 16
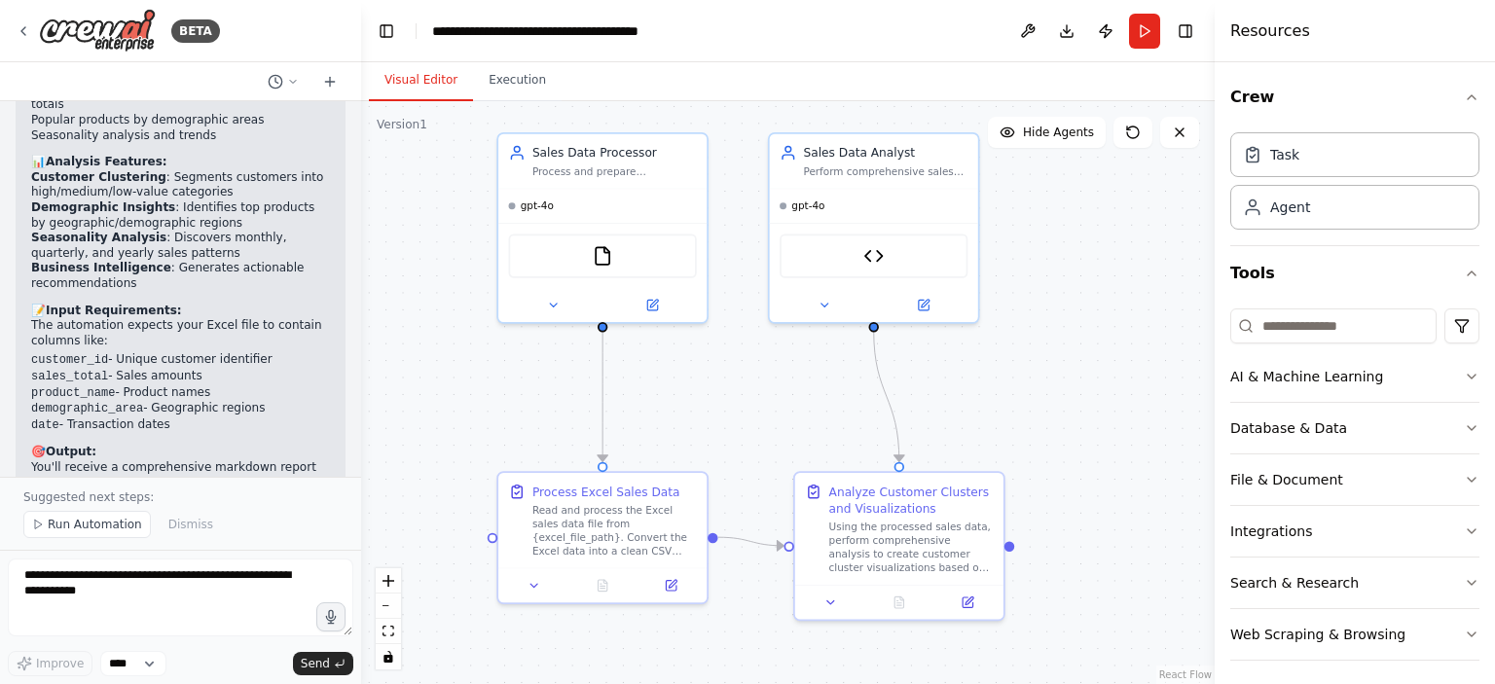
drag, startPoint x: 979, startPoint y: 471, endPoint x: 1086, endPoint y: 389, distance: 134.7
click at [1086, 389] on div ".deletable-edge-delete-btn { width: 20px; height: 20px; border: 0px solid #ffff…" at bounding box center [788, 392] width 854 height 583
click at [1464, 377] on icon "button" at bounding box center [1472, 377] width 16 height 16
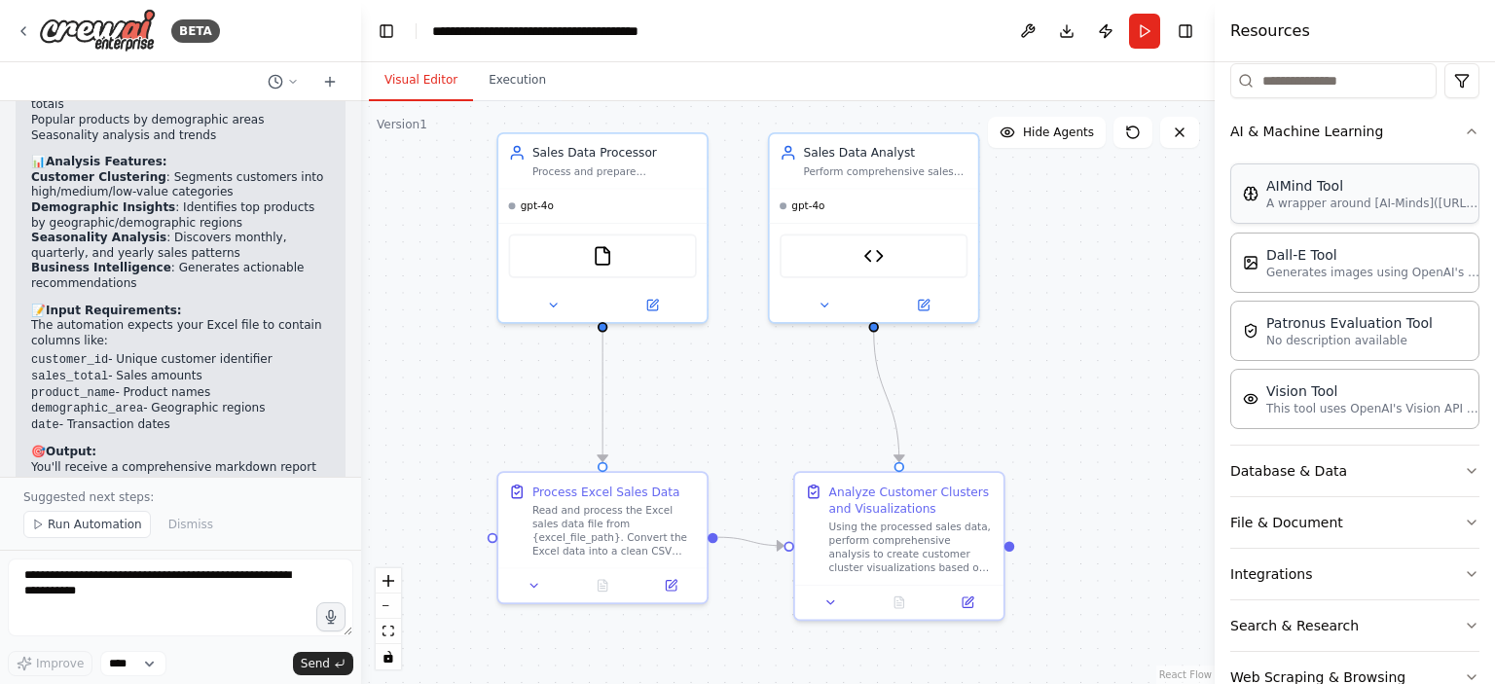
scroll to position [292, 0]
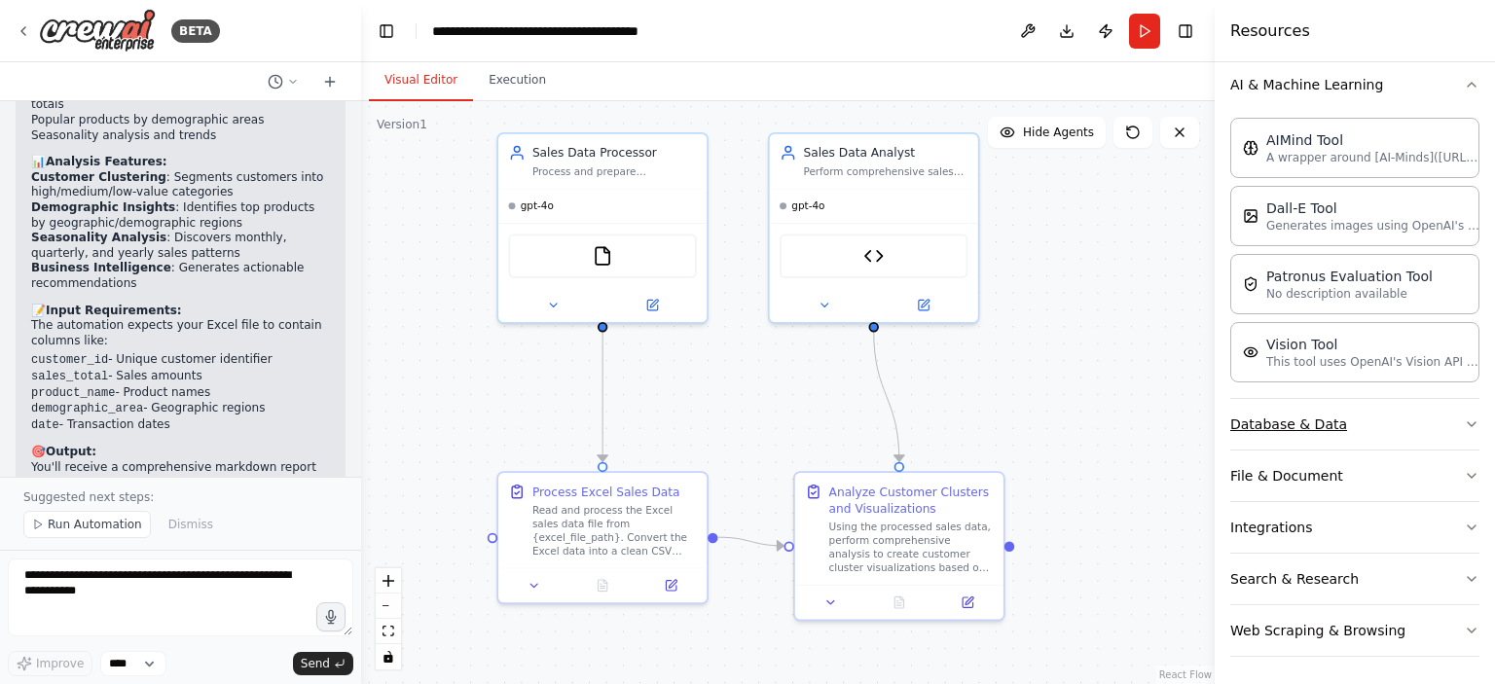
click at [1464, 418] on icon "button" at bounding box center [1472, 425] width 16 height 16
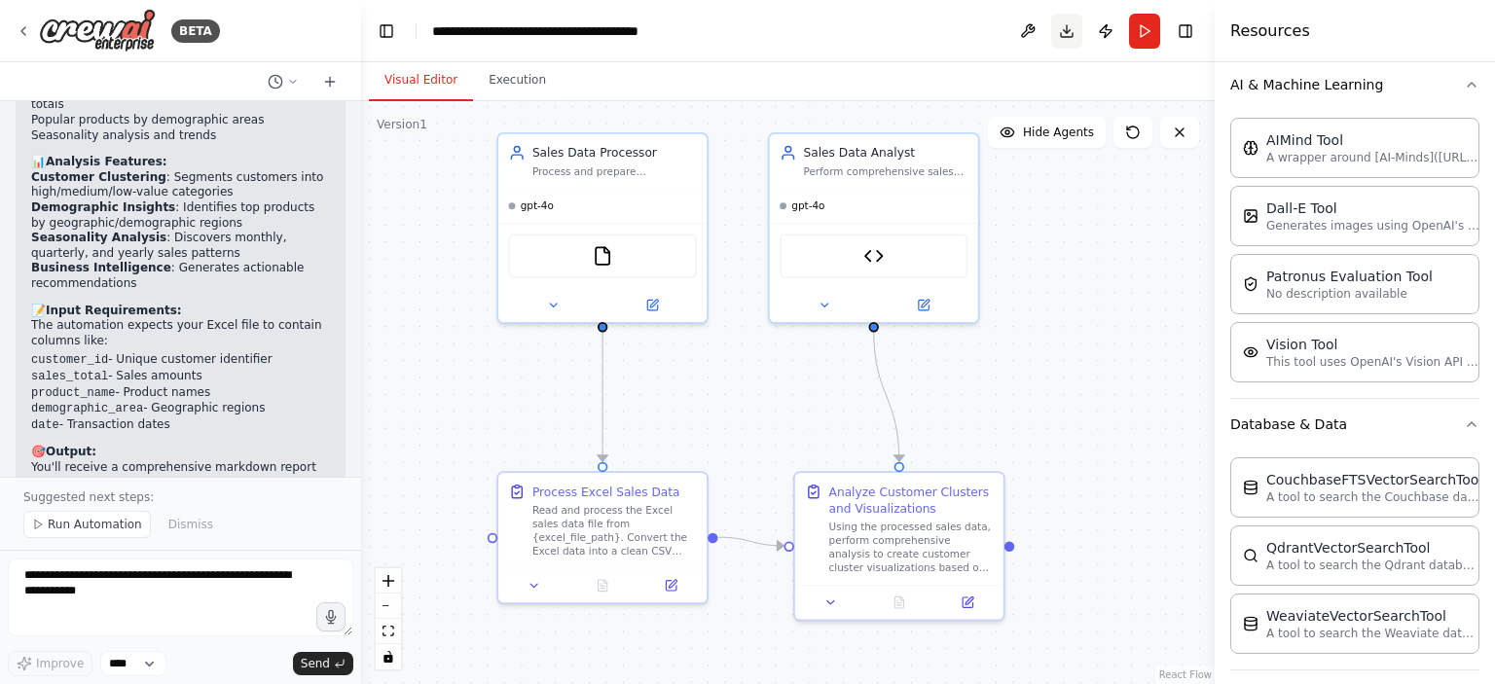
click at [1066, 34] on button "Download" at bounding box center [1066, 31] width 31 height 35
click at [1068, 31] on button "Download" at bounding box center [1066, 31] width 31 height 35
click at [1032, 30] on button at bounding box center [1027, 31] width 31 height 35
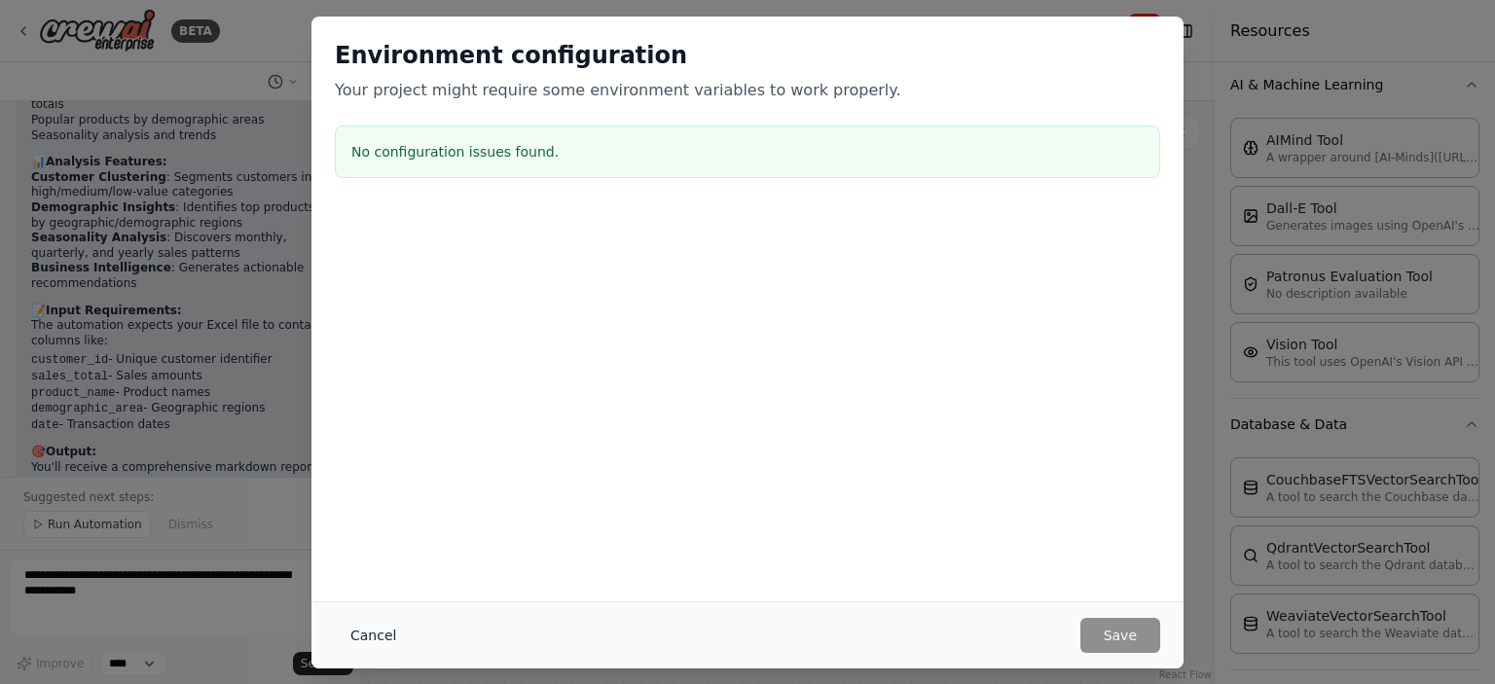
click at [363, 635] on button "Cancel" at bounding box center [373, 635] width 77 height 35
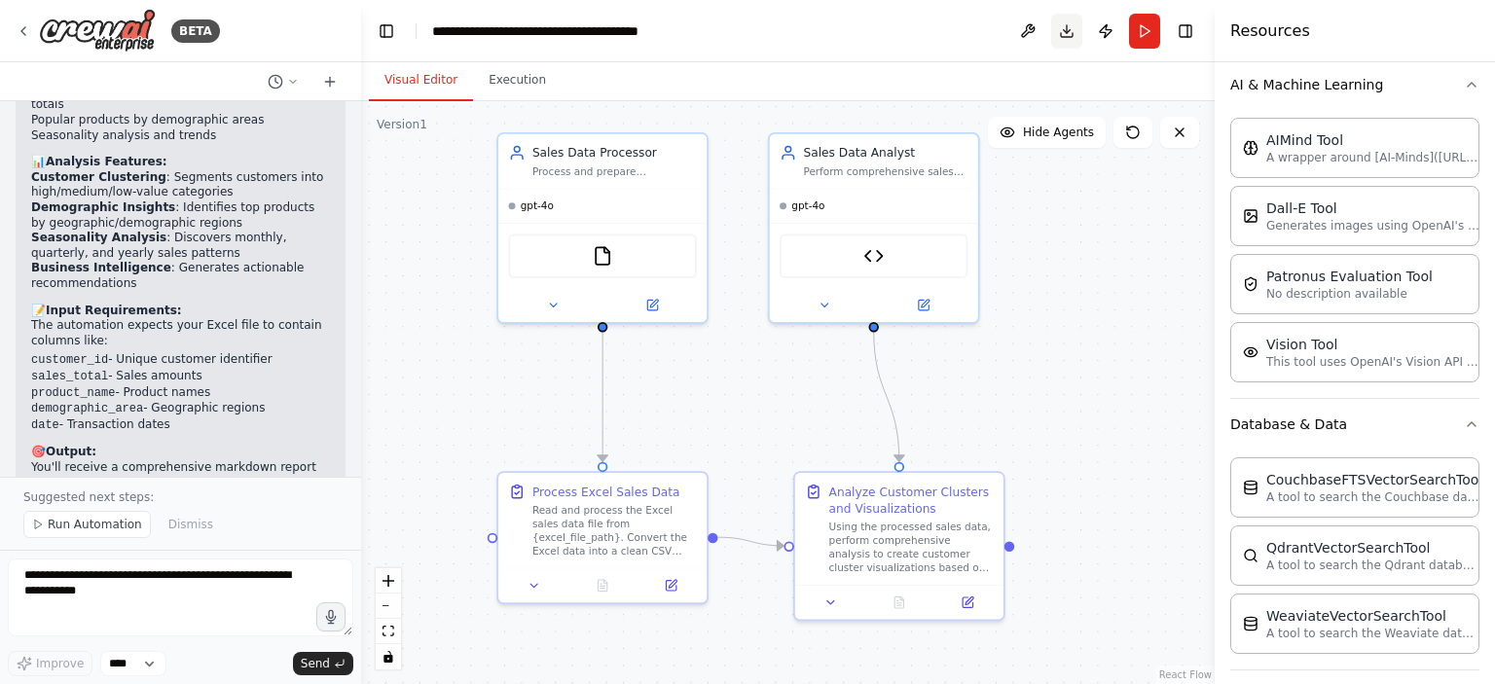
click at [1071, 33] on button "Download" at bounding box center [1066, 31] width 31 height 35
click at [1108, 34] on button "Publish" at bounding box center [1105, 31] width 31 height 35
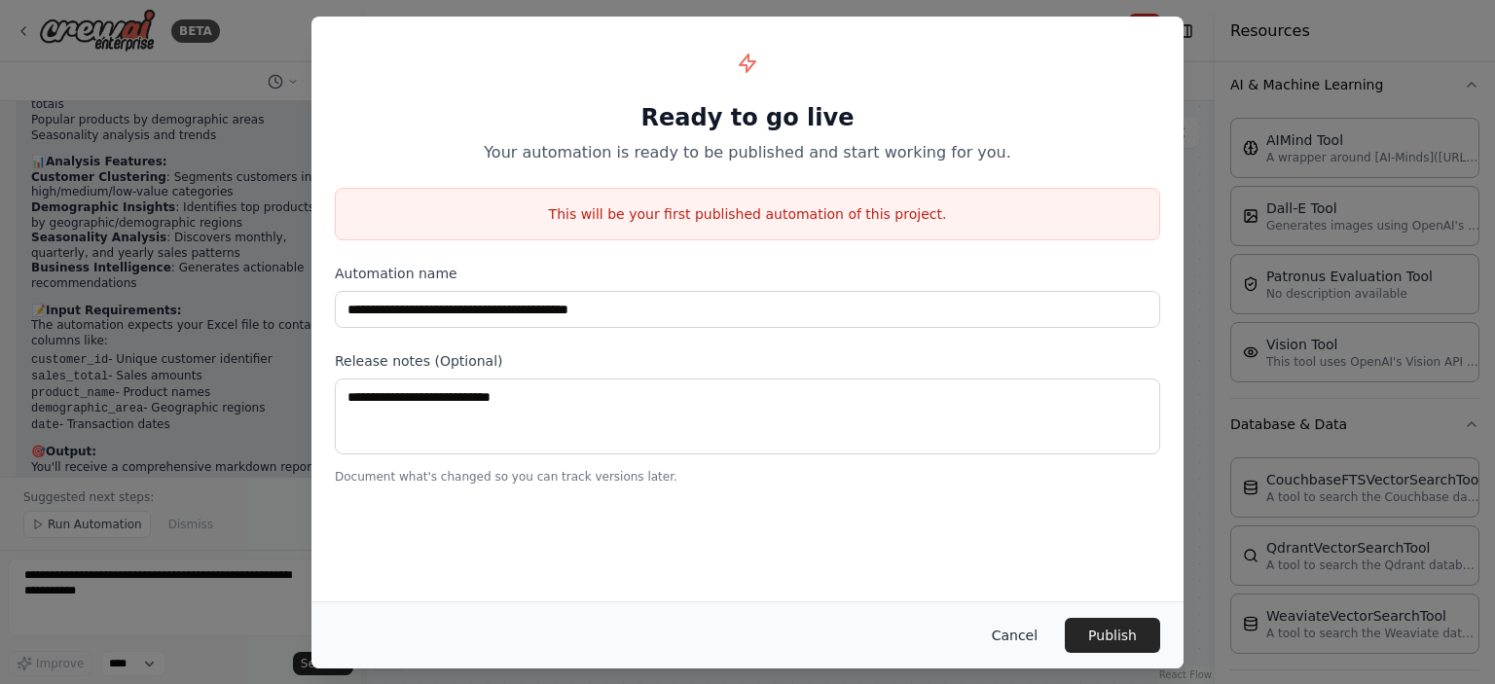
click at [1014, 635] on button "Cancel" at bounding box center [1014, 635] width 77 height 35
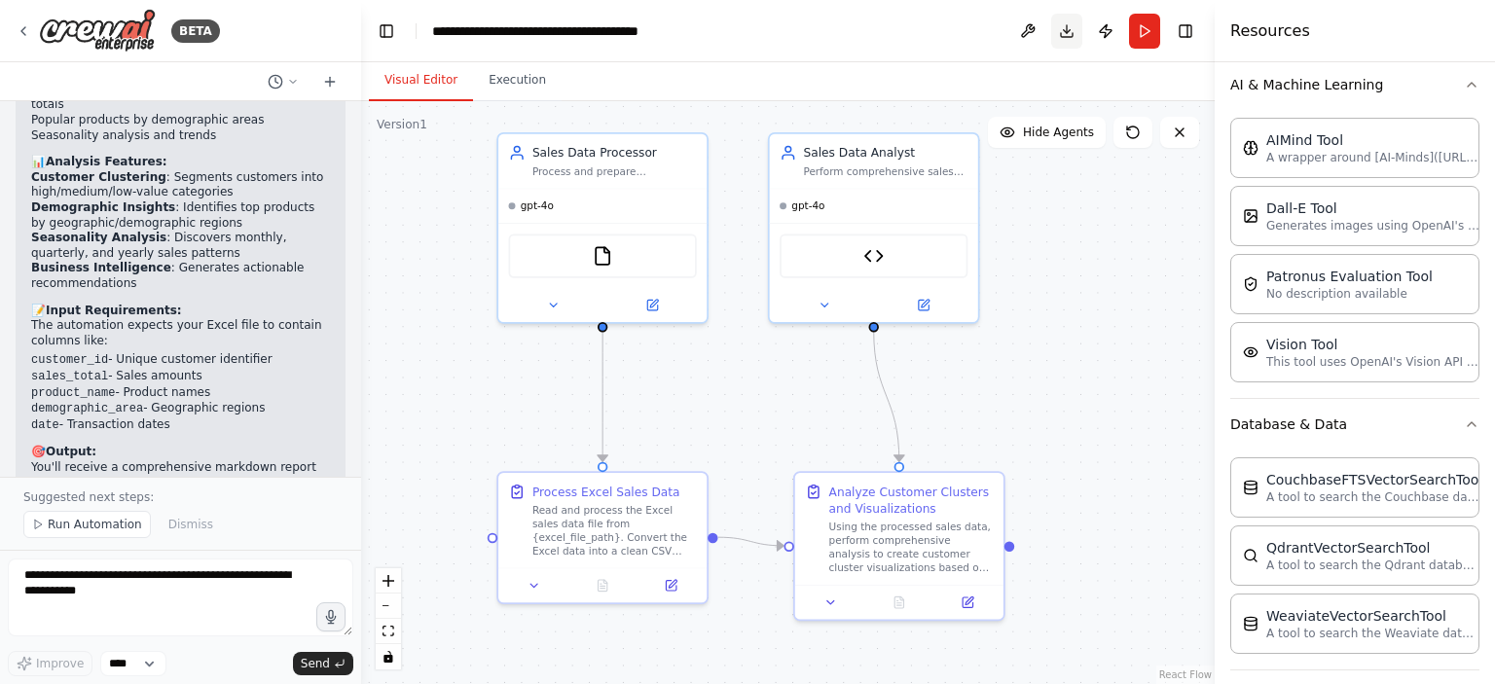
click at [1071, 30] on button "Download" at bounding box center [1066, 31] width 31 height 35
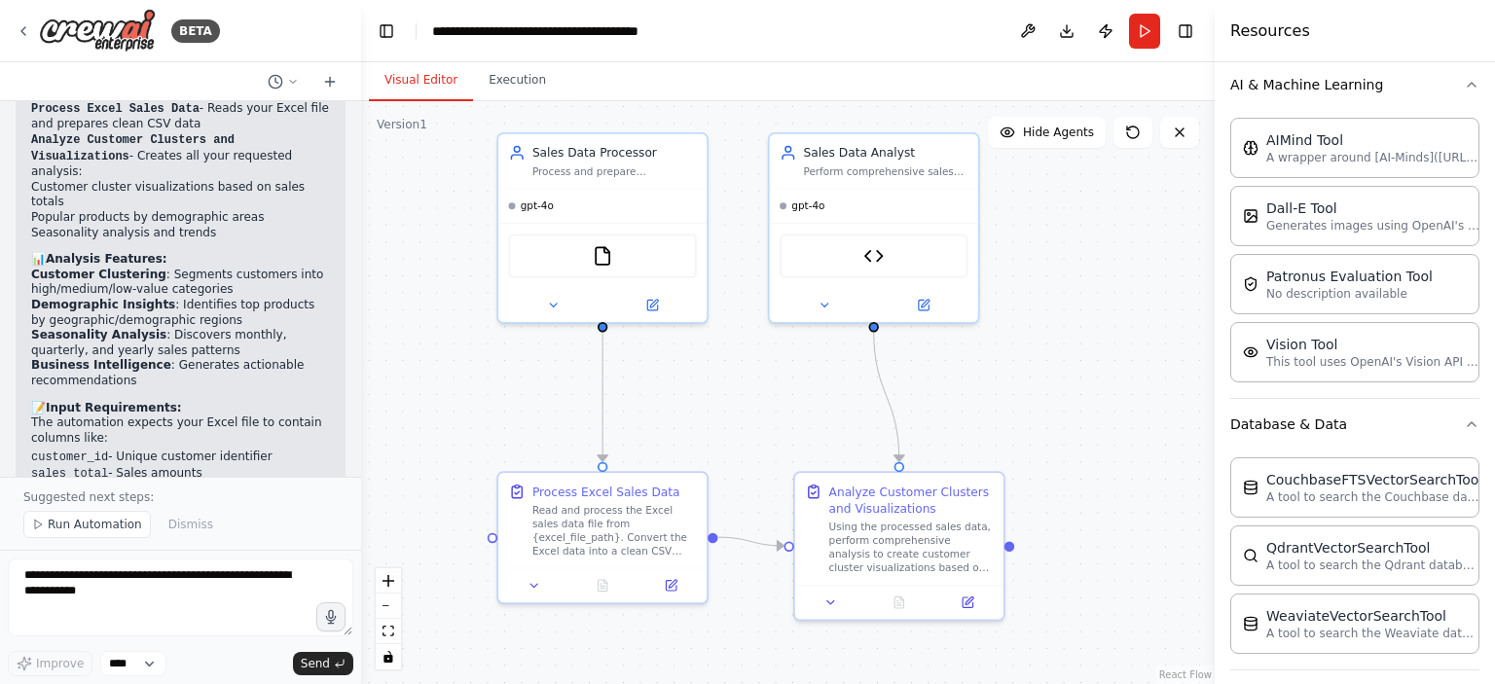
scroll to position [3635, 0]
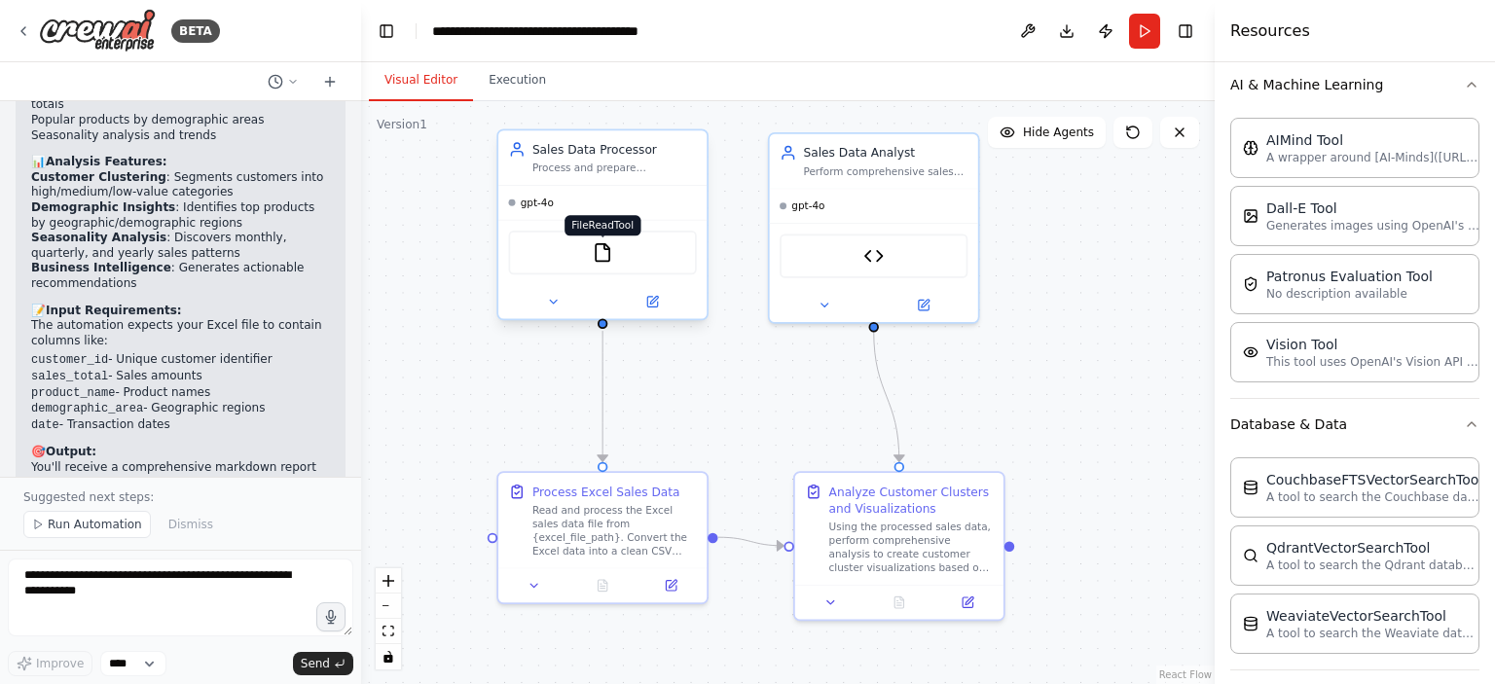
click at [600, 252] on img at bounding box center [603, 252] width 20 height 20
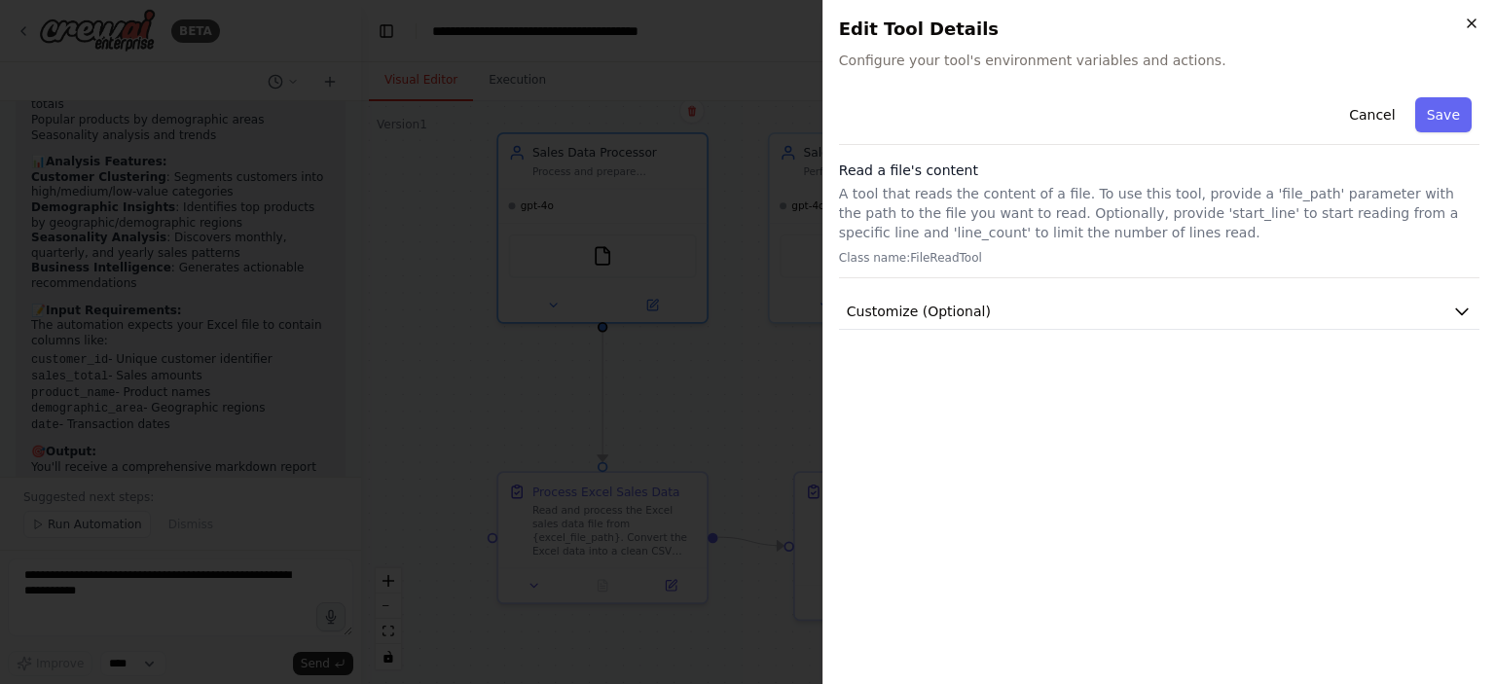
click at [1472, 24] on icon "button" at bounding box center [1472, 24] width 16 height 16
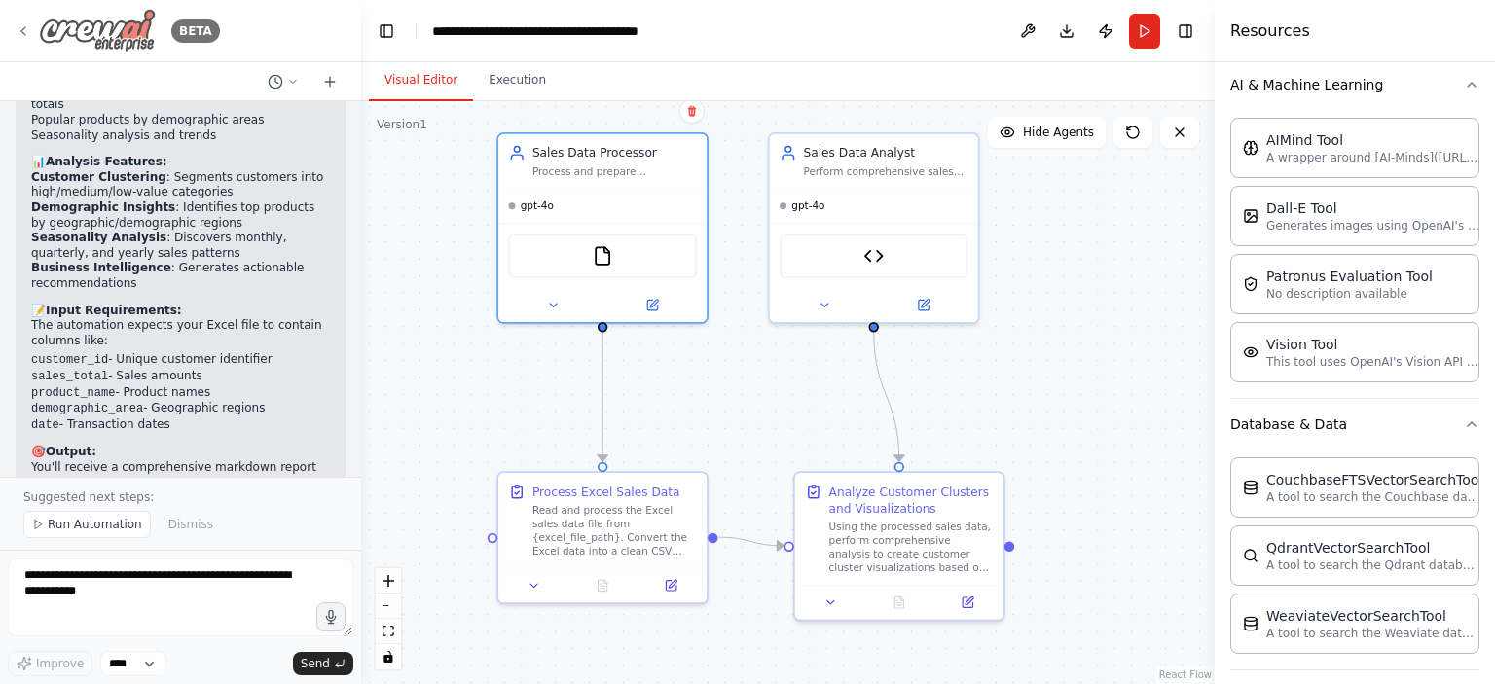
click at [91, 24] on img at bounding box center [97, 31] width 117 height 44
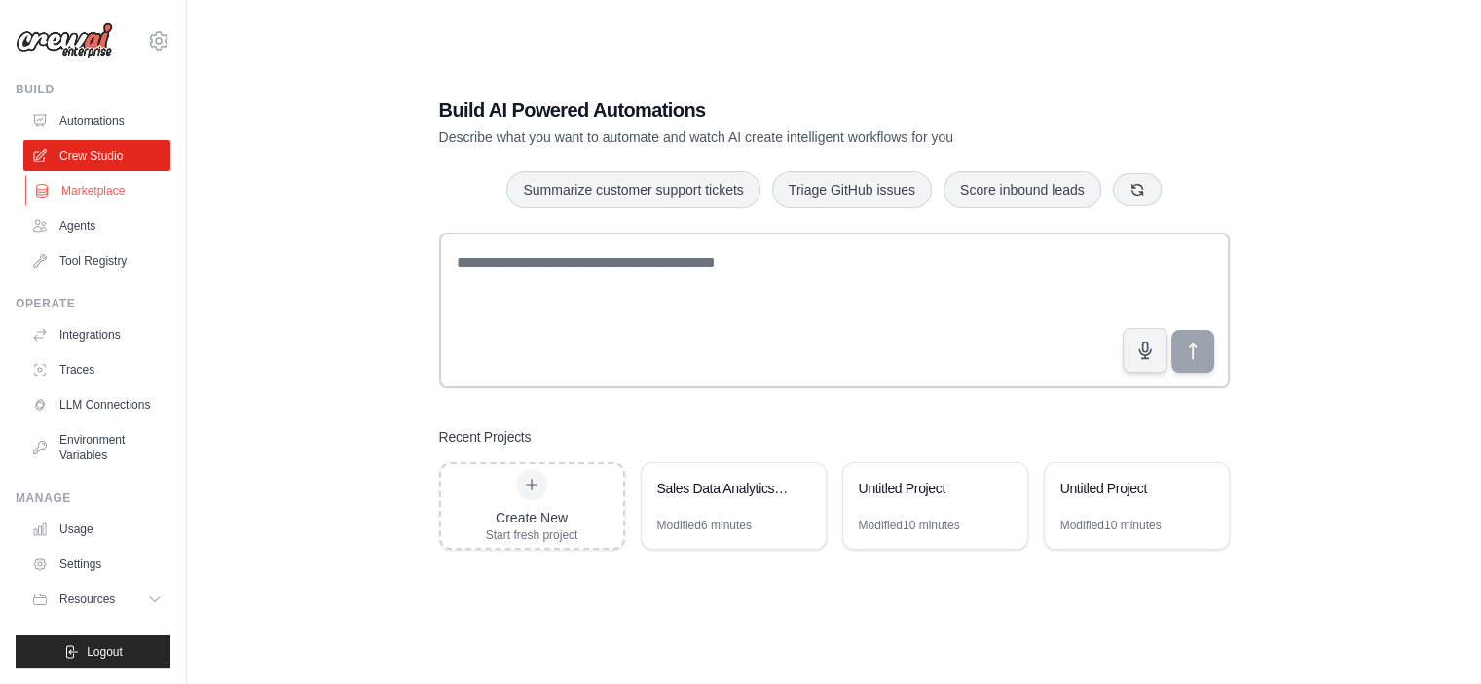
click at [110, 189] on link "Marketplace" at bounding box center [98, 190] width 147 height 31
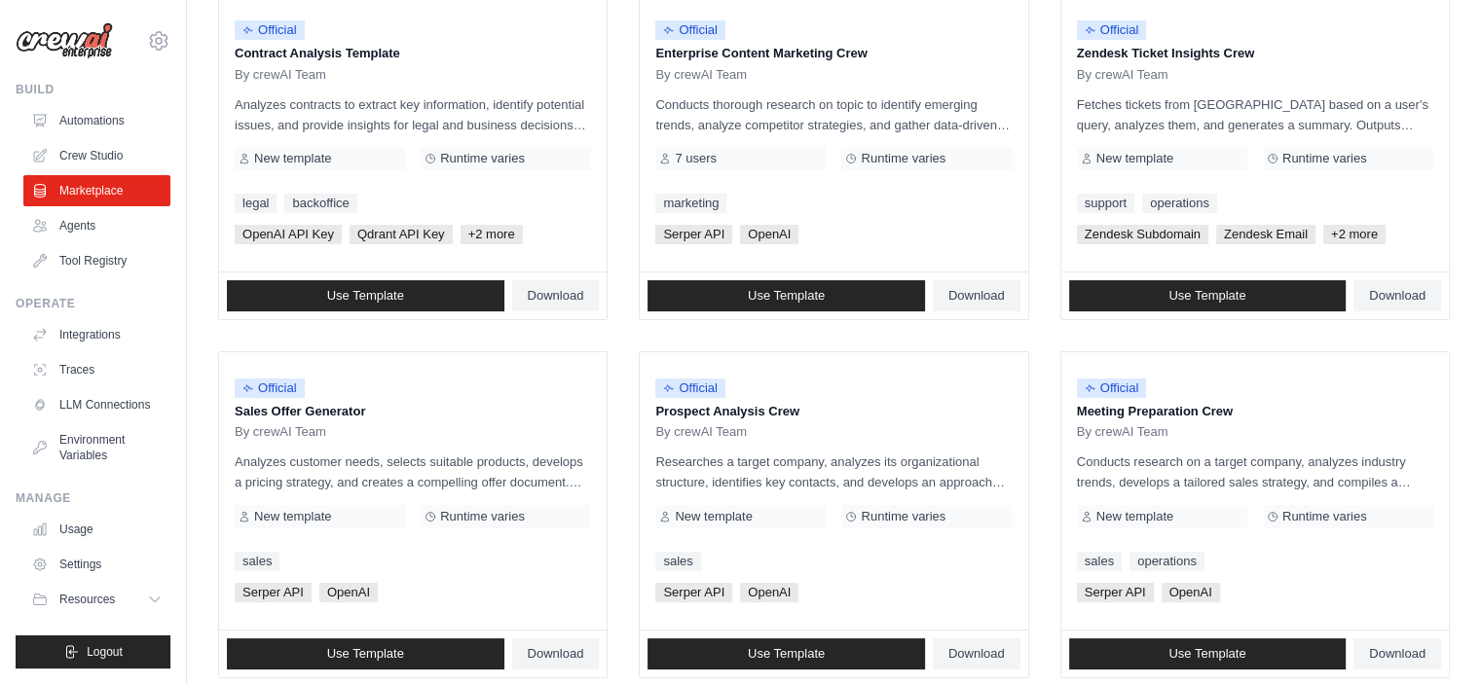
scroll to position [292, 0]
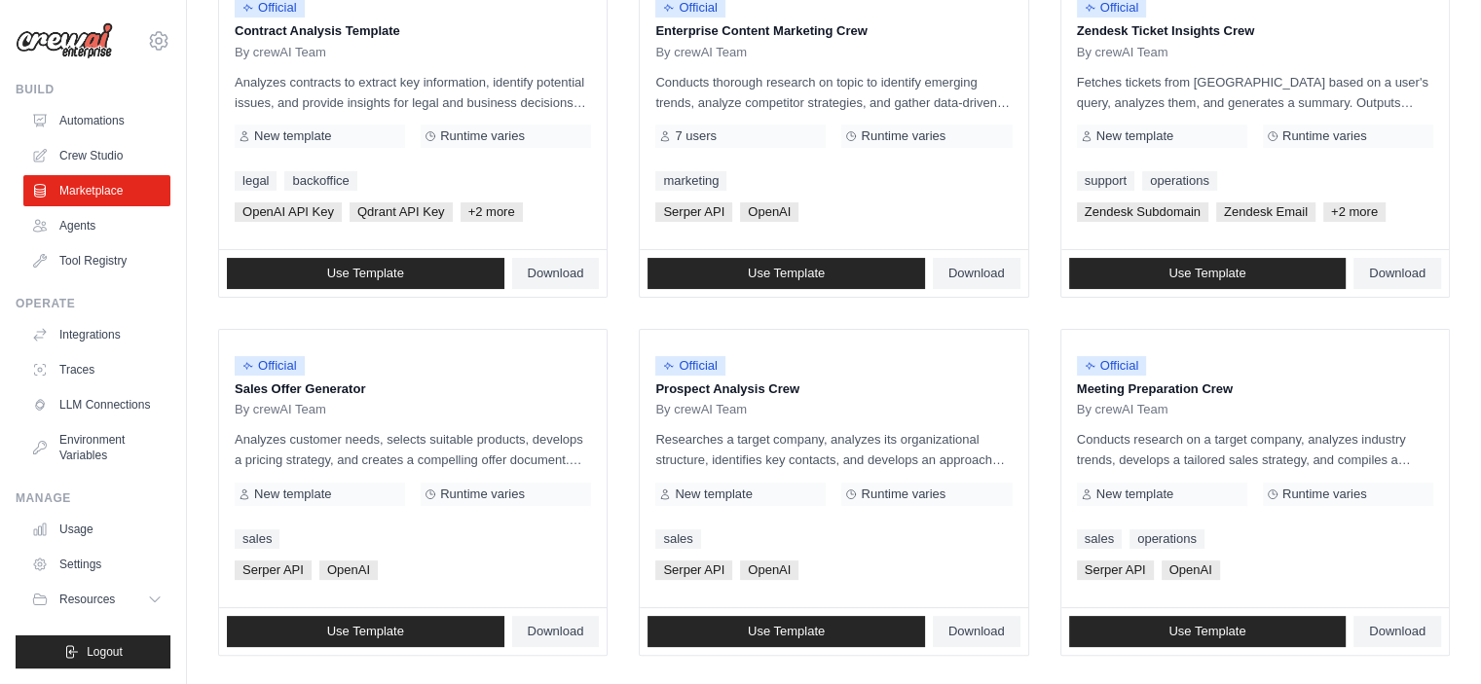
scroll to position [39, 0]
